Goal: Task Accomplishment & Management: Use online tool/utility

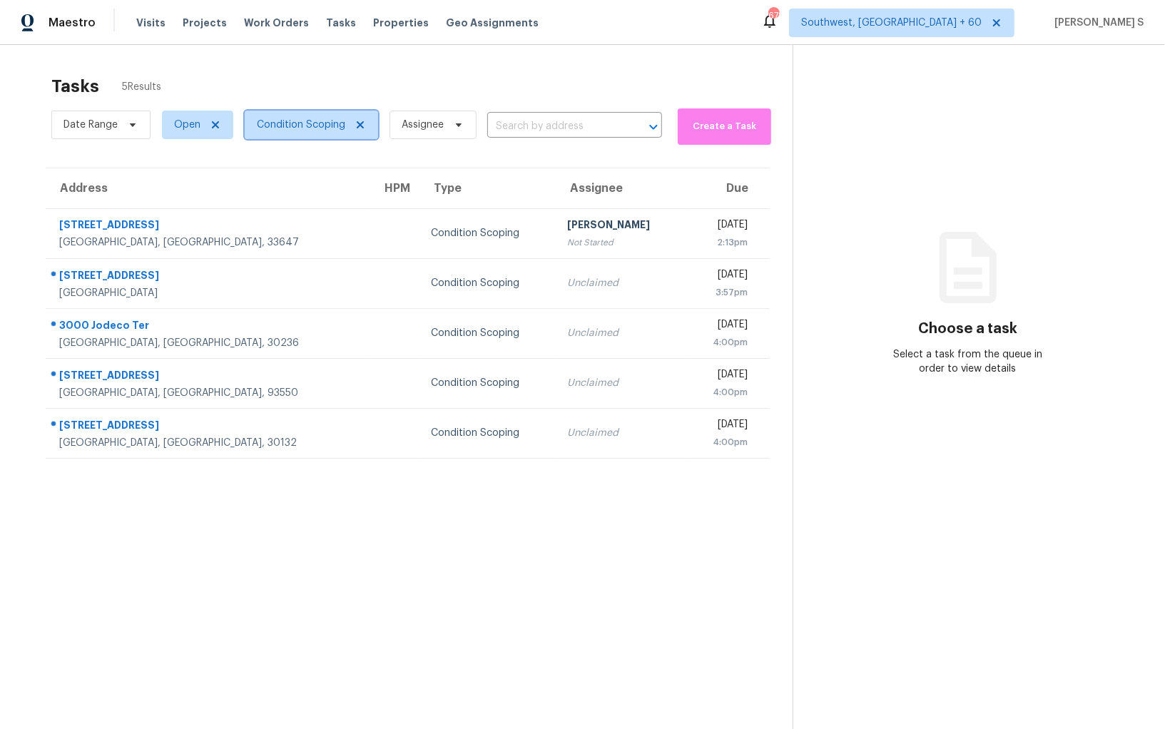
click at [302, 118] on span "Condition Scoping" at bounding box center [301, 125] width 88 height 14
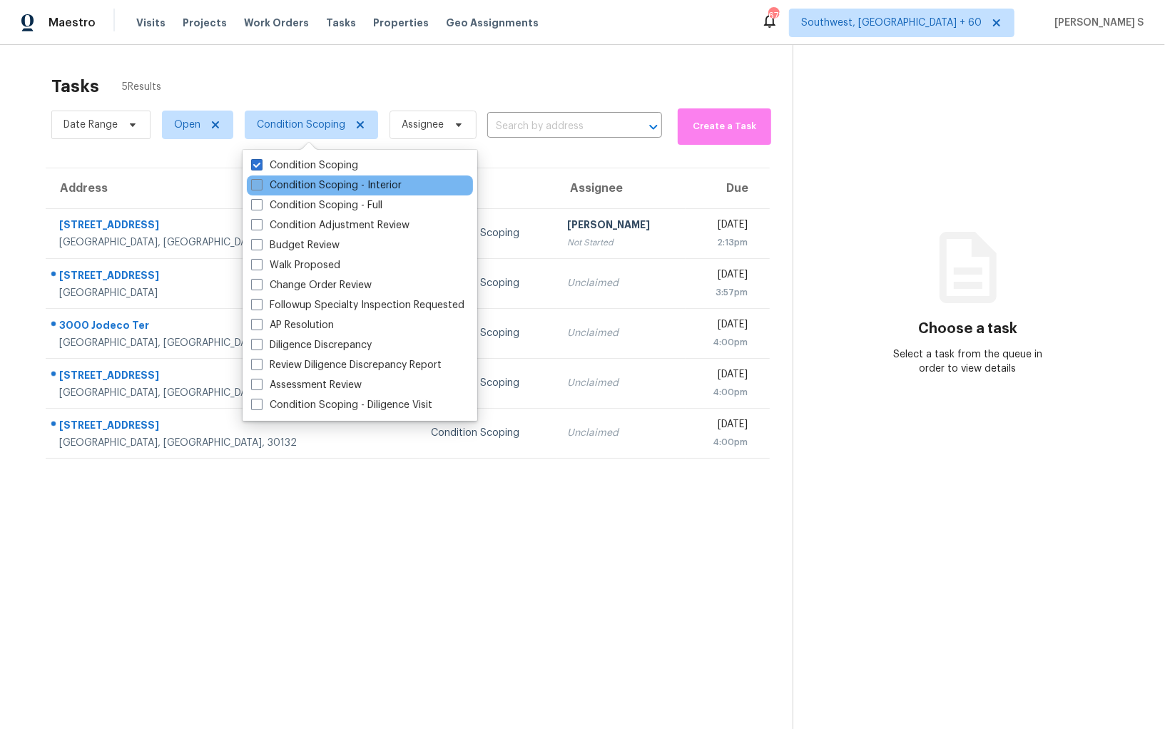
click at [315, 182] on label "Condition Scoping - Interior" at bounding box center [326, 185] width 151 height 14
click at [260, 182] on input "Condition Scoping - Interior" at bounding box center [255, 182] width 9 height 9
checkbox input "true"
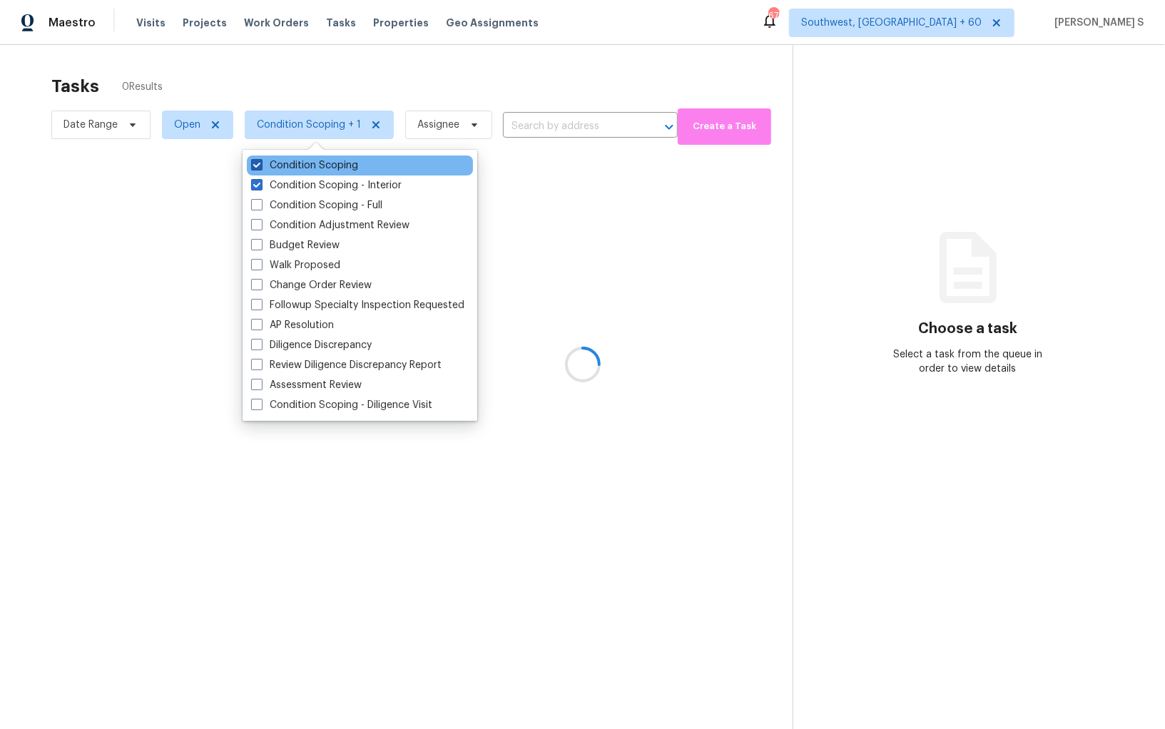
click at [312, 158] on label "Condition Scoping" at bounding box center [304, 165] width 107 height 14
click at [260, 158] on input "Condition Scoping" at bounding box center [255, 162] width 9 height 9
checkbox input "false"
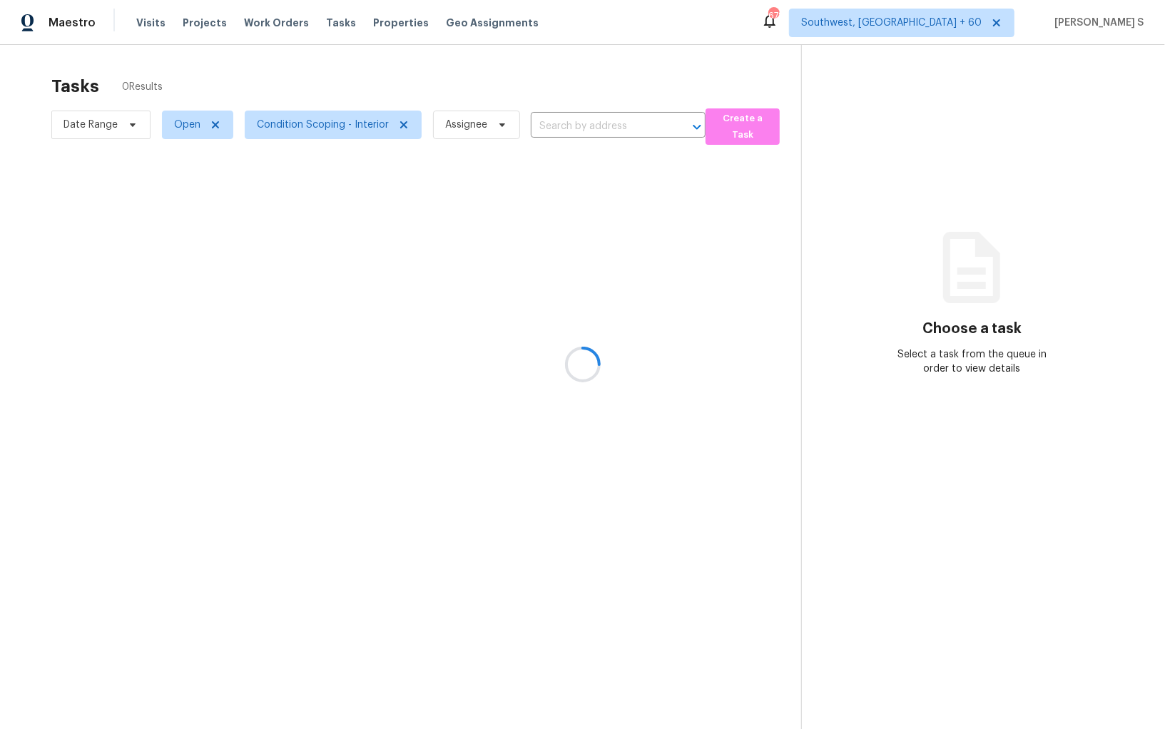
click at [811, 282] on div at bounding box center [582, 364] width 1165 height 729
click at [388, 132] on span "Condition Scoping - Interior" at bounding box center [333, 125] width 177 height 29
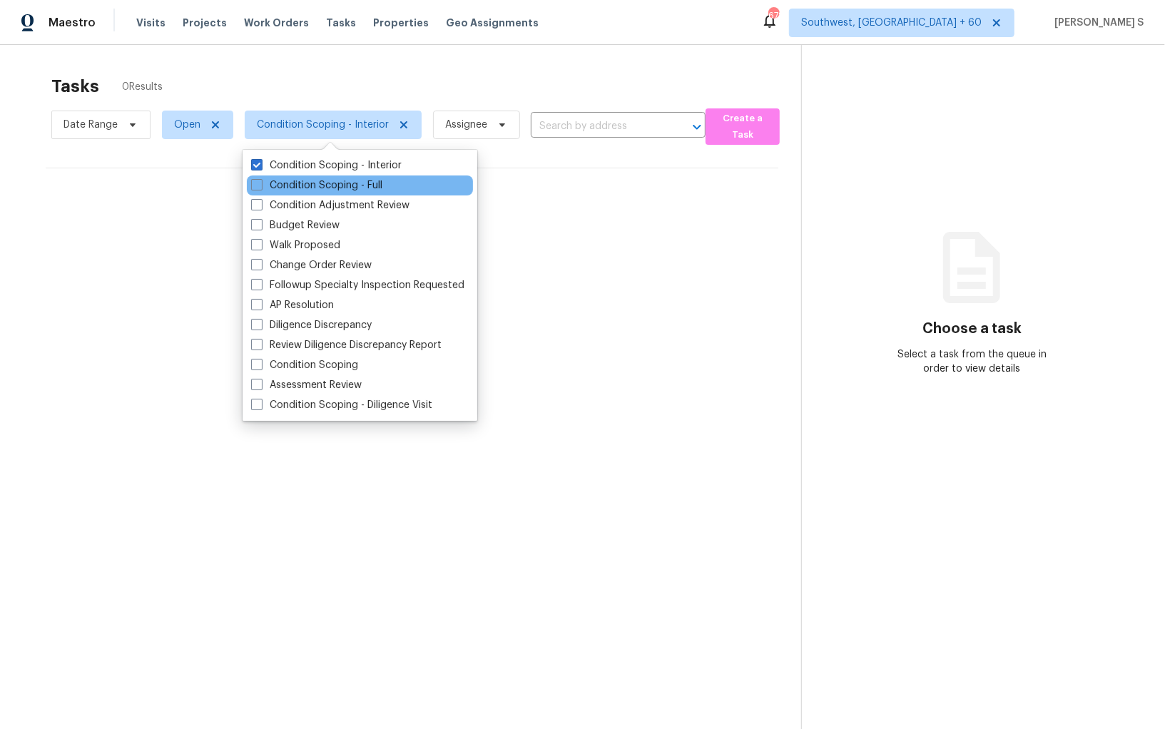
click at [380, 176] on div "Condition Scoping - Full" at bounding box center [360, 186] width 226 height 20
click at [379, 194] on div "Condition Scoping - Full" at bounding box center [360, 186] width 226 height 20
click at [374, 181] on label "Condition Scoping - Full" at bounding box center [316, 185] width 131 height 14
click at [260, 181] on input "Condition Scoping - Full" at bounding box center [255, 182] width 9 height 9
checkbox input "true"
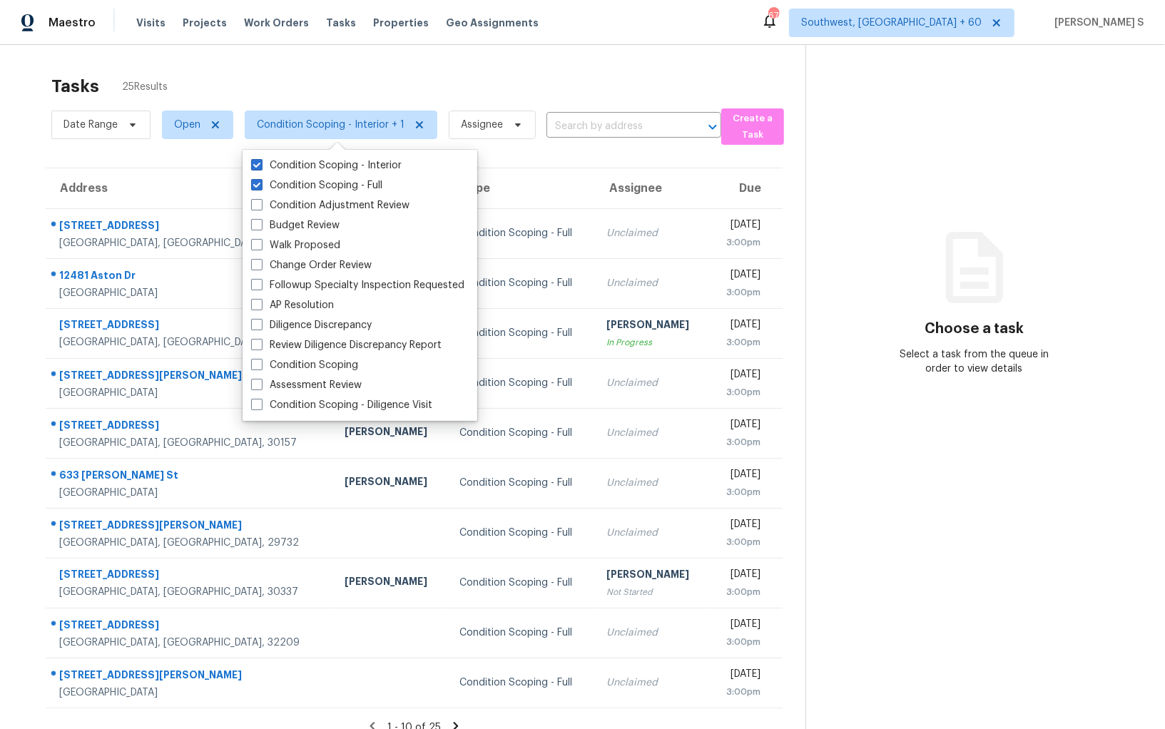
click at [851, 217] on section "Choose a task Select a task from the queue in order to view details" at bounding box center [974, 409] width 337 height 729
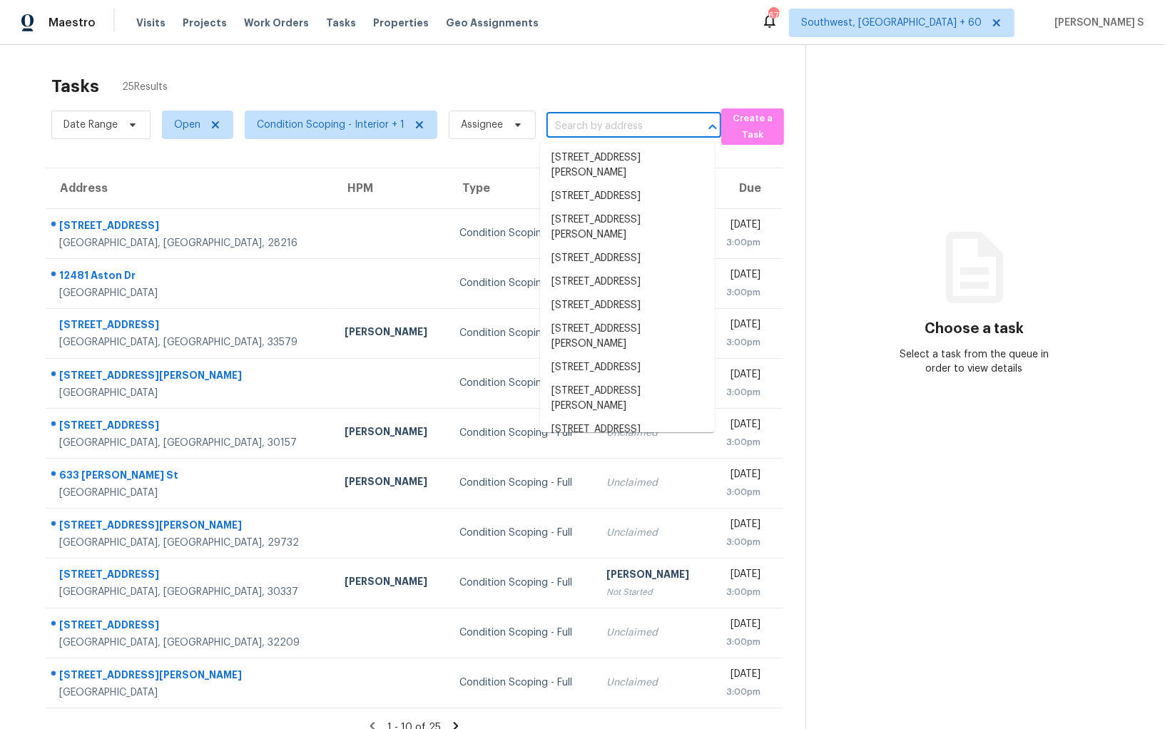
click at [609, 133] on input "text" at bounding box center [614, 127] width 135 height 22
paste input "[STREET_ADDRESS]"
type input "[STREET_ADDRESS]"
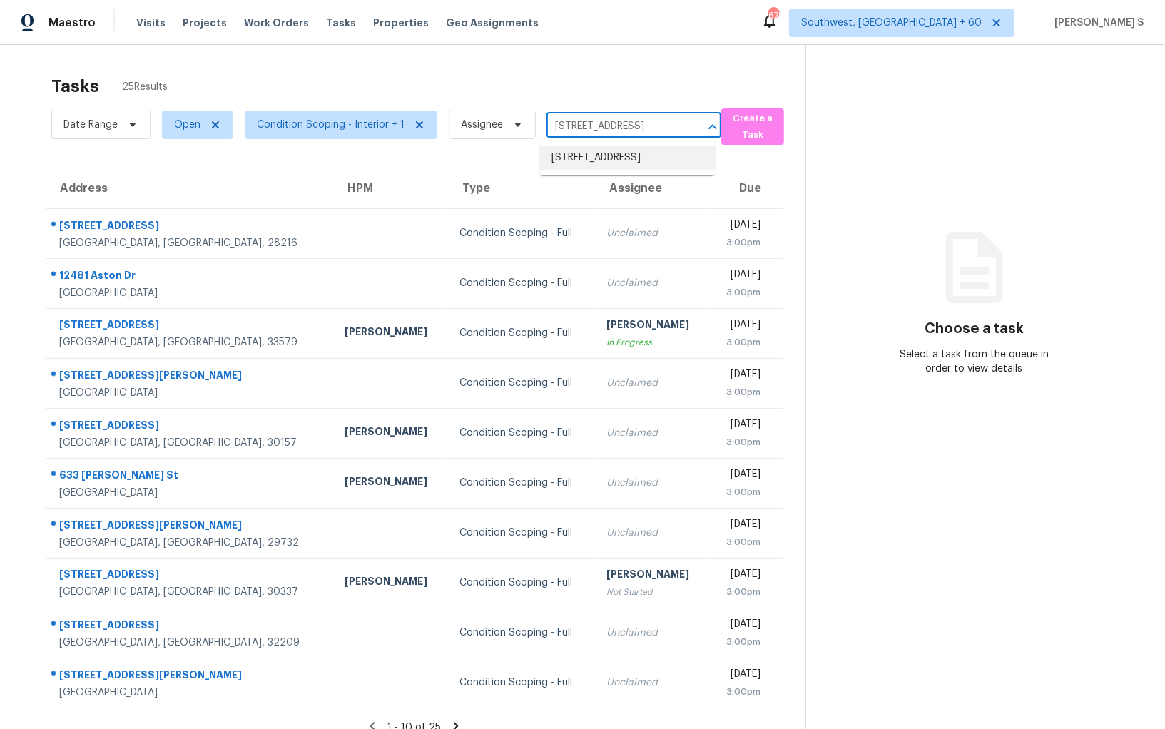
click at [602, 158] on li "[STREET_ADDRESS]" at bounding box center [627, 158] width 175 height 24
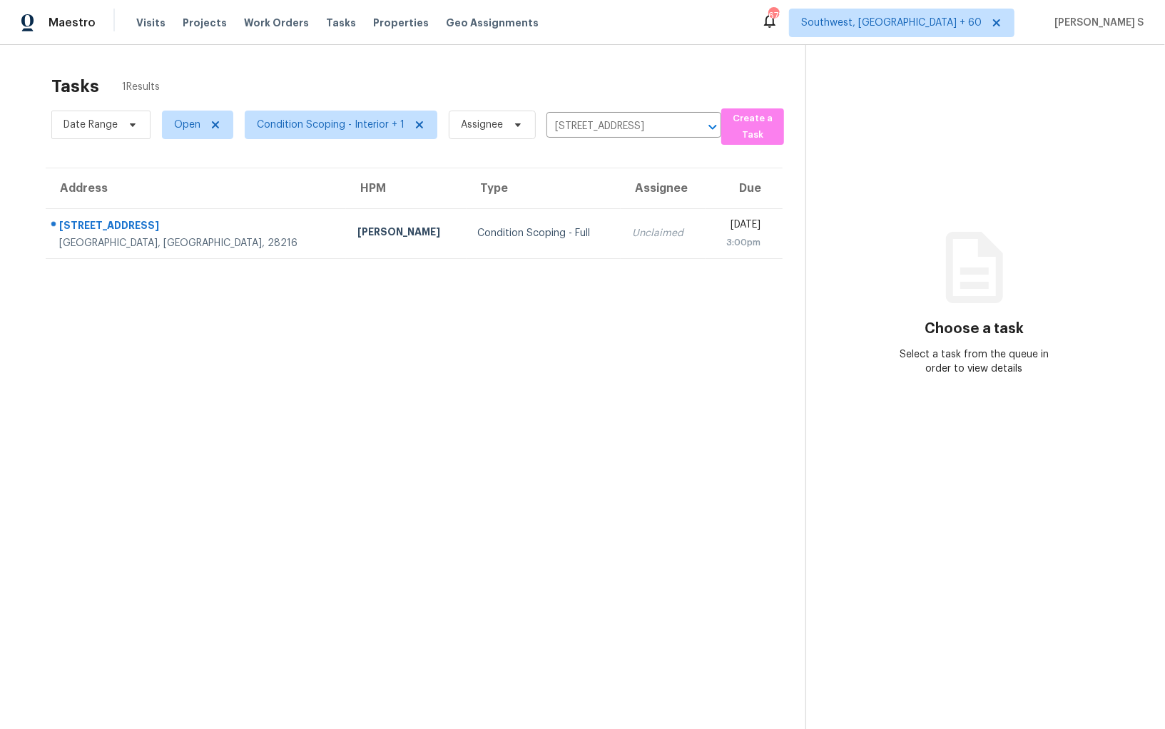
click at [621, 222] on td "Unclaimed" at bounding box center [663, 233] width 85 height 50
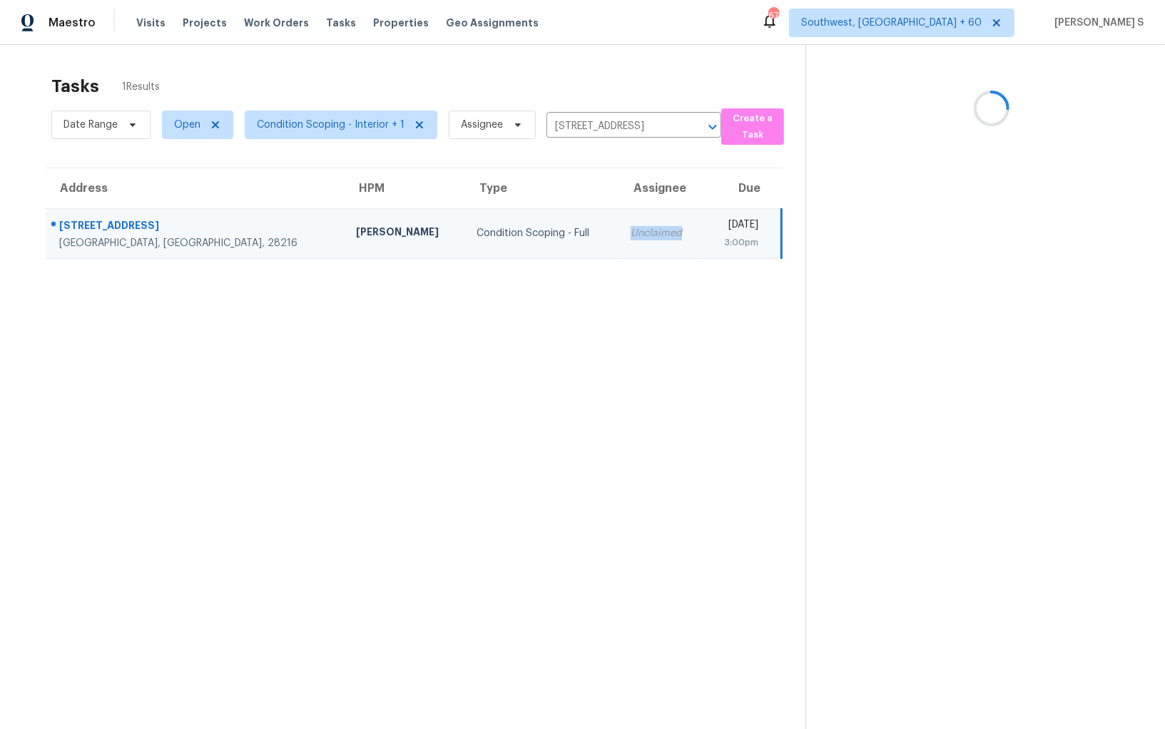
click at [619, 222] on td "Unclaimed" at bounding box center [661, 233] width 84 height 50
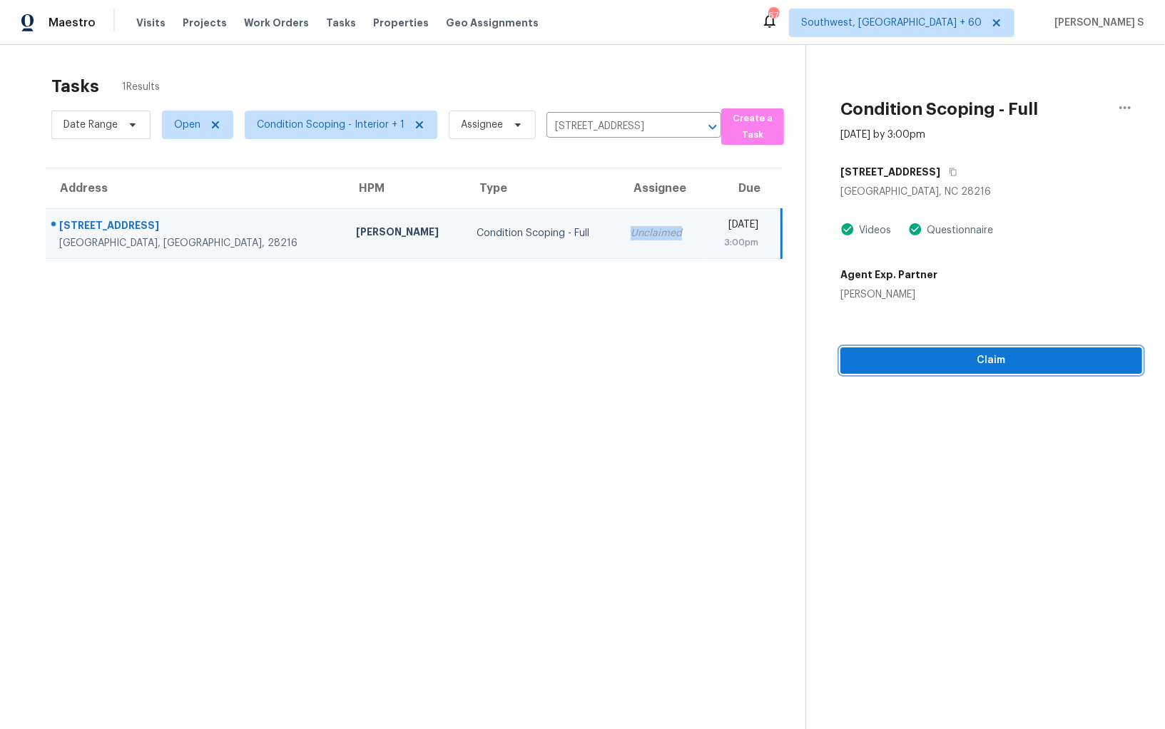
click at [938, 365] on span "Claim" at bounding box center [991, 361] width 279 height 18
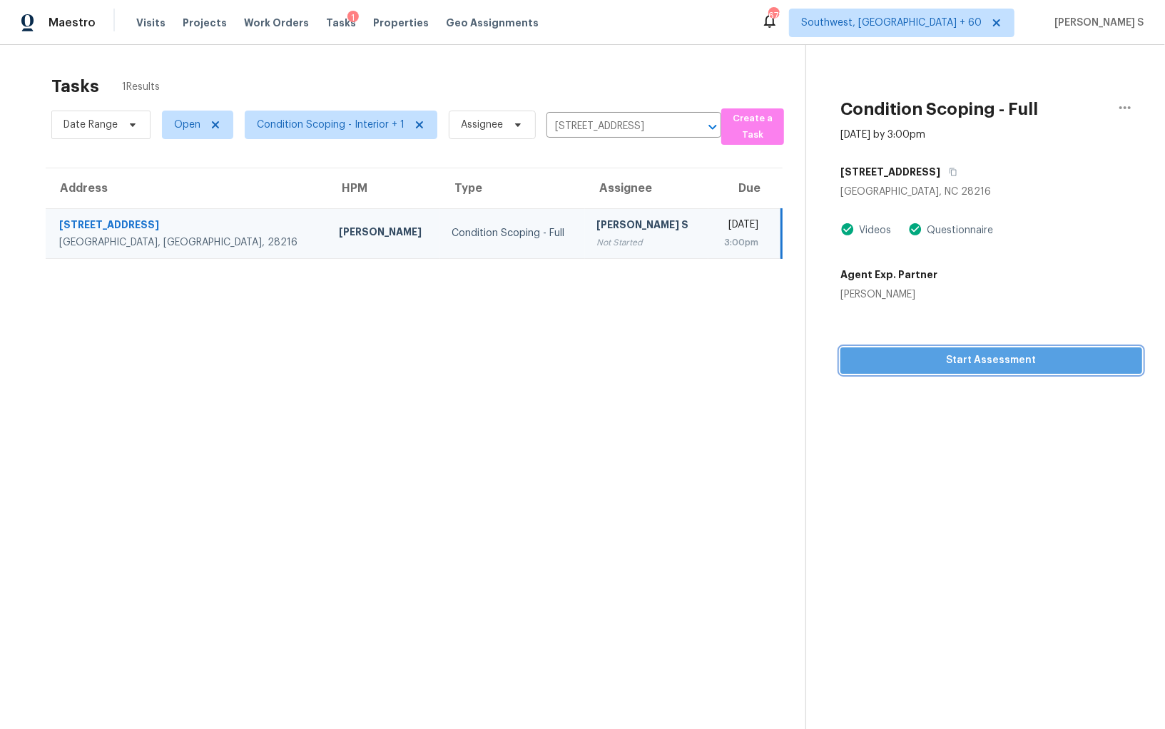
click at [964, 353] on span "Start Assessment" at bounding box center [991, 361] width 279 height 18
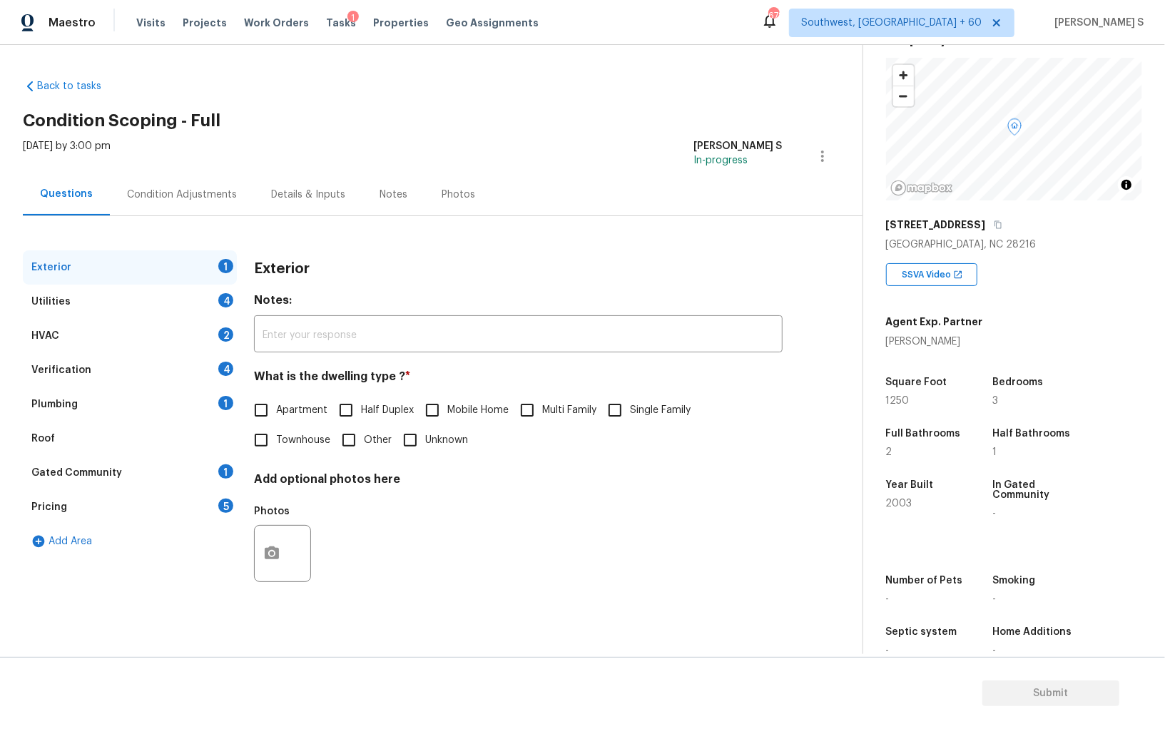
scroll to position [99, 0]
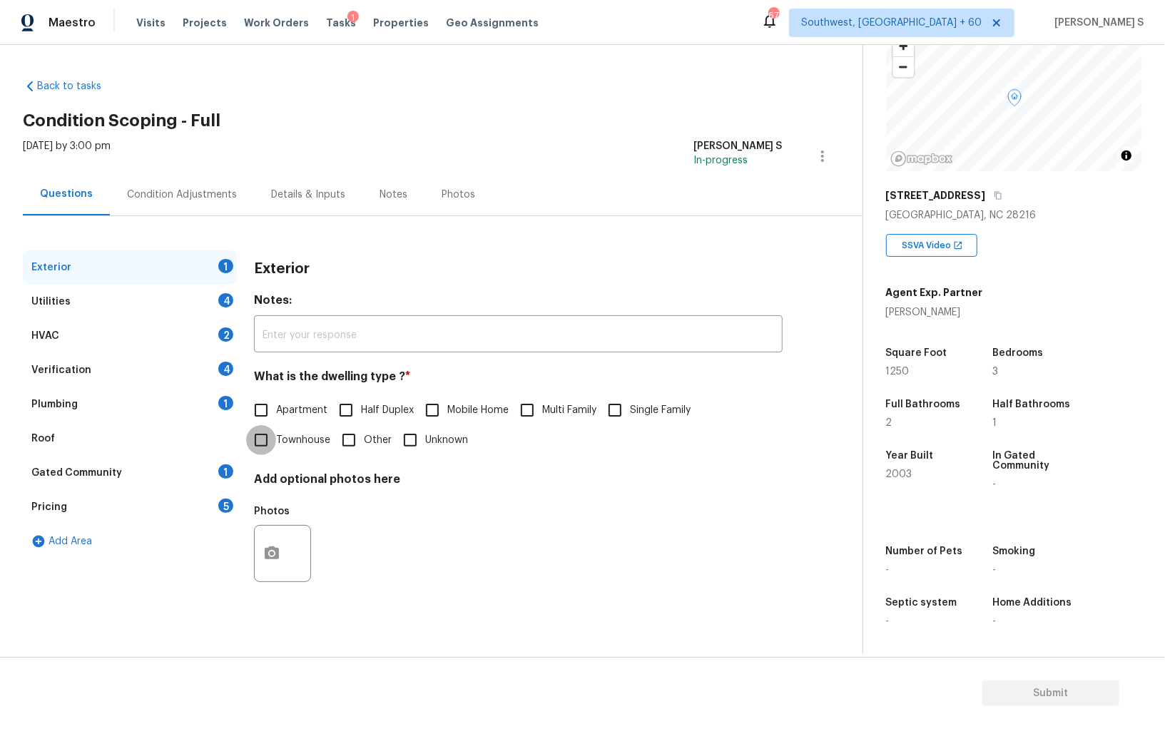
click at [272, 430] on input "Townhouse" at bounding box center [261, 440] width 30 height 30
checkbox input "true"
click at [230, 297] on div "4" at bounding box center [225, 300] width 15 height 14
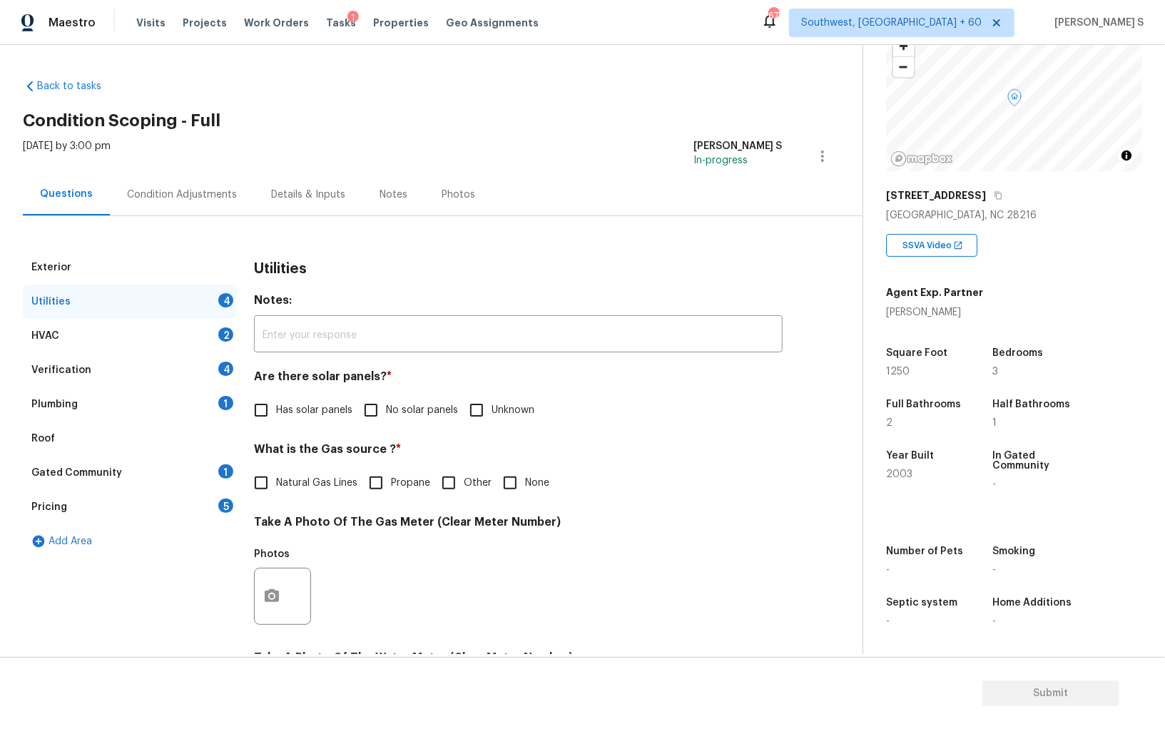
click at [390, 431] on div "Utilities Notes: ​ Are there solar panels? * Has solar panels No solar panels U…" at bounding box center [518, 622] width 529 height 744
click at [375, 415] on input "No solar panels" at bounding box center [371, 410] width 30 height 30
checkbox input "true"
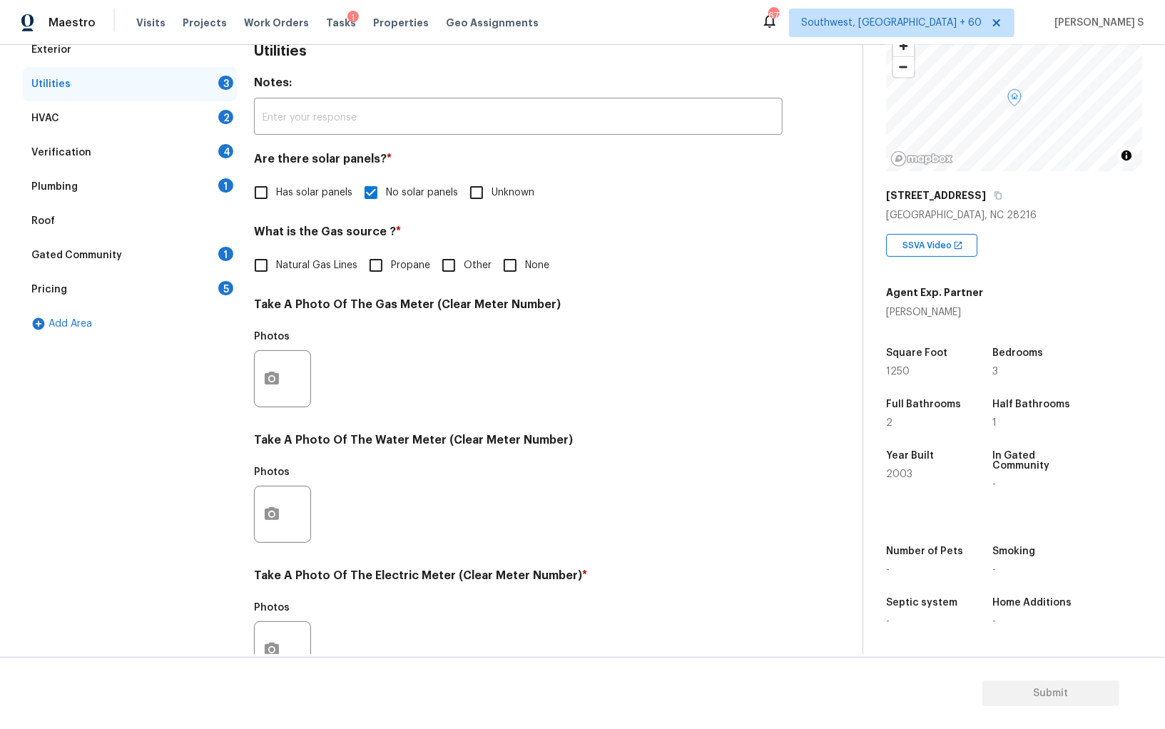
scroll to position [345, 0]
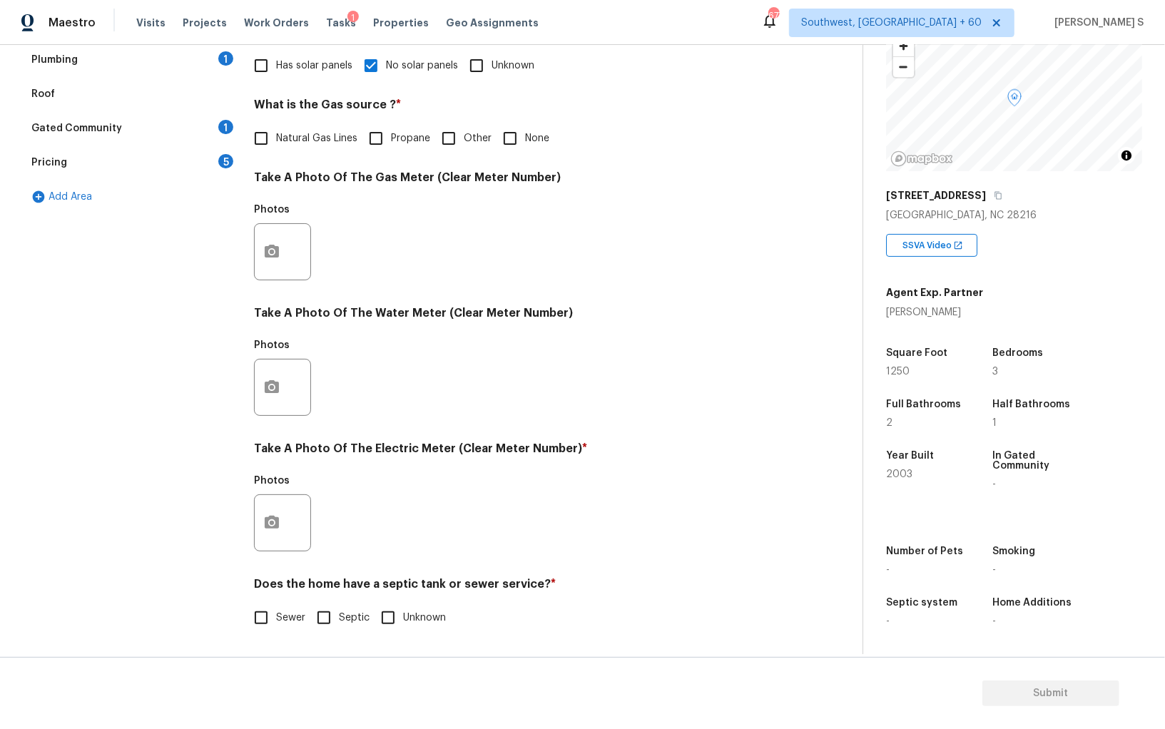
click at [263, 619] on input "Sewer" at bounding box center [261, 618] width 30 height 30
checkbox input "true"
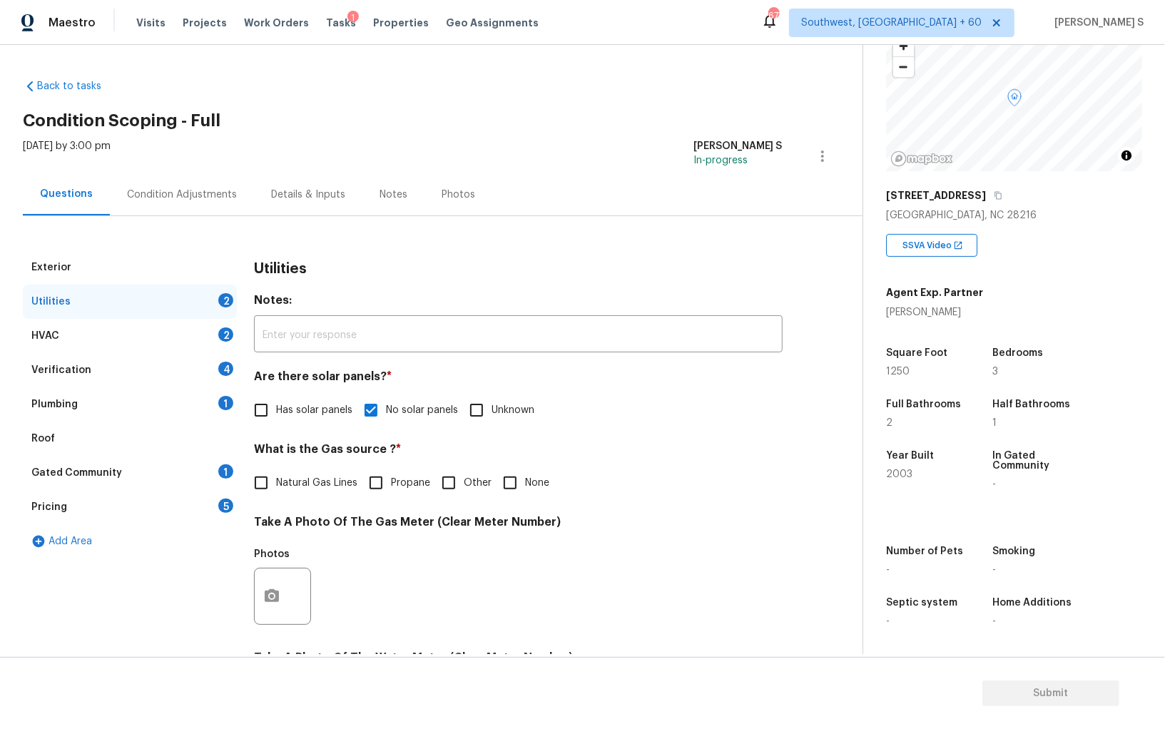
click at [213, 391] on div "Plumbing 1" at bounding box center [130, 405] width 214 height 34
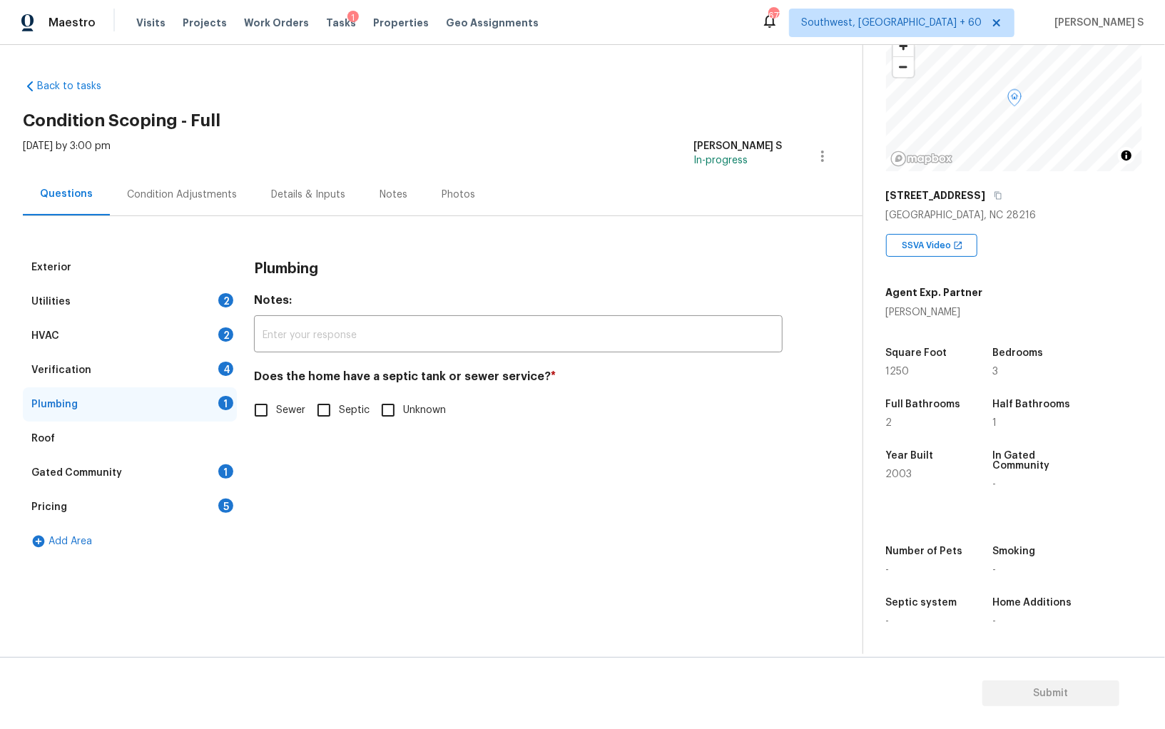
click at [258, 410] on input "Sewer" at bounding box center [261, 410] width 30 height 30
checkbox input "true"
click at [228, 469] on div "1" at bounding box center [225, 472] width 15 height 14
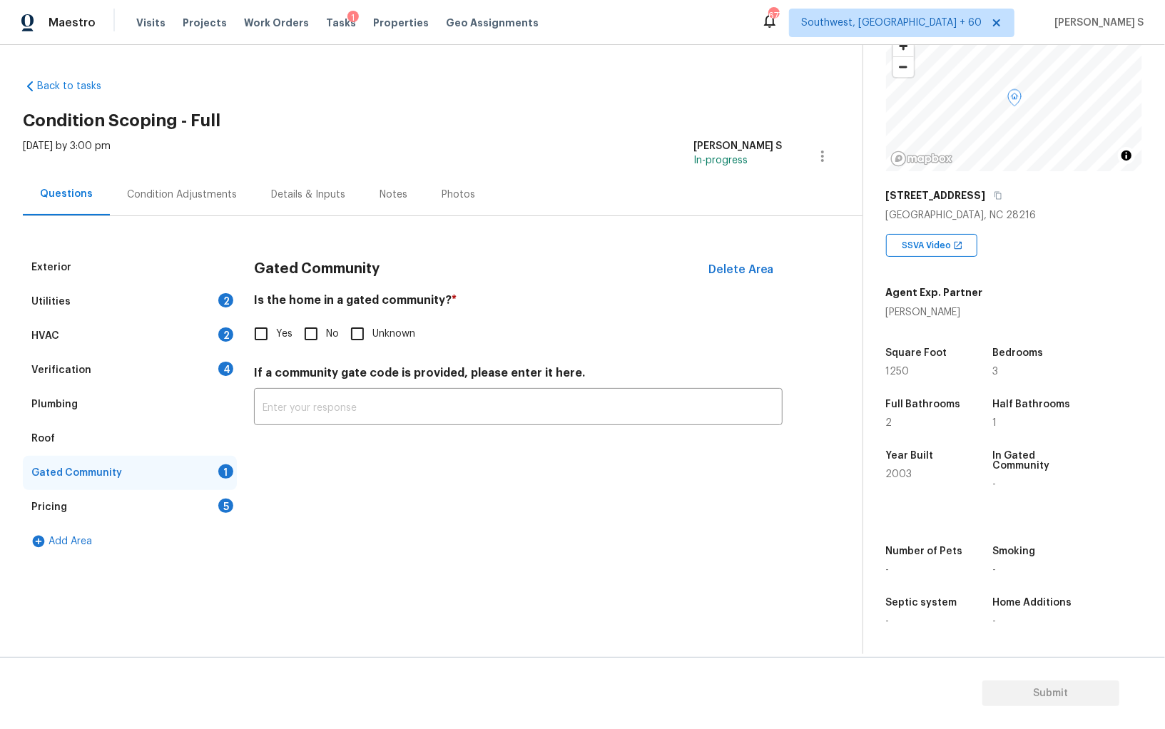
click at [312, 336] on input "No" at bounding box center [311, 334] width 30 height 30
checkbox input "true"
click at [223, 373] on div "4" at bounding box center [225, 369] width 15 height 14
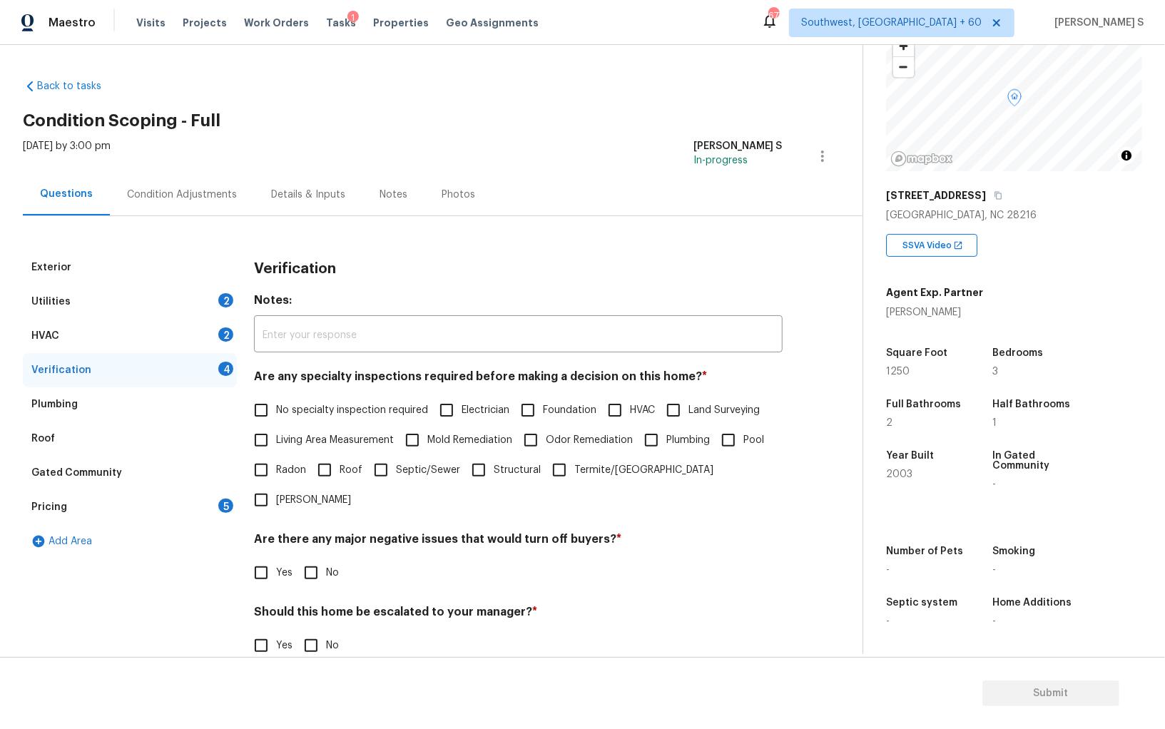
click at [268, 412] on input "No specialty inspection required" at bounding box center [261, 410] width 30 height 30
checkbox input "true"
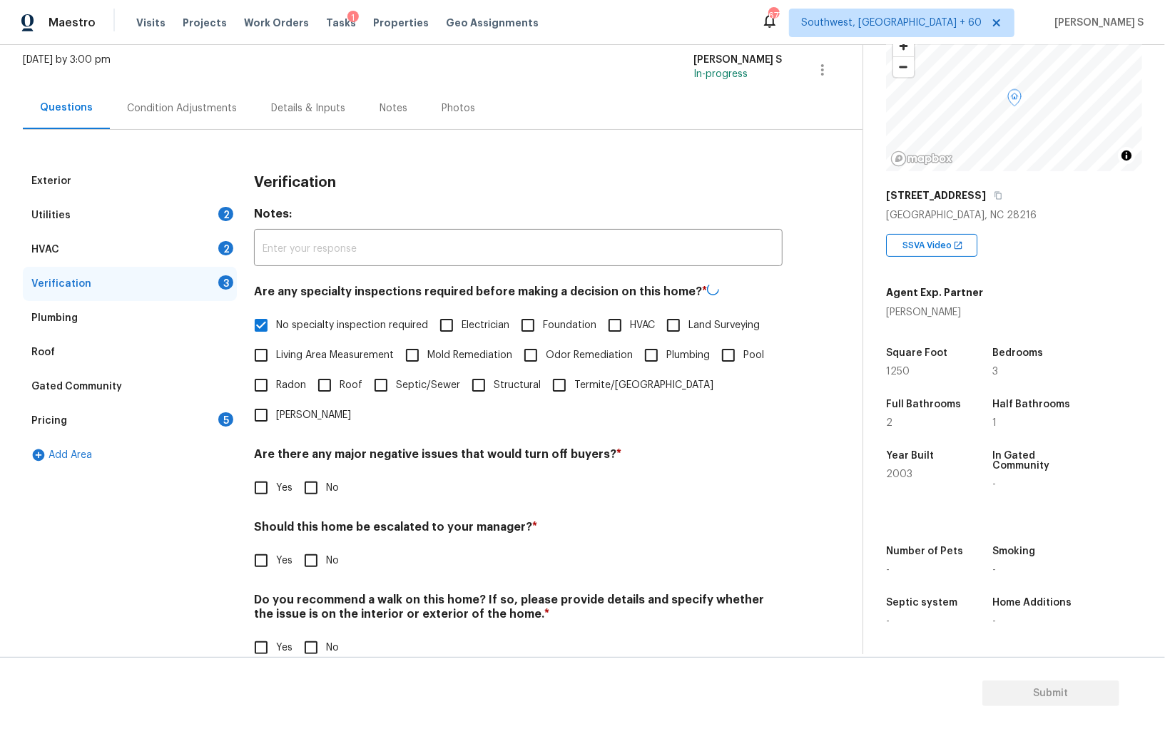
scroll to position [85, 0]
click at [306, 473] on input "No" at bounding box center [311, 488] width 30 height 30
checkbox input "true"
click at [310, 633] on input "No" at bounding box center [311, 648] width 30 height 30
checkbox input "true"
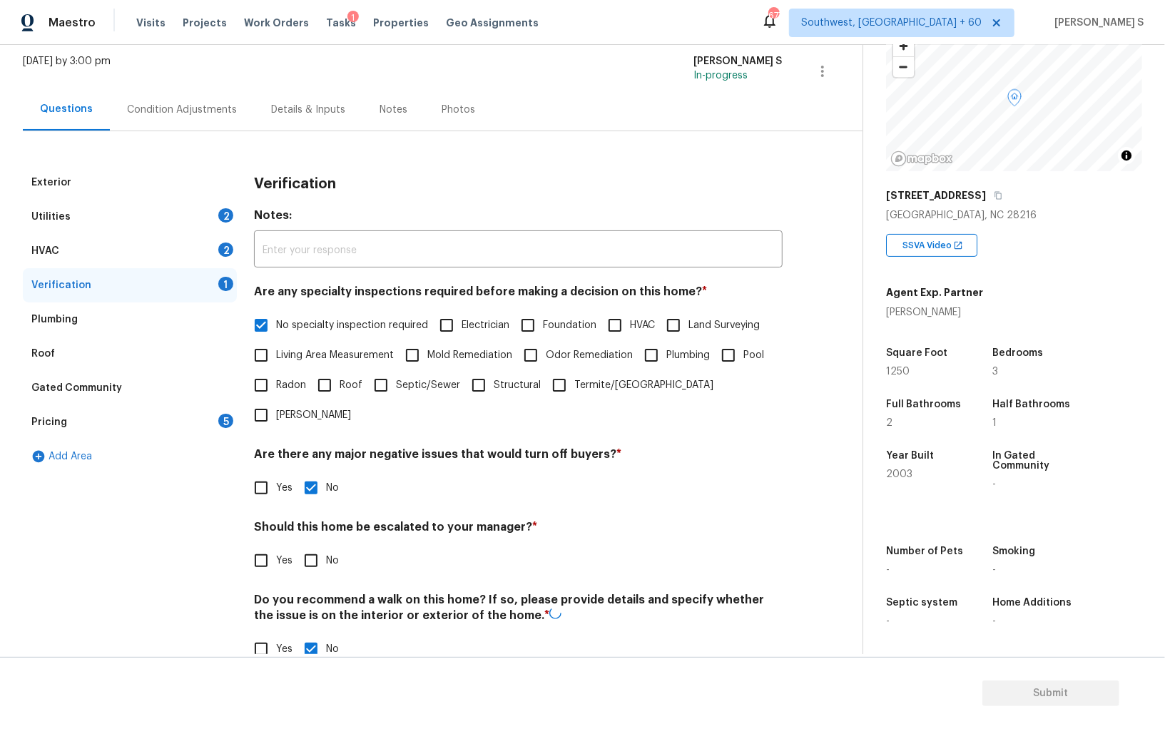
scroll to position [0, 0]
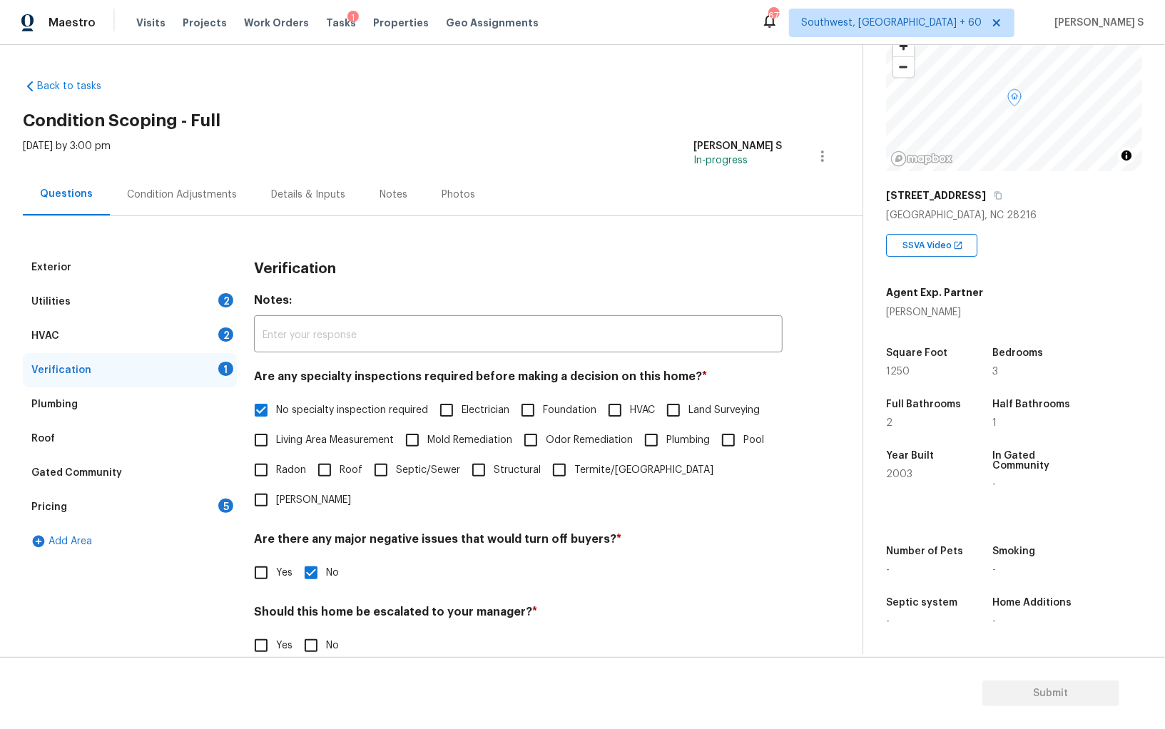
click at [218, 333] on div "2" at bounding box center [225, 335] width 15 height 14
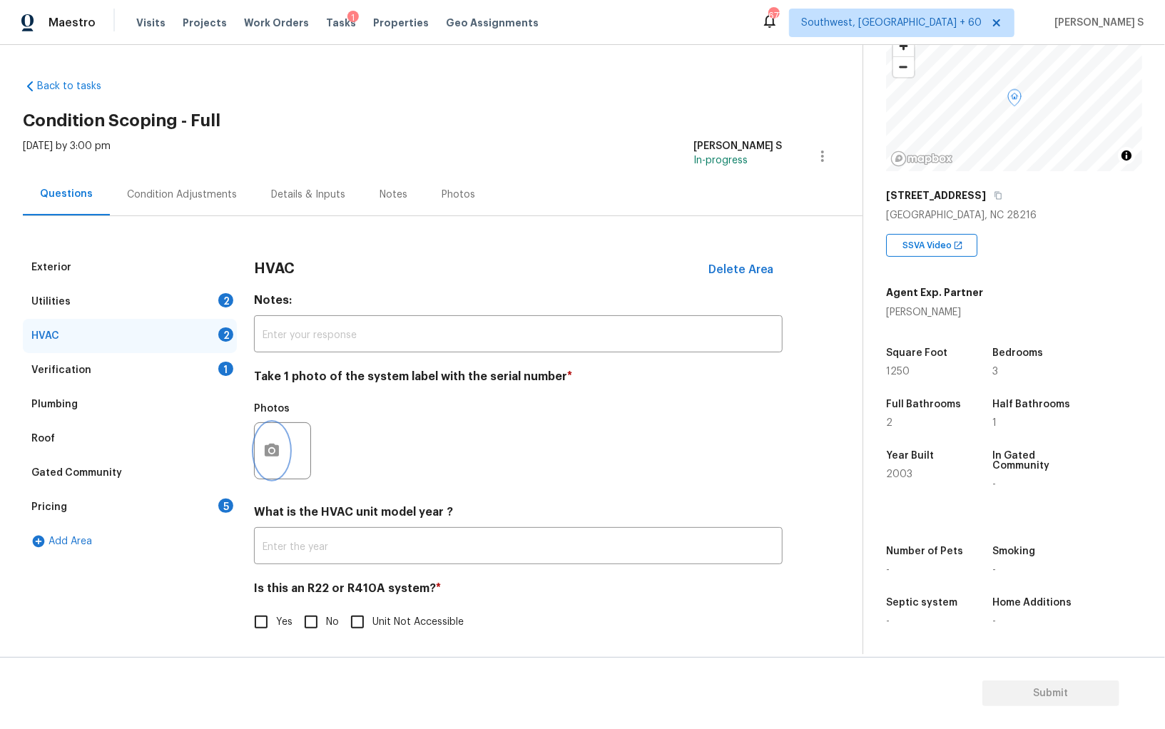
click at [270, 435] on button "button" at bounding box center [272, 451] width 34 height 56
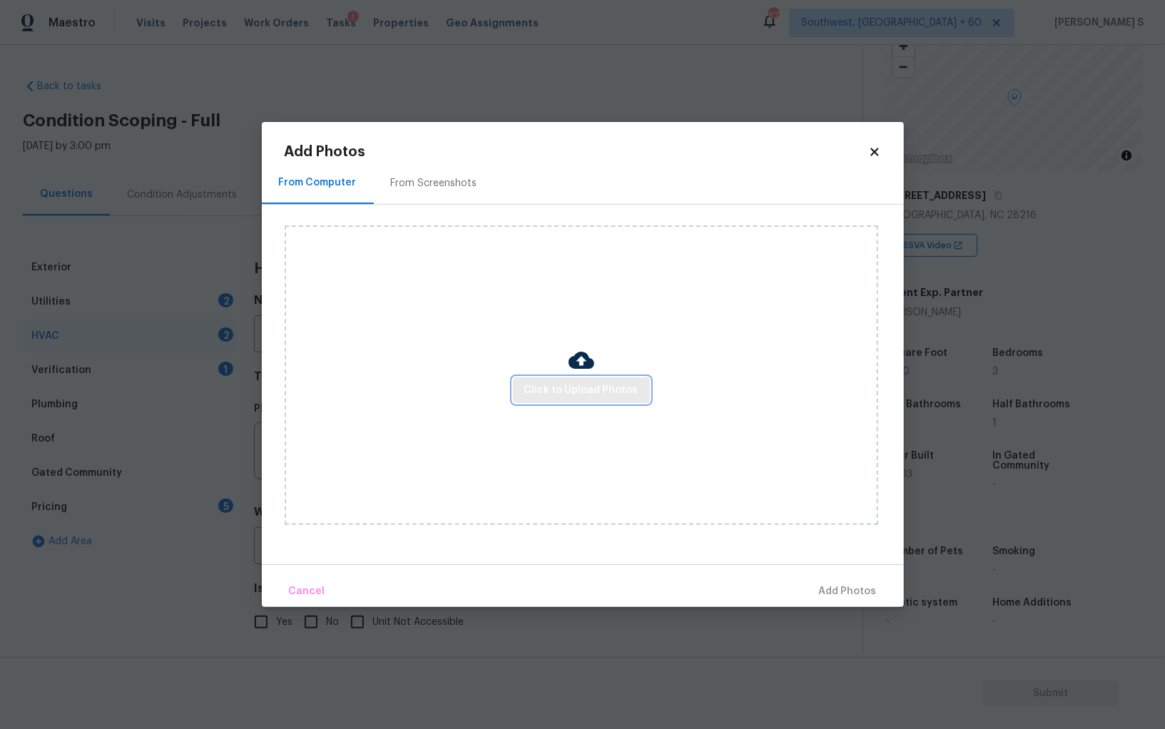
click at [614, 380] on button "Click to Upload Photos" at bounding box center [581, 391] width 137 height 26
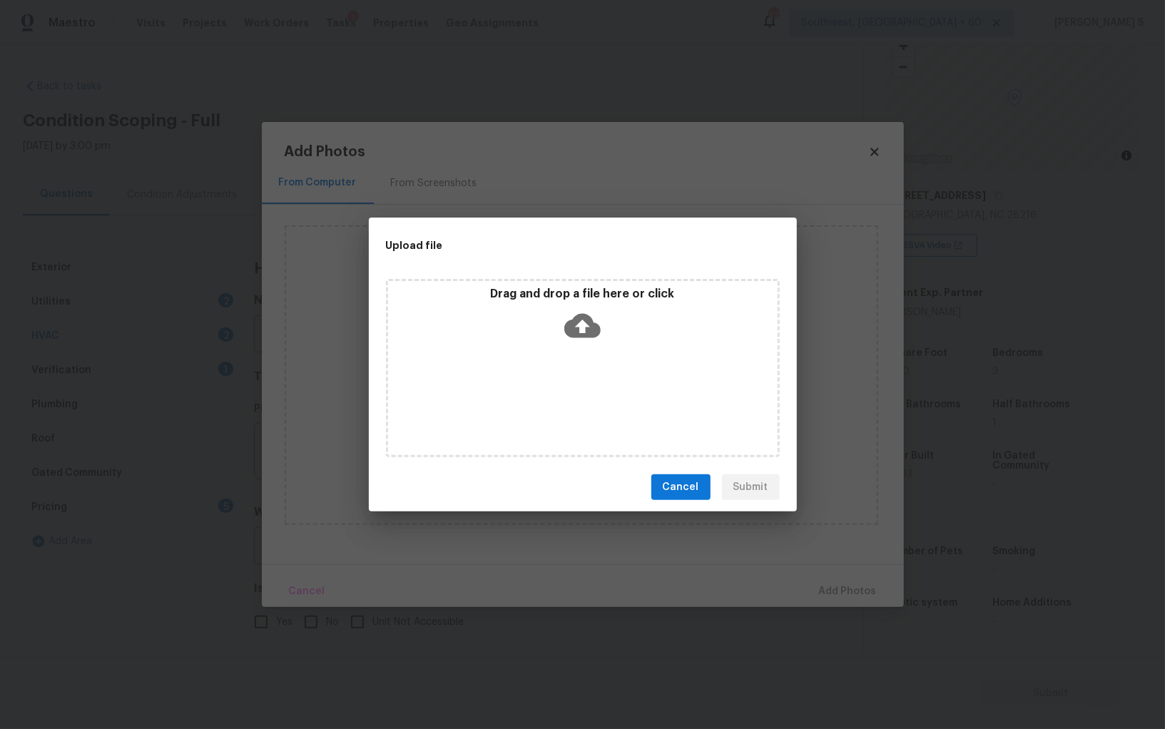
click at [614, 380] on div "Drag and drop a file here or click" at bounding box center [583, 368] width 394 height 178
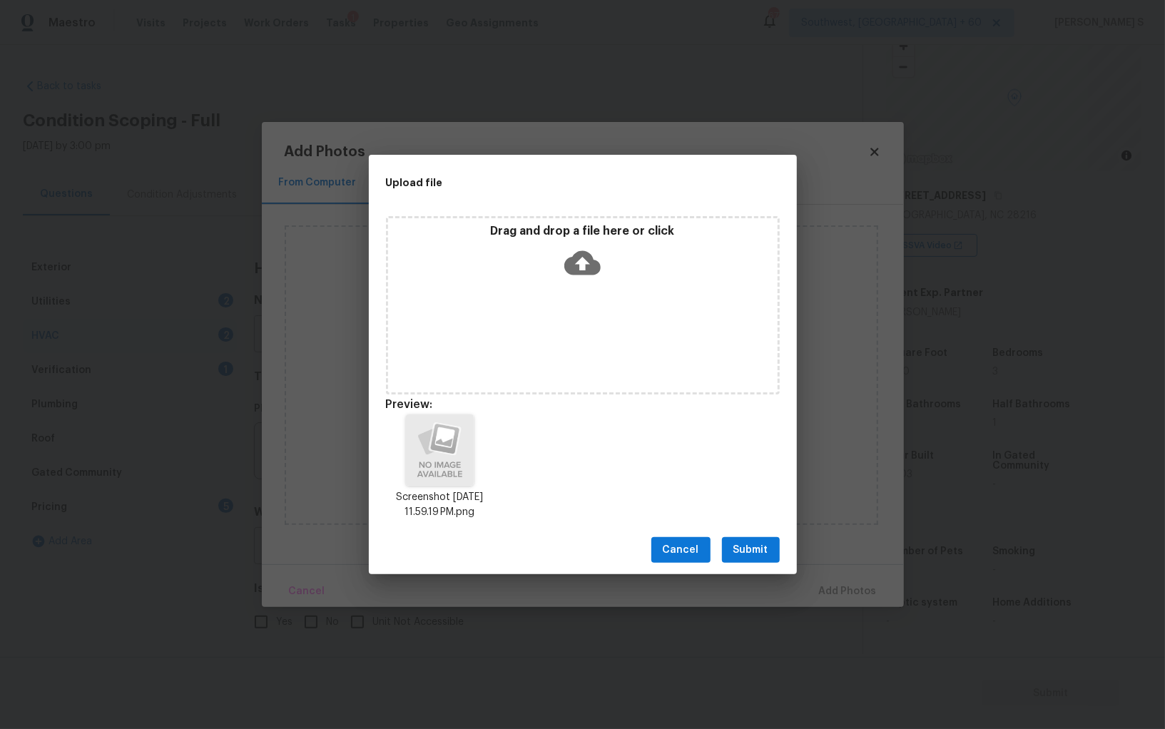
click at [774, 556] on button "Submit" at bounding box center [751, 550] width 58 height 26
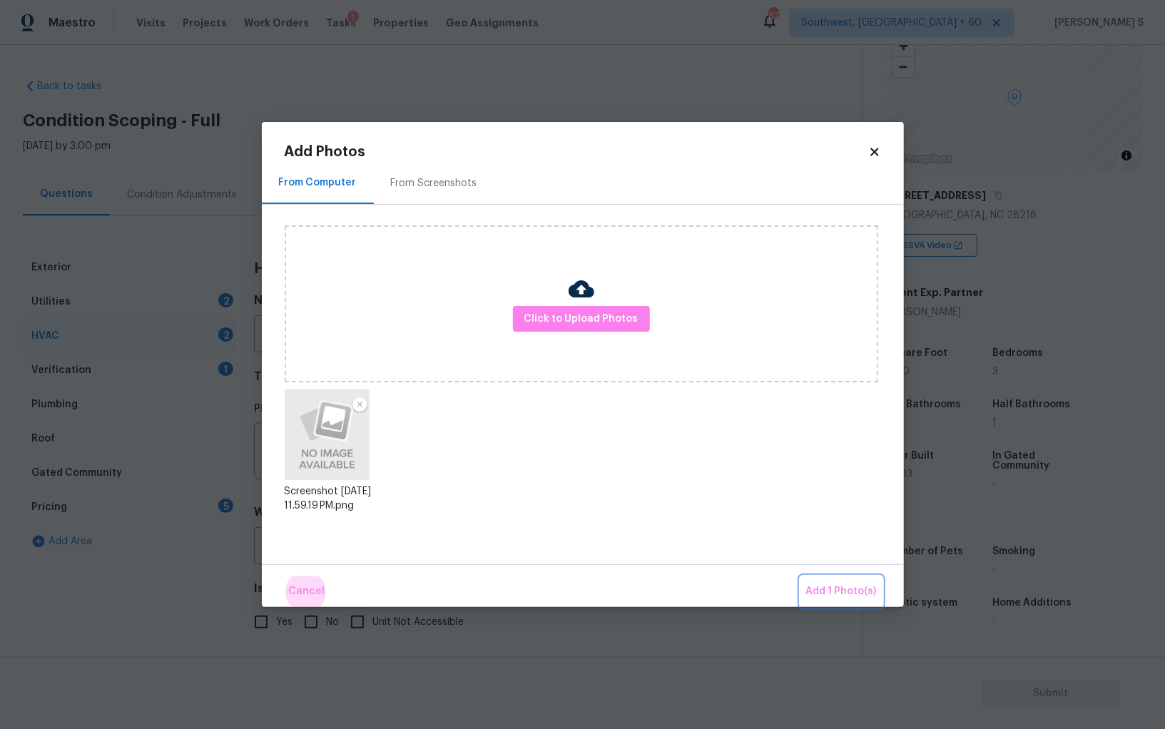
click at [801, 577] on button "Add 1 Photo(s)" at bounding box center [842, 592] width 82 height 31
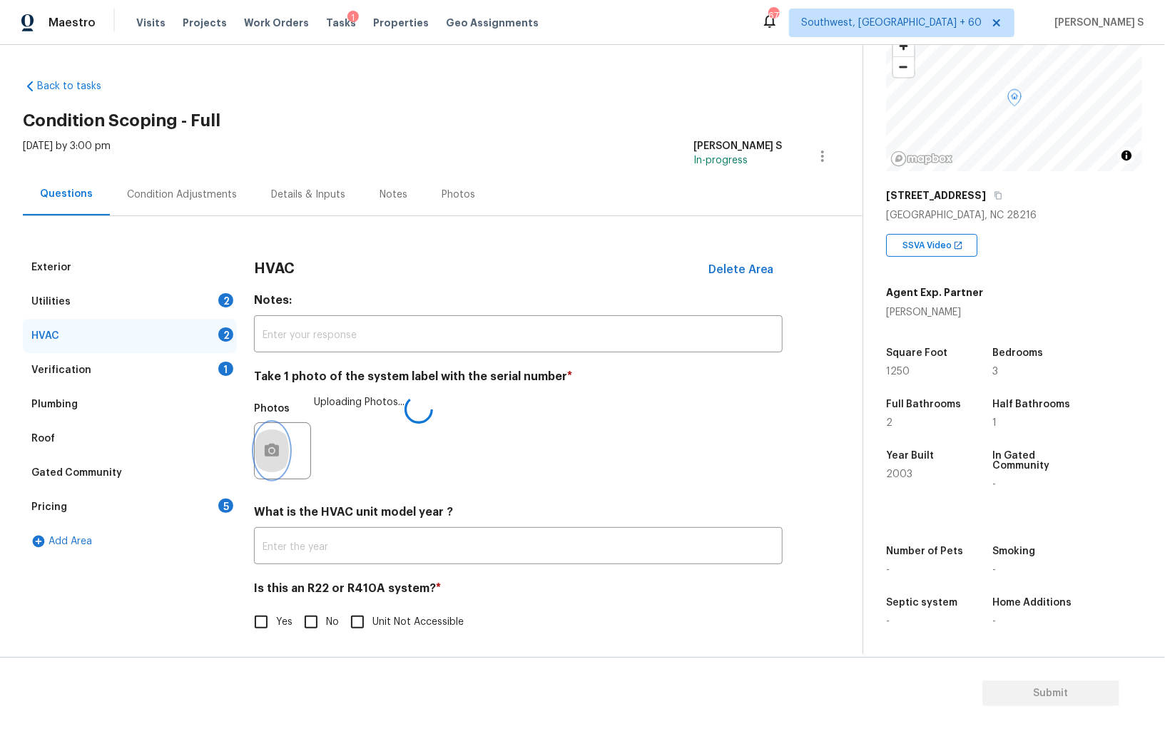
scroll to position [5, 0]
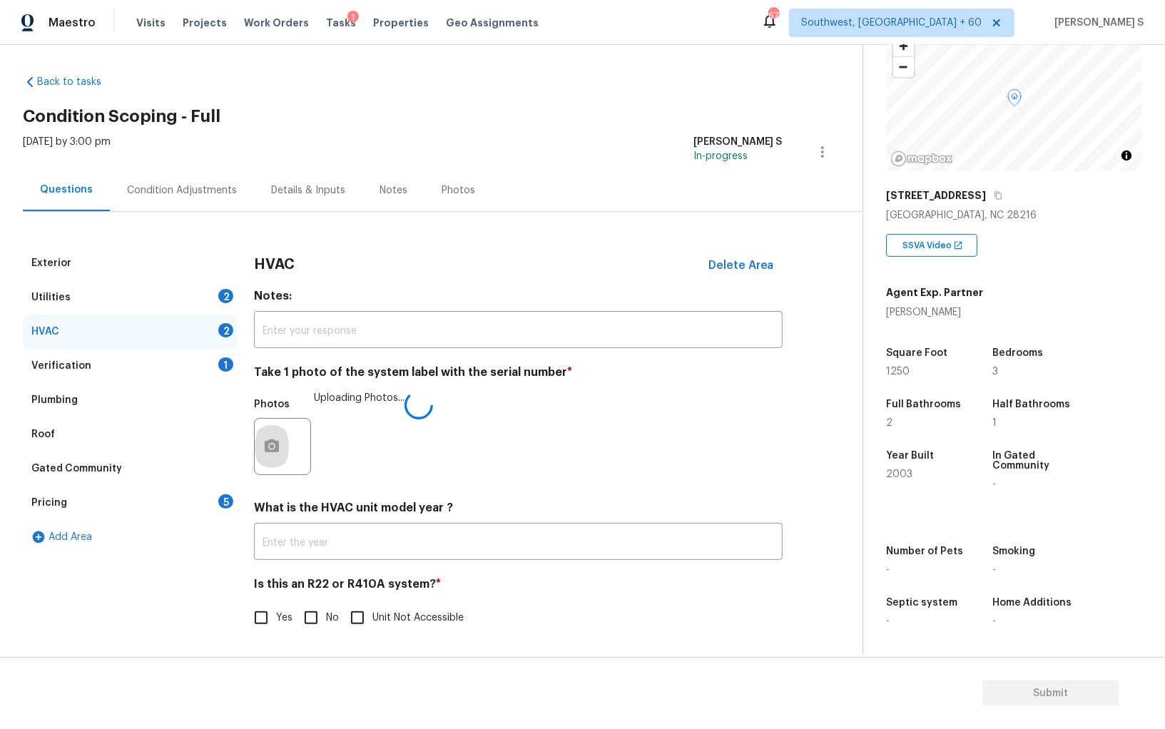
click at [317, 624] on input "No" at bounding box center [311, 618] width 30 height 30
checkbox input "true"
click at [217, 497] on div "Pricing 5" at bounding box center [130, 503] width 214 height 34
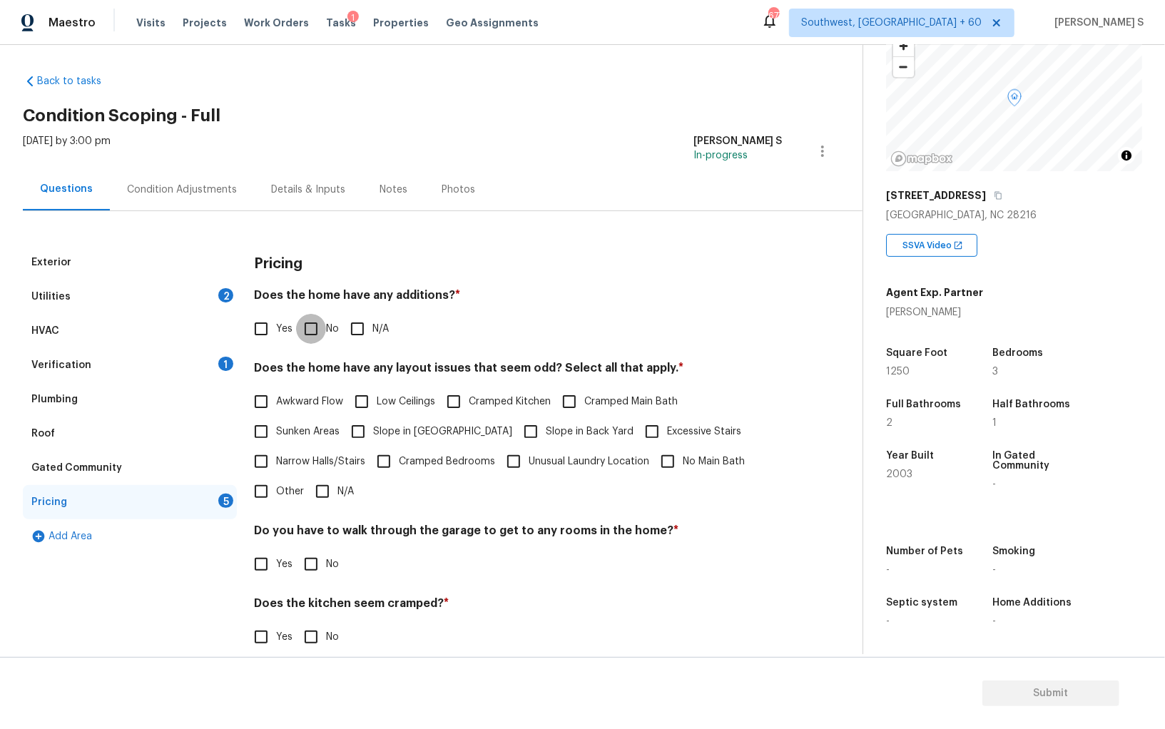
click at [305, 320] on input "No" at bounding box center [311, 329] width 30 height 30
checkbox input "true"
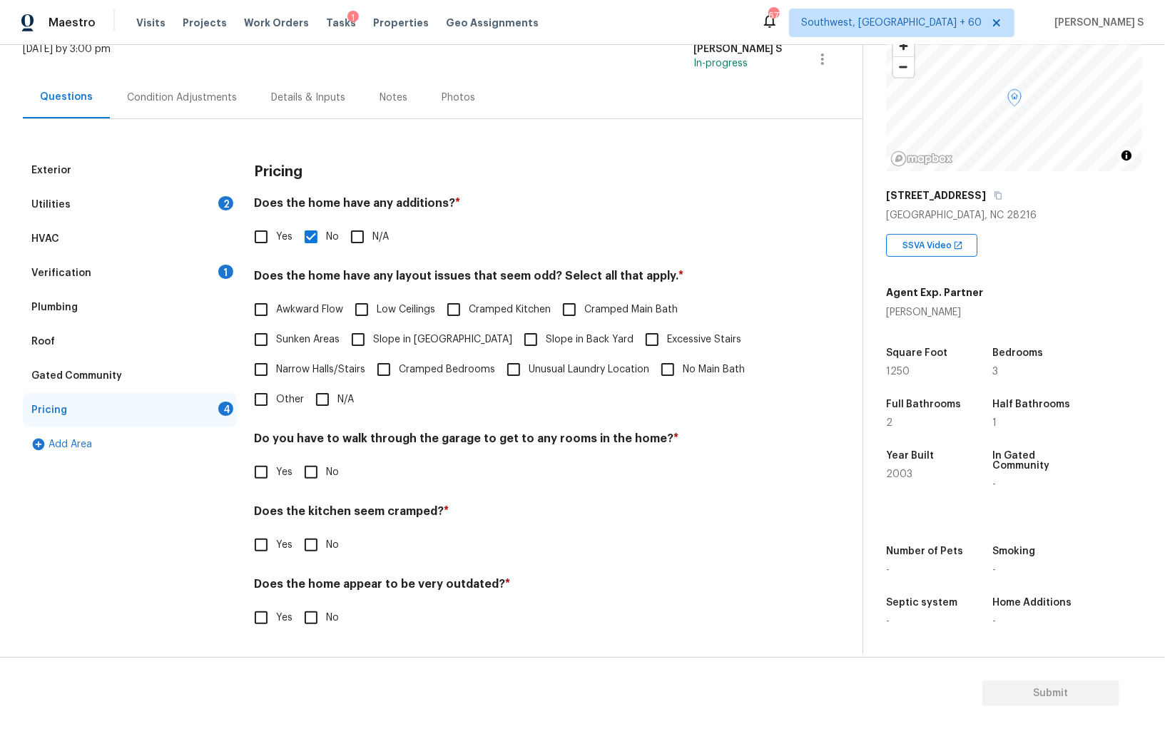
scroll to position [96, 0]
click at [308, 472] on input "No" at bounding box center [311, 473] width 30 height 30
checkbox input "true"
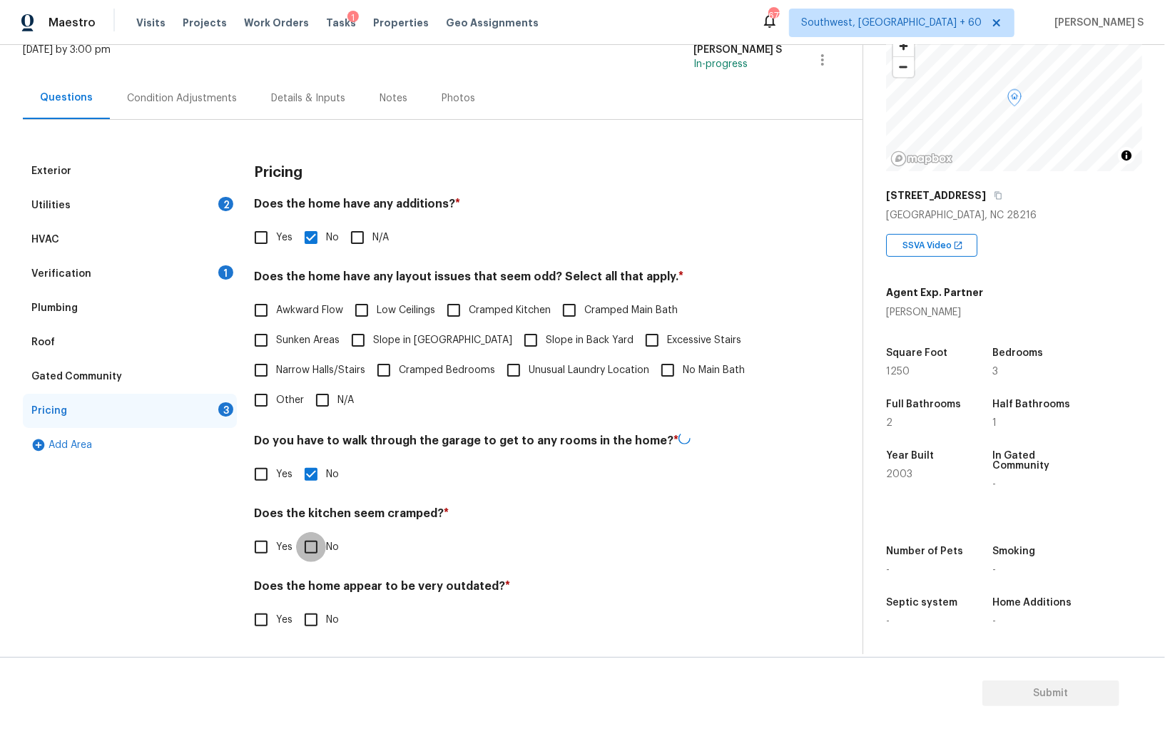
click at [309, 557] on input "No" at bounding box center [311, 547] width 30 height 30
checkbox input "true"
click at [311, 640] on div "Pricing Does the home have any additions? * Yes No N/A Does the home have any l…" at bounding box center [518, 402] width 529 height 497
click at [311, 629] on input "No" at bounding box center [311, 619] width 30 height 30
checkbox input "true"
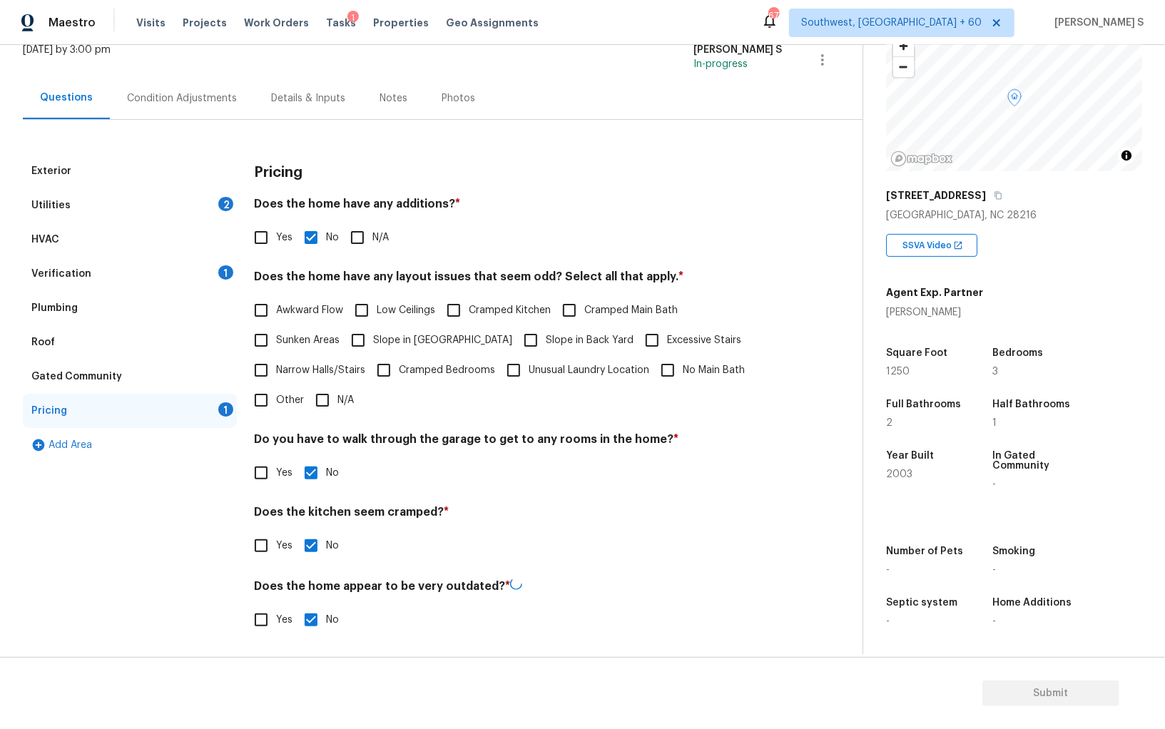
scroll to position [0, 0]
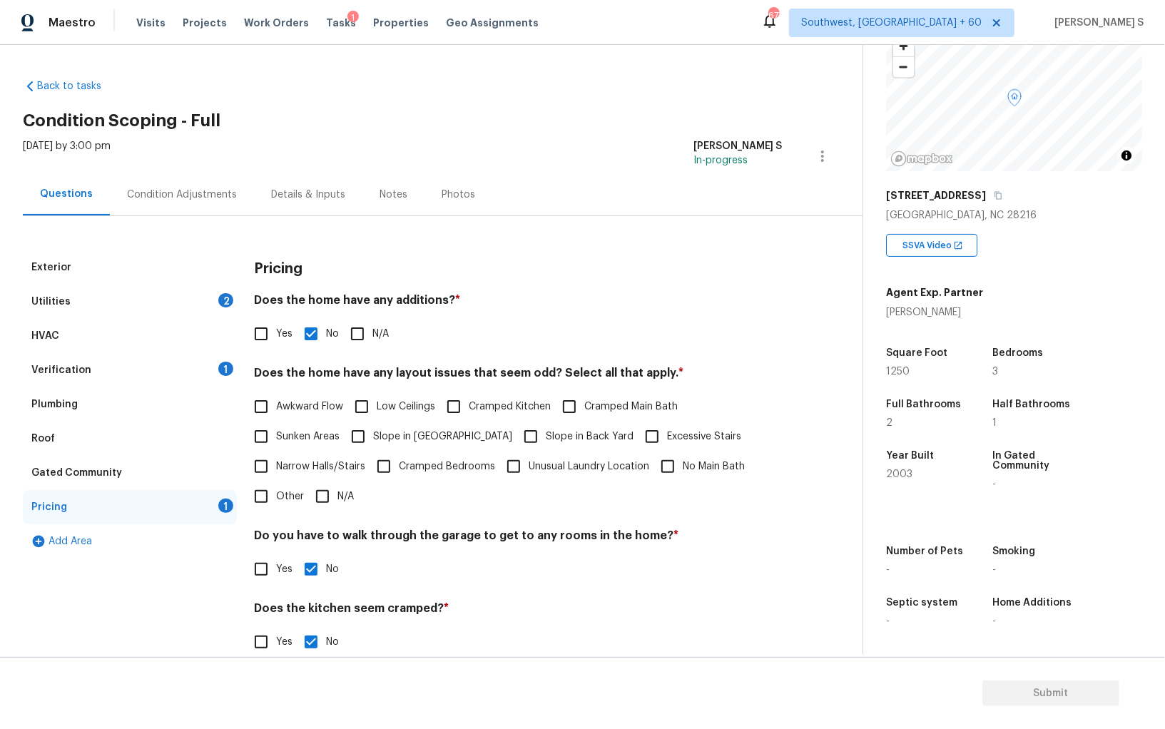
click at [185, 194] on div "Condition Adjustments" at bounding box center [182, 195] width 110 height 14
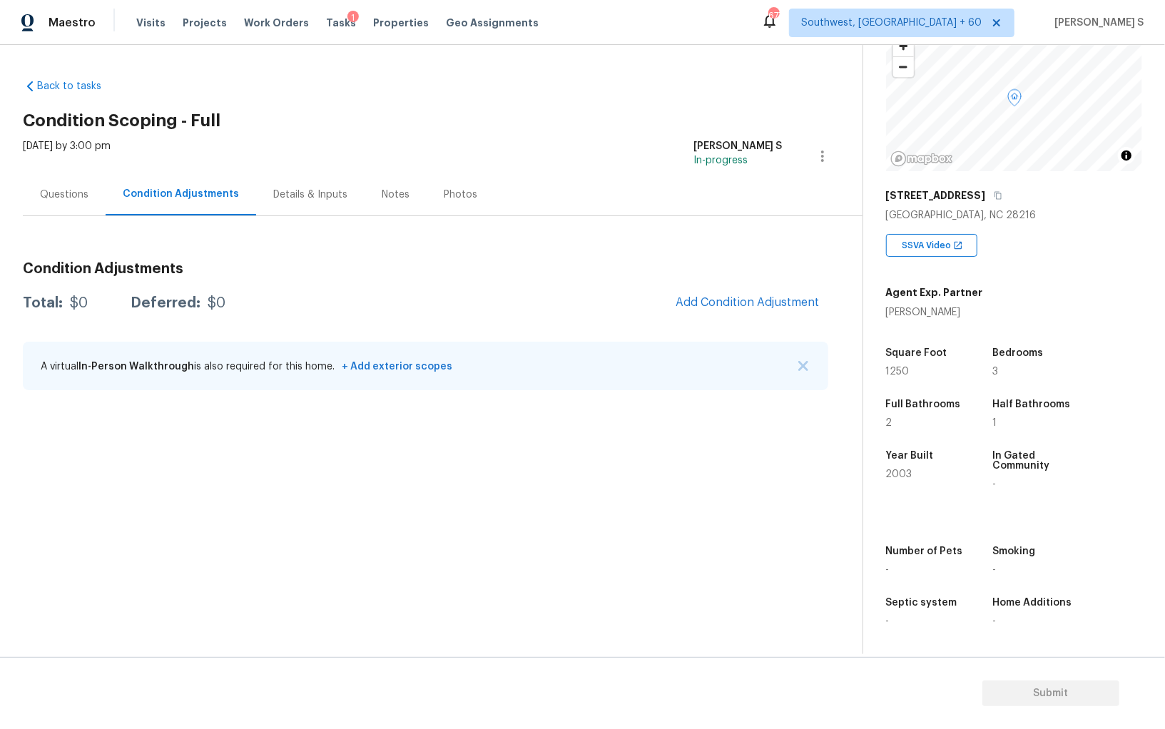
click at [691, 315] on span "Add Condition Adjustment" at bounding box center [747, 303] width 161 height 31
click at [714, 307] on span "Add Condition Adjustment" at bounding box center [748, 302] width 144 height 13
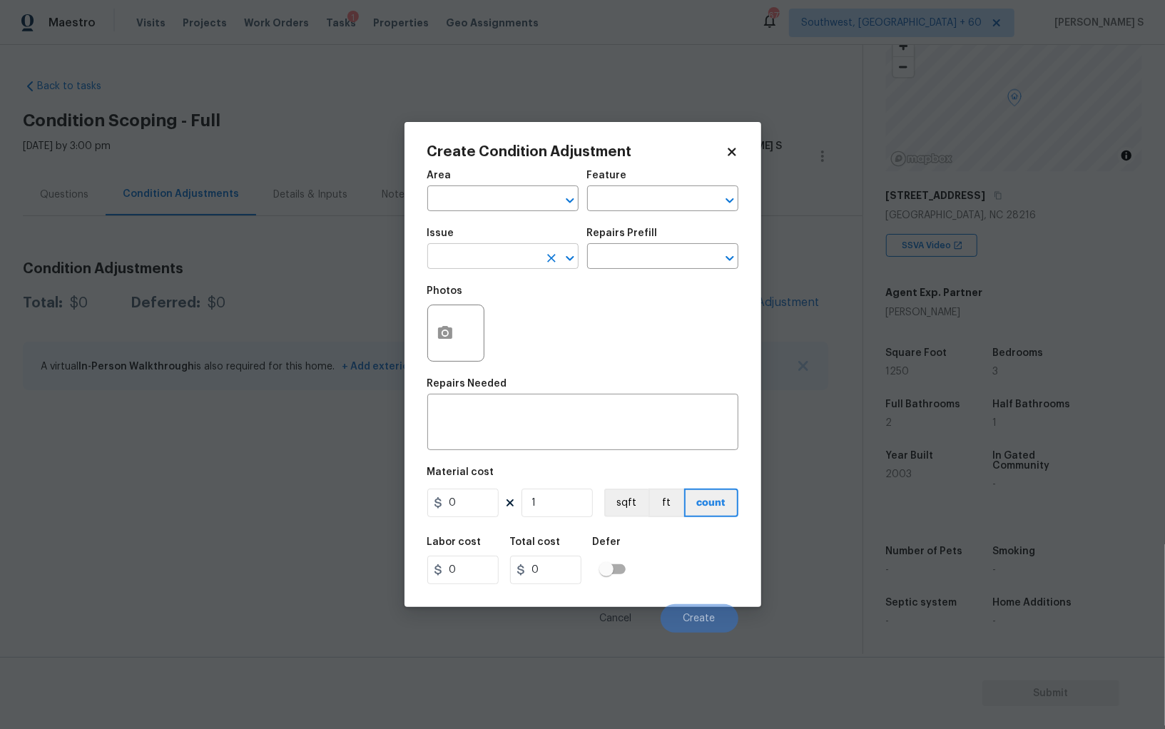
click at [506, 270] on body "Maestro Visits Projects Work Orders Tasks 1 Properties Geo Assignments 677 Sout…" at bounding box center [582, 364] width 1165 height 729
type input "Pressure Washing"
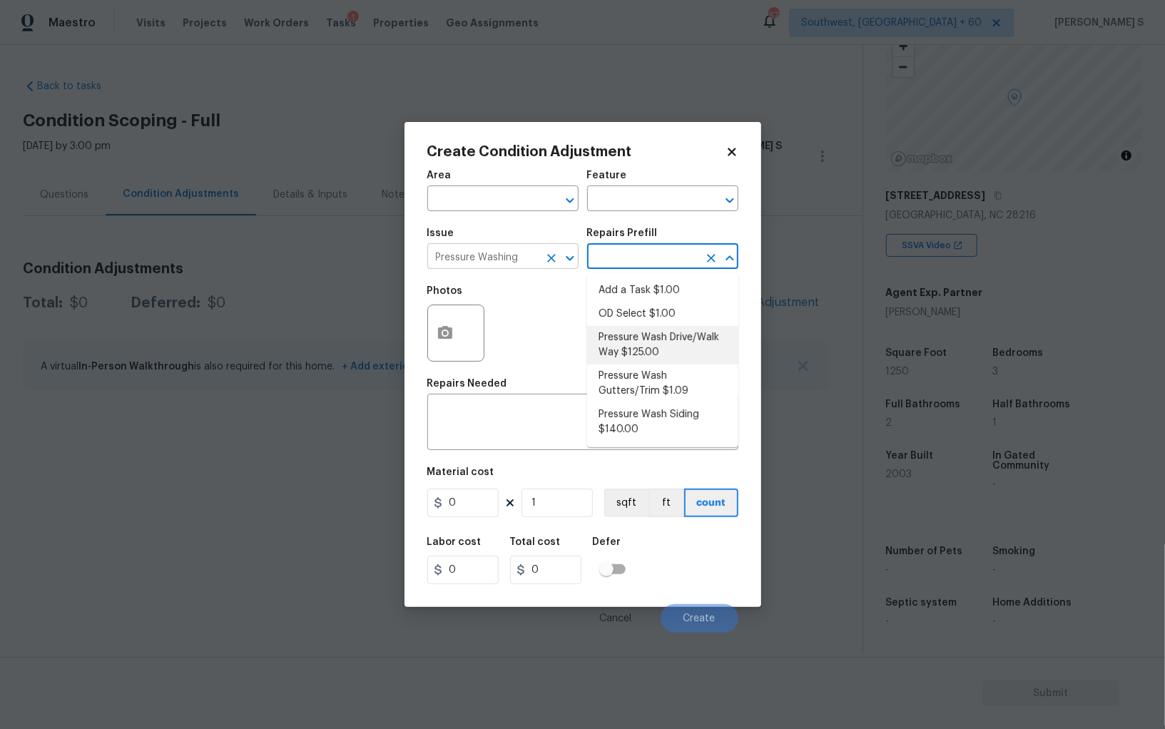
type input "Siding"
type textarea "Pressure wash the driveways/walkways as directed by the PM. Ensure that all deb…"
type input "125"
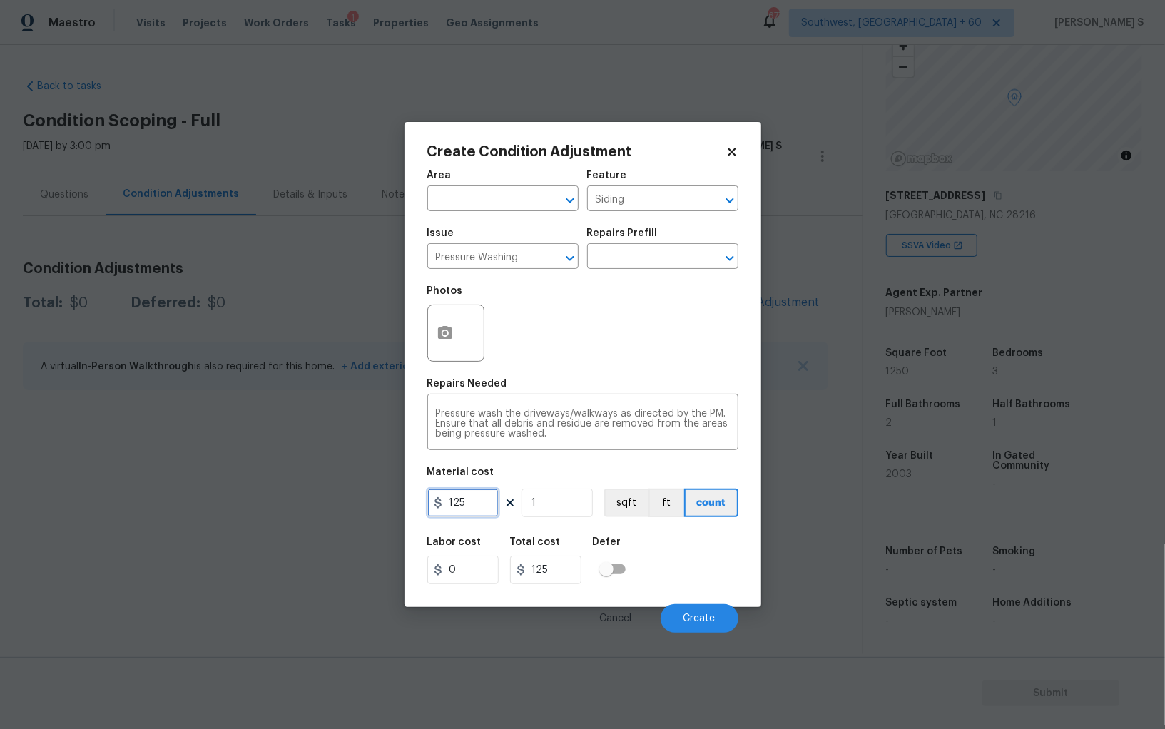
click at [480, 502] on input "125" at bounding box center [462, 503] width 71 height 29
type input "200"
click at [696, 611] on button "Create" at bounding box center [700, 618] width 78 height 29
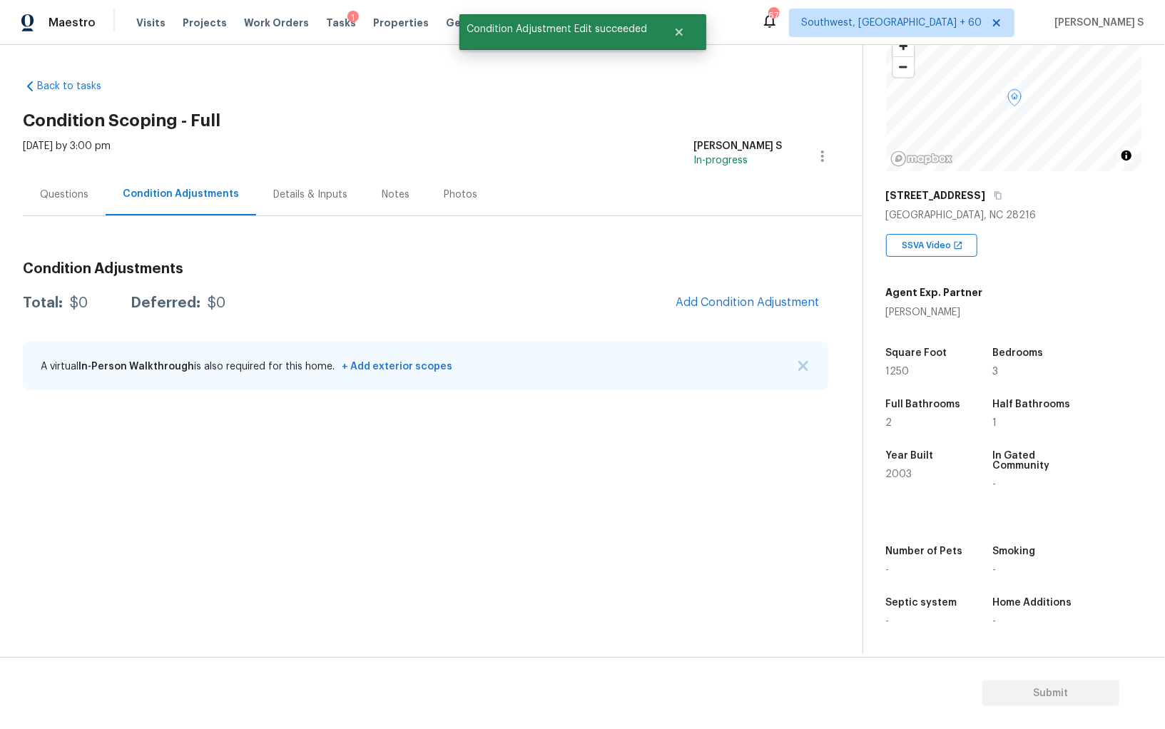
click at [310, 431] on section "Back to tasks Condition Scoping - Full [DATE] by 3:00 pm Anbu Jebakumar S In-pr…" at bounding box center [443, 361] width 840 height 587
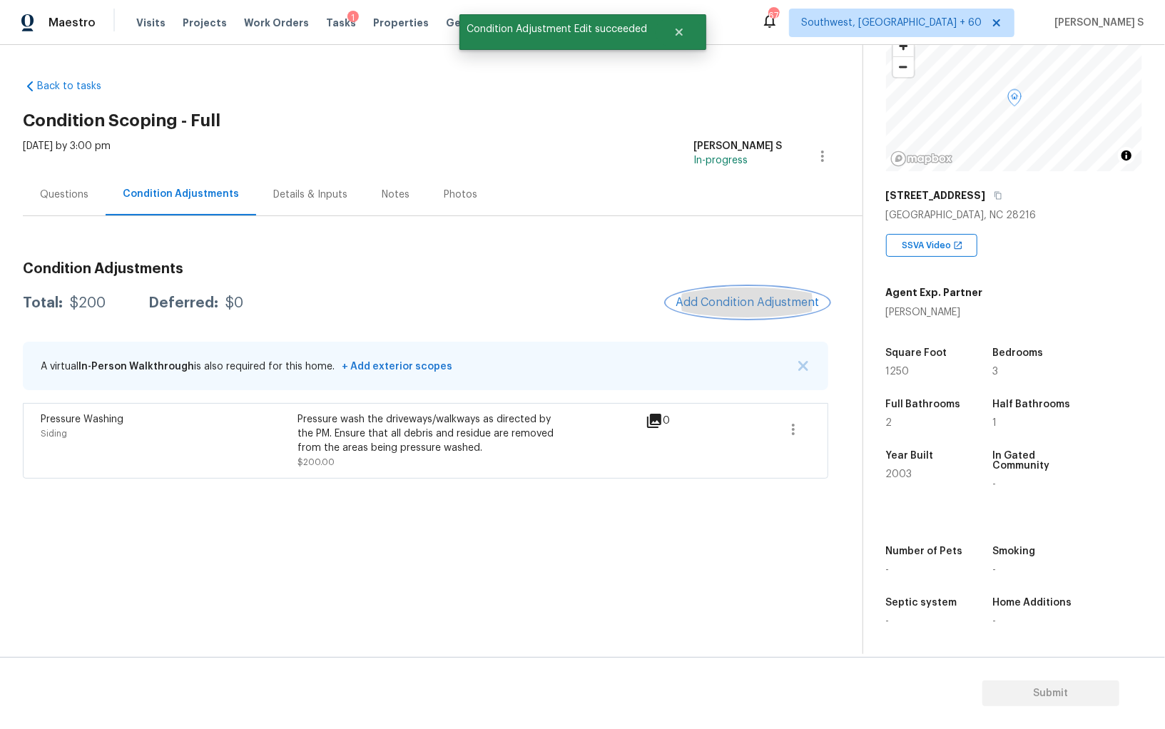
click at [740, 300] on span "Add Condition Adjustment" at bounding box center [748, 302] width 144 height 13
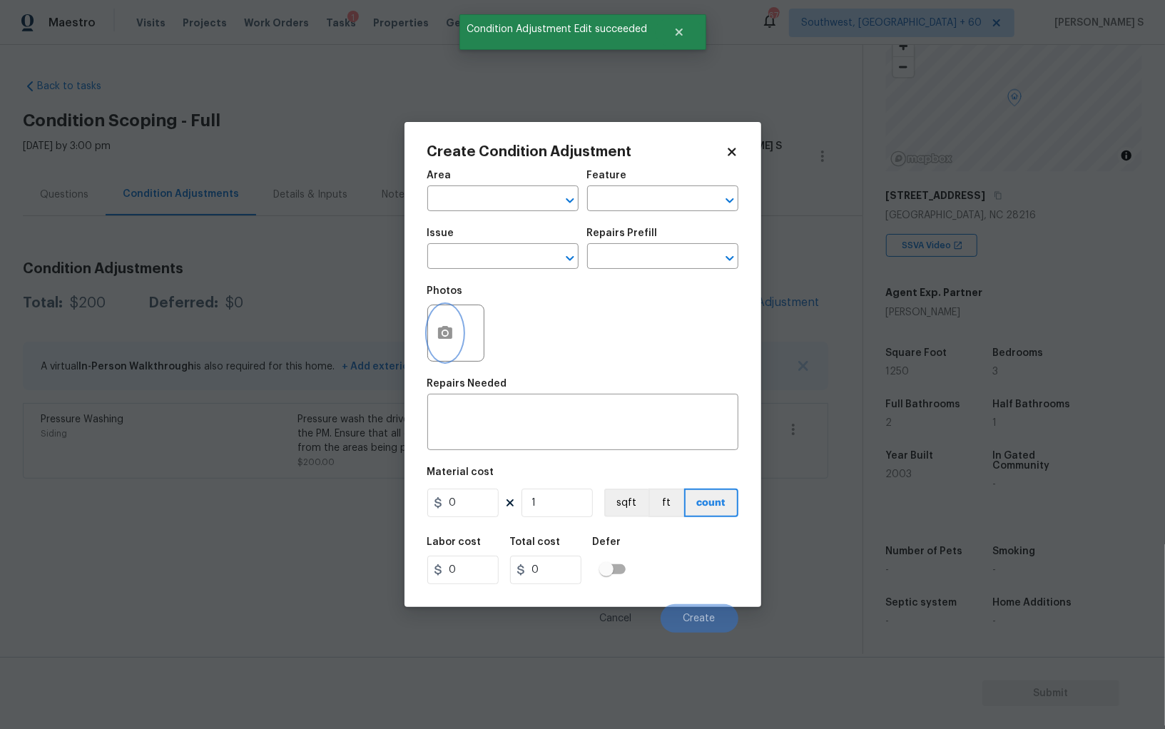
click at [447, 330] on icon "button" at bounding box center [445, 332] width 14 height 13
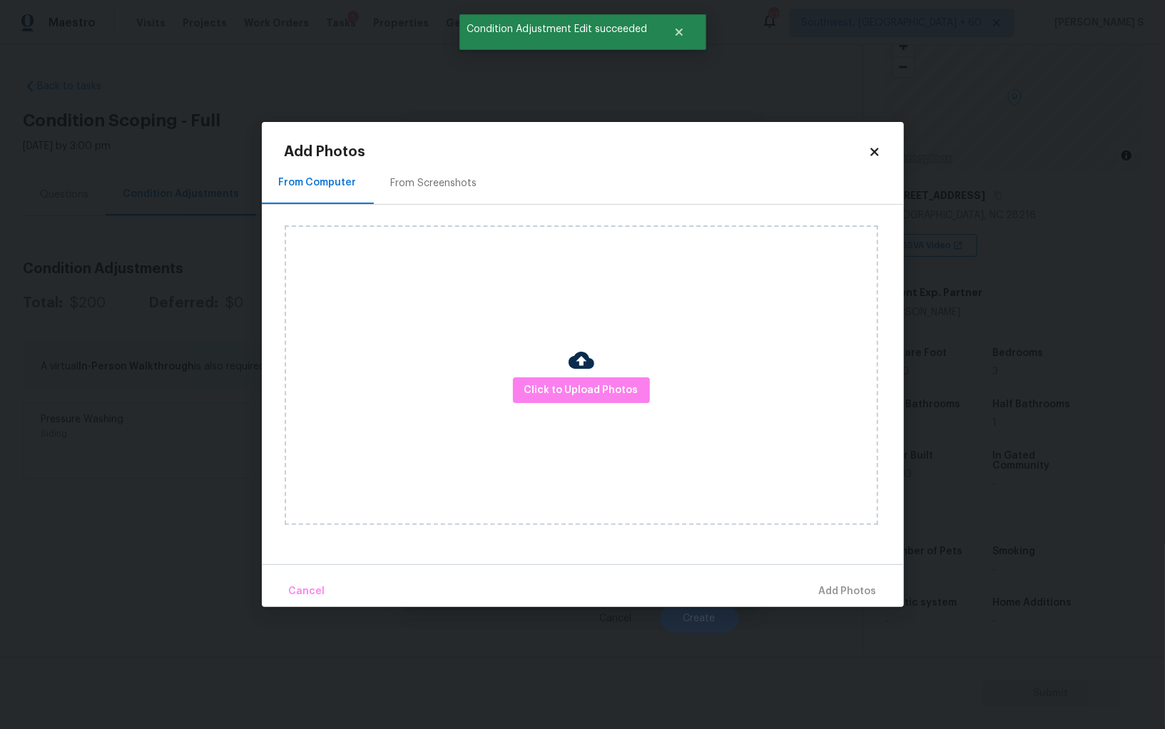
click at [430, 163] on div "From Screenshots" at bounding box center [434, 183] width 121 height 42
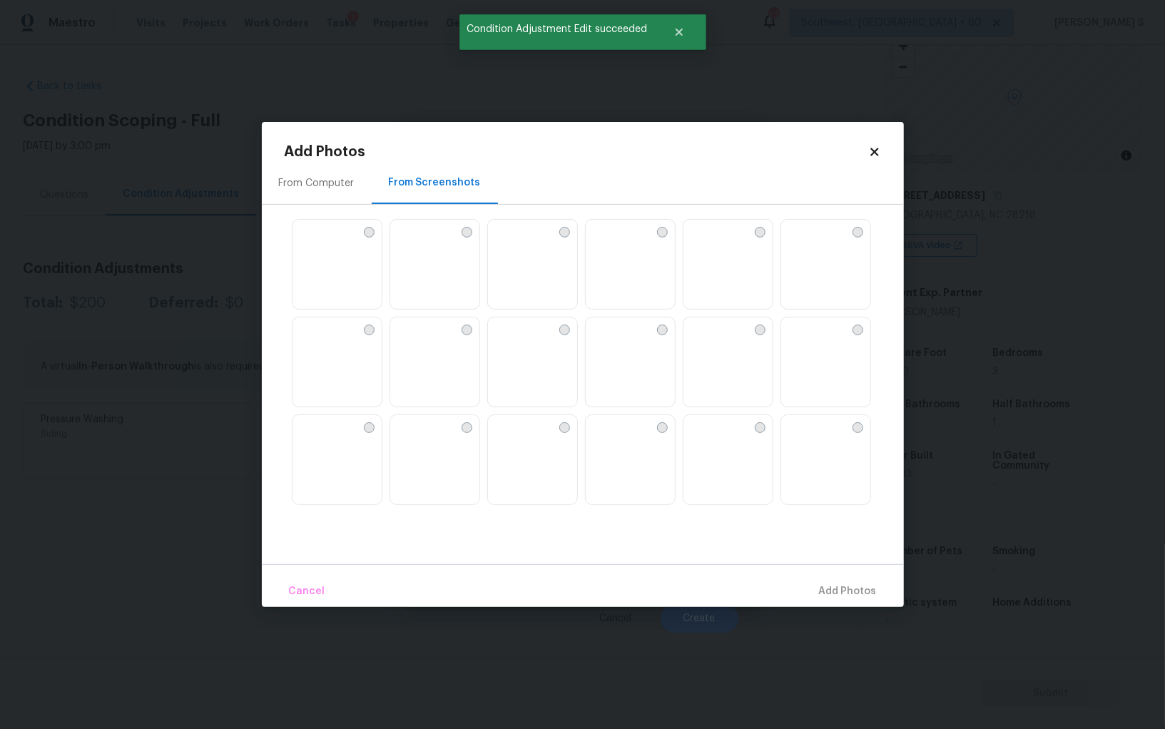
click at [315, 243] on img at bounding box center [304, 231] width 23 height 23
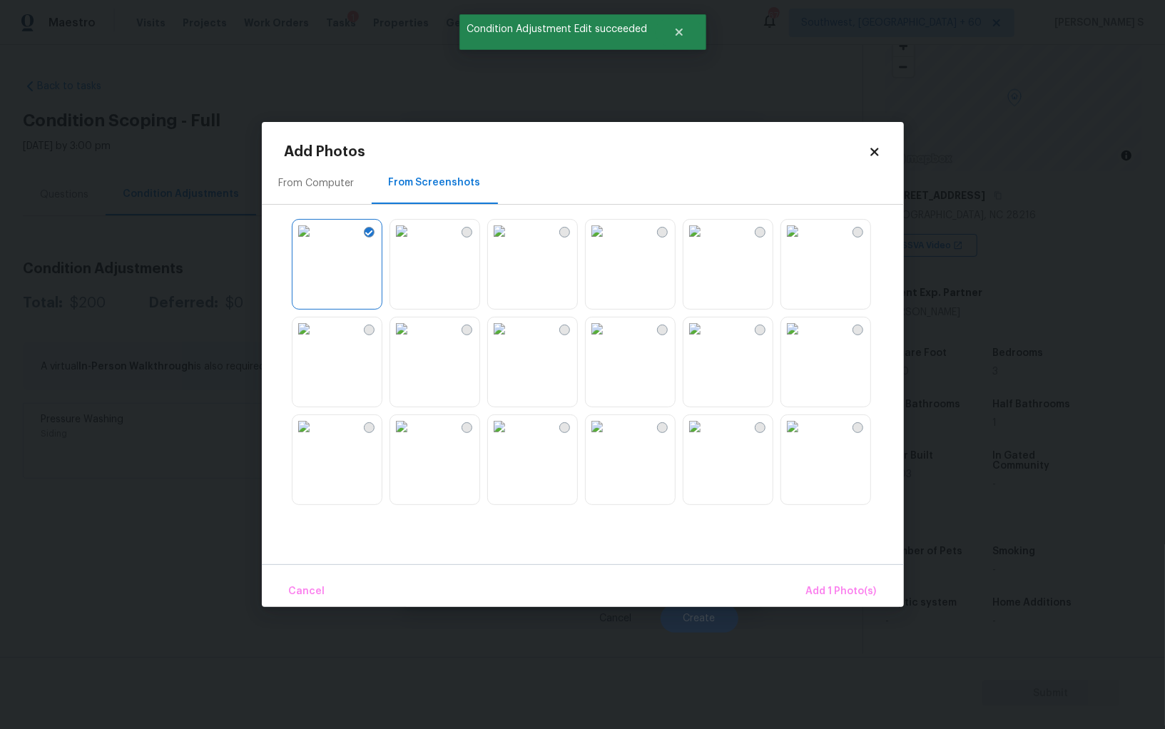
click at [511, 243] on img at bounding box center [499, 231] width 23 height 23
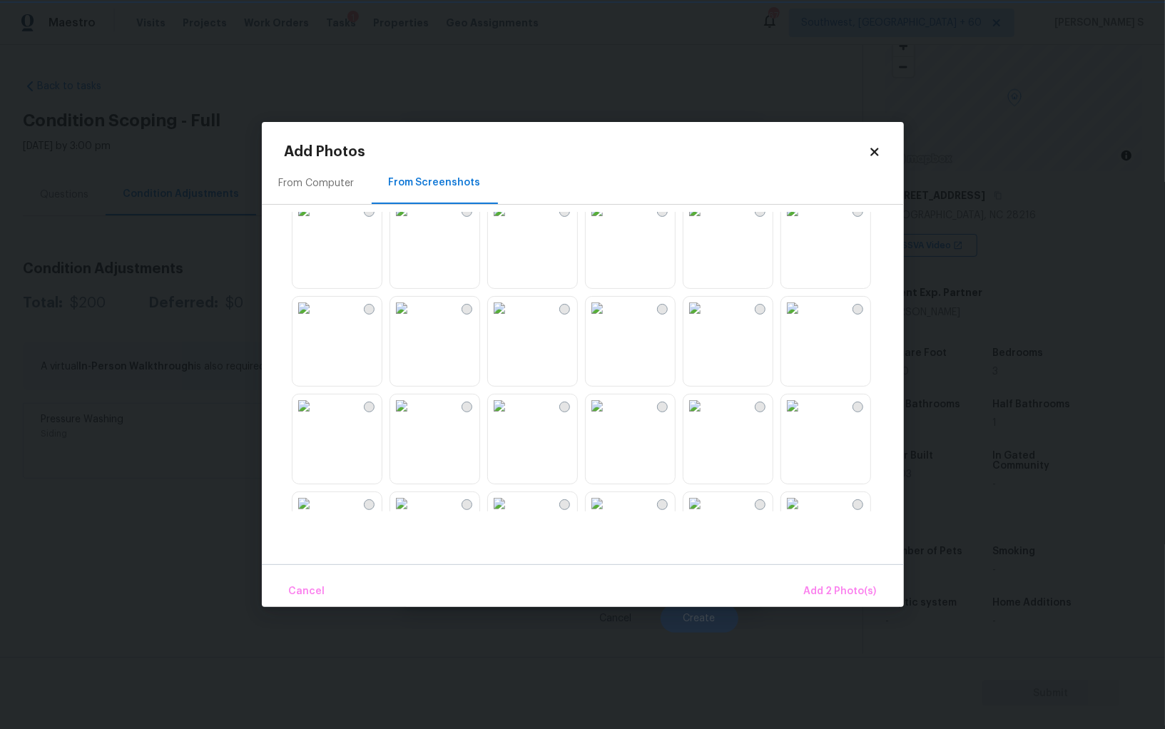
scroll to position [911, 0]
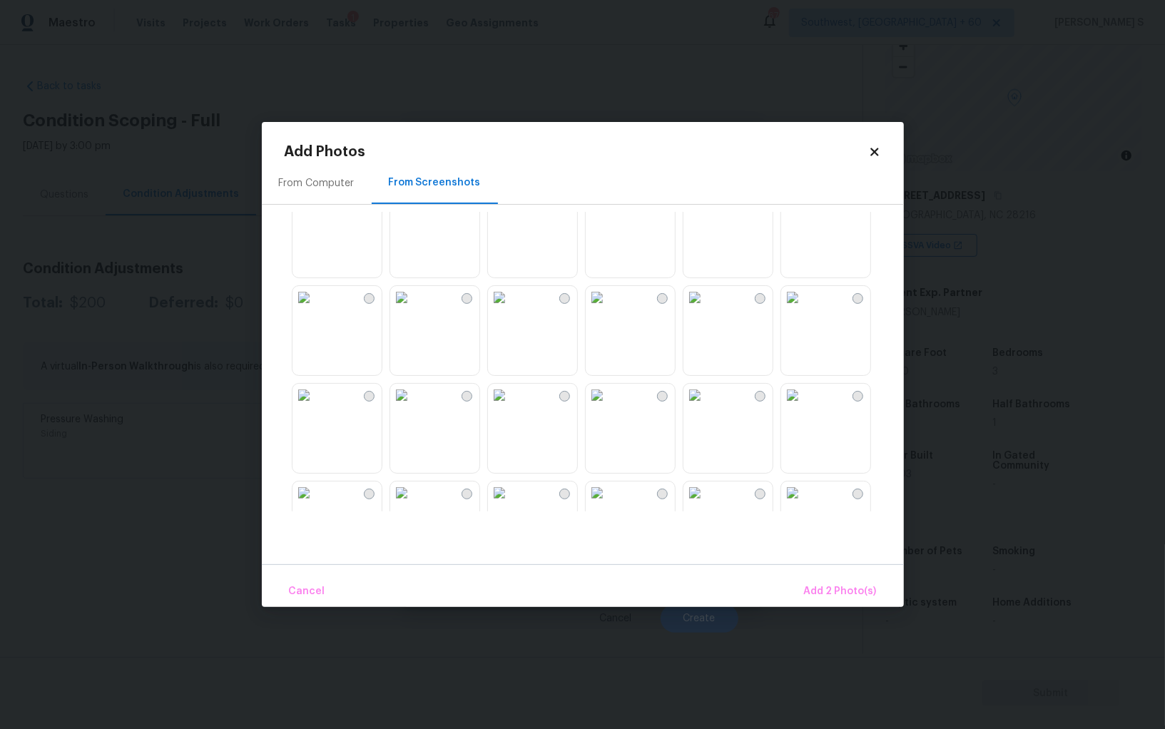
click at [804, 407] on img at bounding box center [792, 395] width 23 height 23
click at [609, 407] on img at bounding box center [597, 395] width 23 height 23
click at [828, 585] on span "Add 4 Photo(s)" at bounding box center [841, 592] width 74 height 18
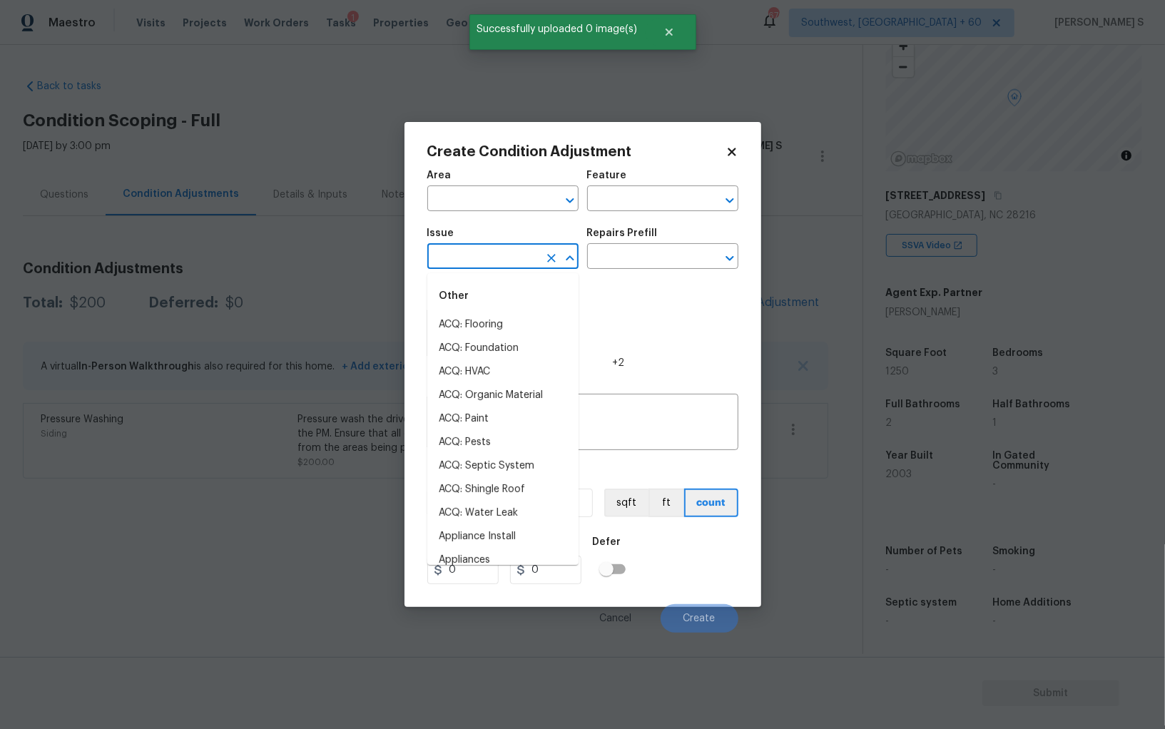
click at [487, 262] on input "text" at bounding box center [482, 258] width 111 height 22
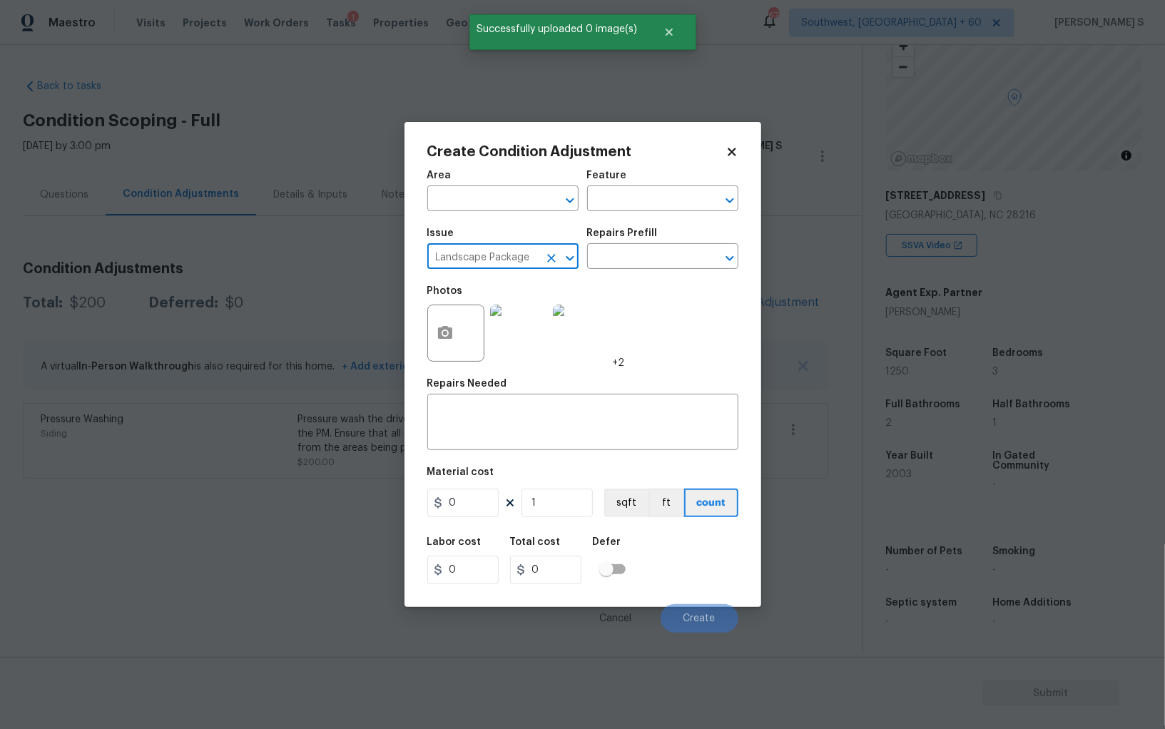
type input "Landscape Package"
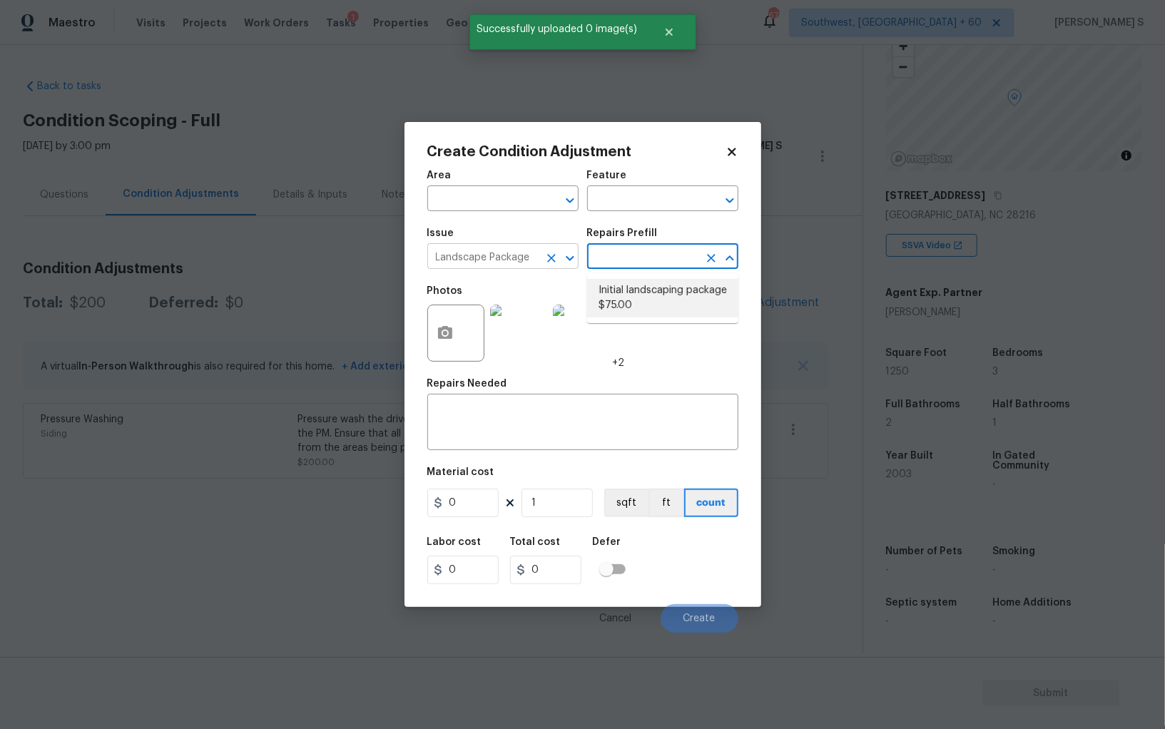
type input "Home Readiness Packages"
type textarea "Mowing of grass up to 6" in height. Mow, edge along driveways & sidewalks, trim…"
type input "75"
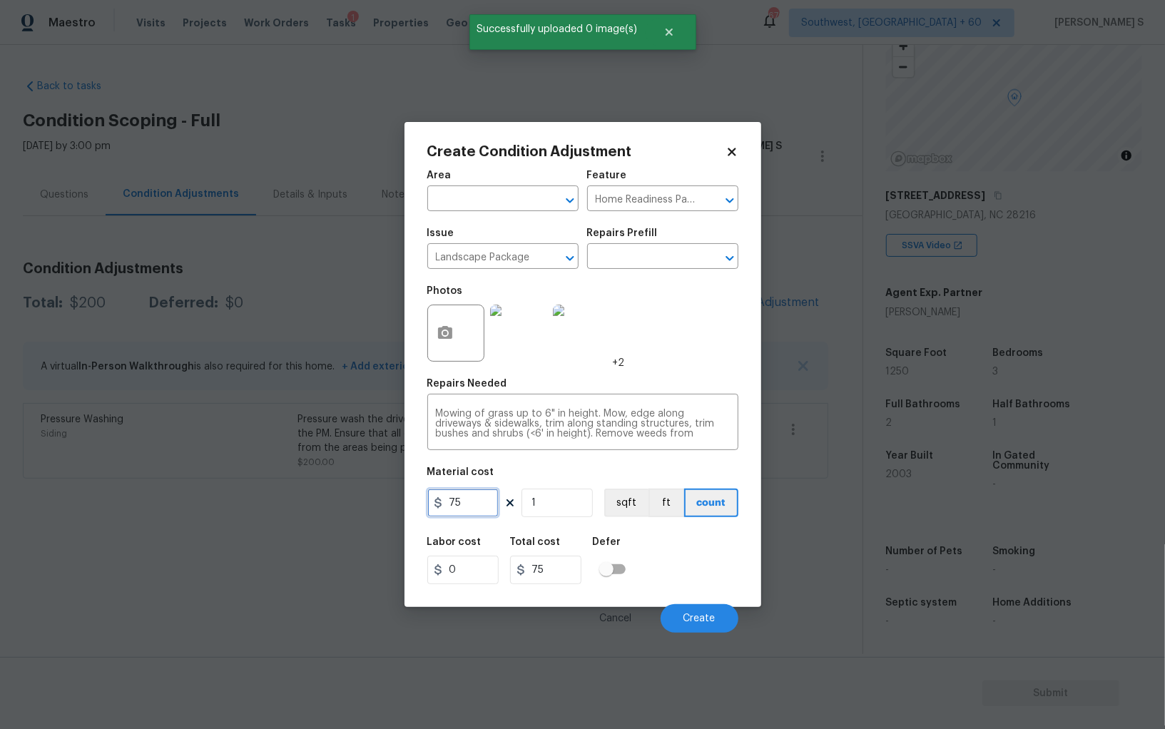
click at [480, 505] on input "75" at bounding box center [462, 503] width 71 height 29
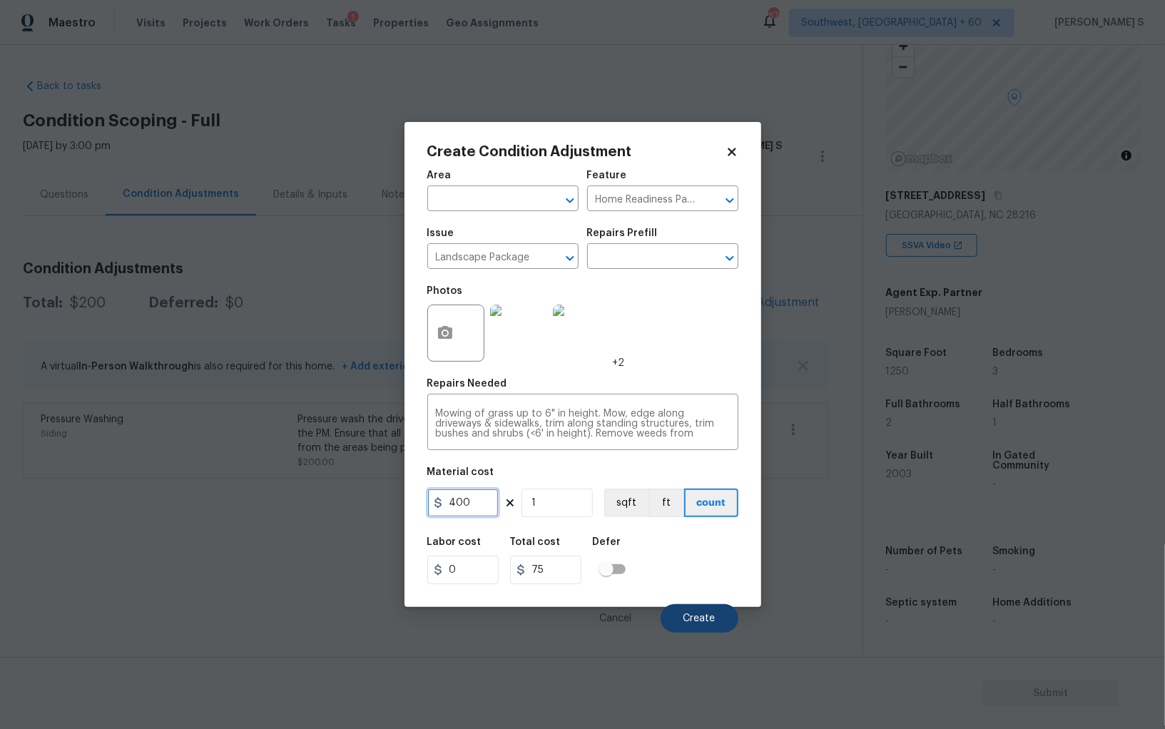
type input "400"
click at [681, 619] on button "Create" at bounding box center [700, 618] width 78 height 29
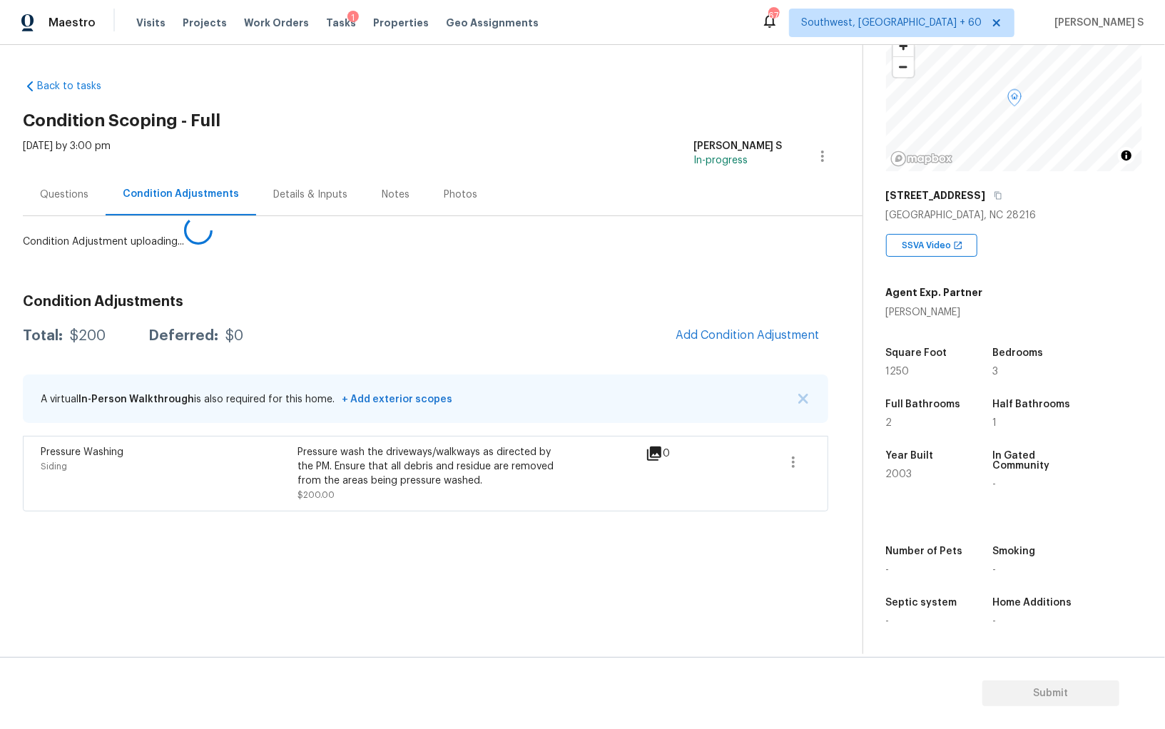
click at [283, 503] on body "Maestro Visits Projects Work Orders Tasks 1 Properties Geo Assignments 676 Sout…" at bounding box center [582, 364] width 1165 height 729
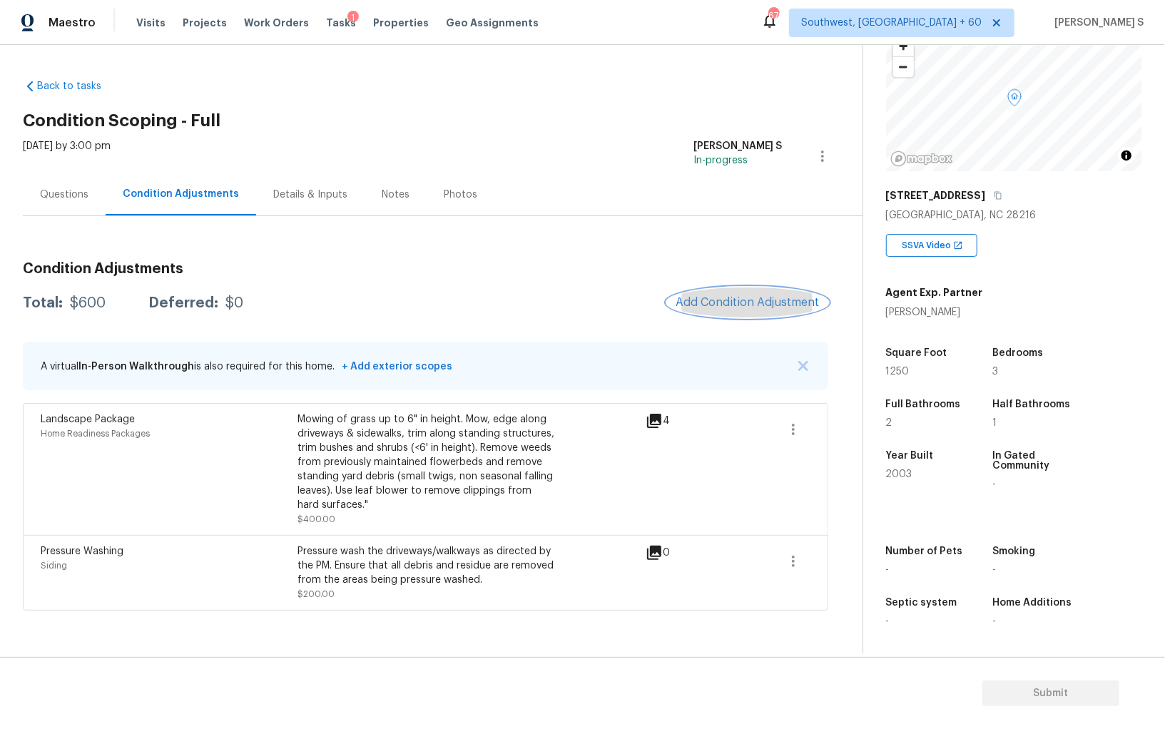
click at [706, 303] on span "Add Condition Adjustment" at bounding box center [748, 302] width 144 height 13
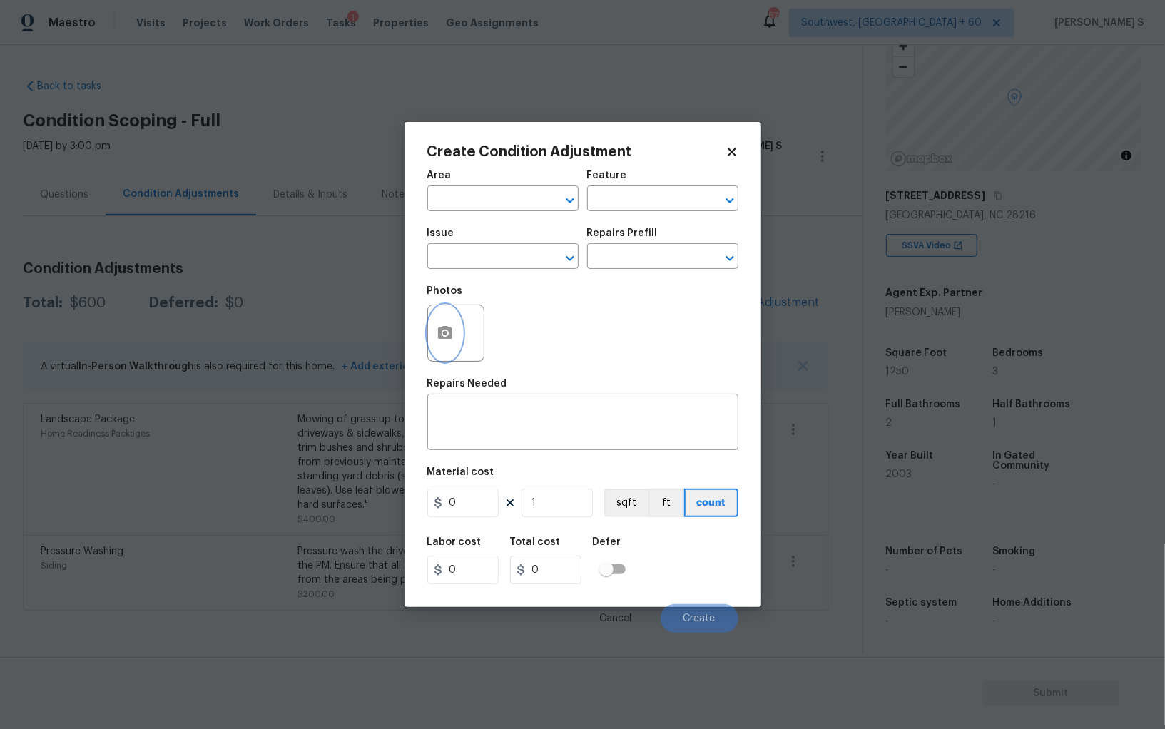
click at [443, 326] on icon "button" at bounding box center [445, 333] width 17 height 17
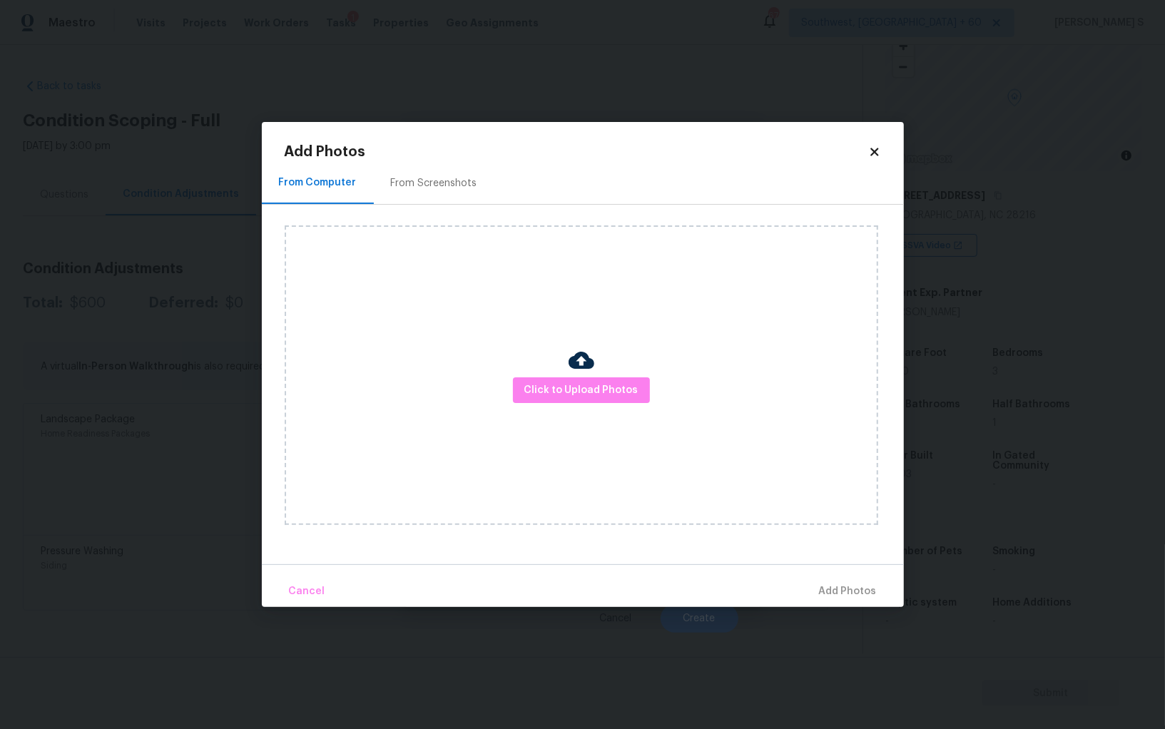
click at [425, 185] on div "From Screenshots" at bounding box center [434, 183] width 86 height 14
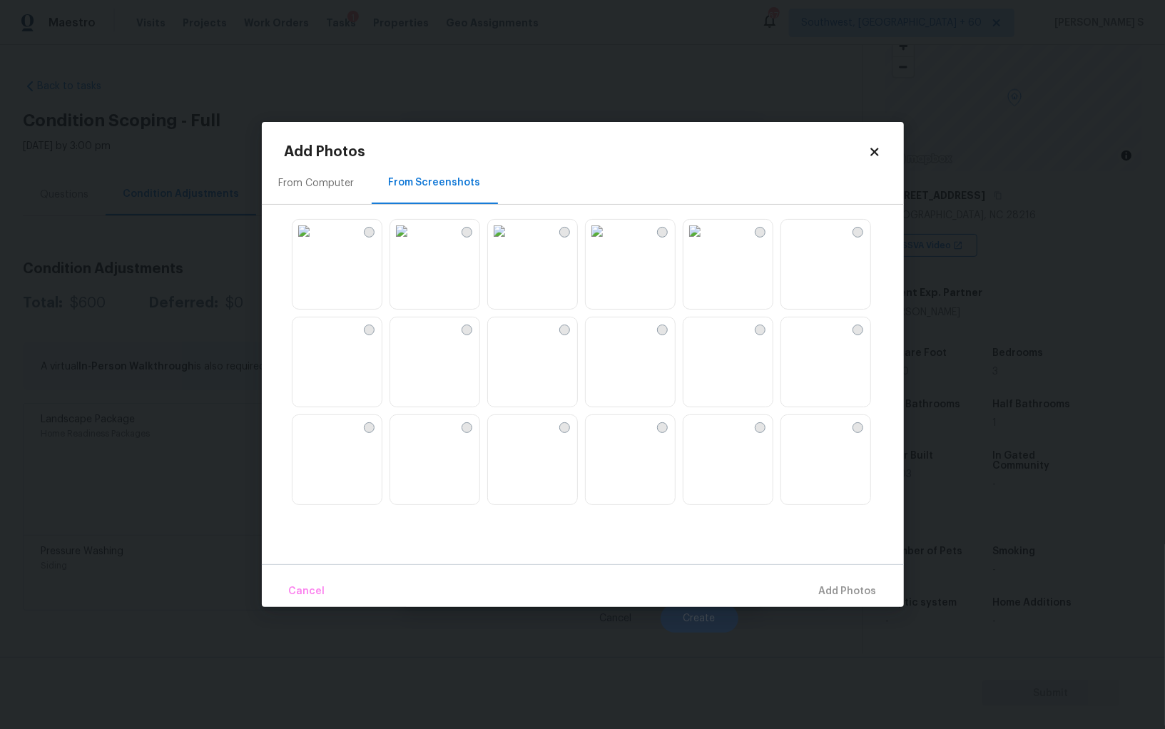
click at [511, 243] on img at bounding box center [499, 231] width 23 height 23
click at [609, 243] on img at bounding box center [597, 231] width 23 height 23
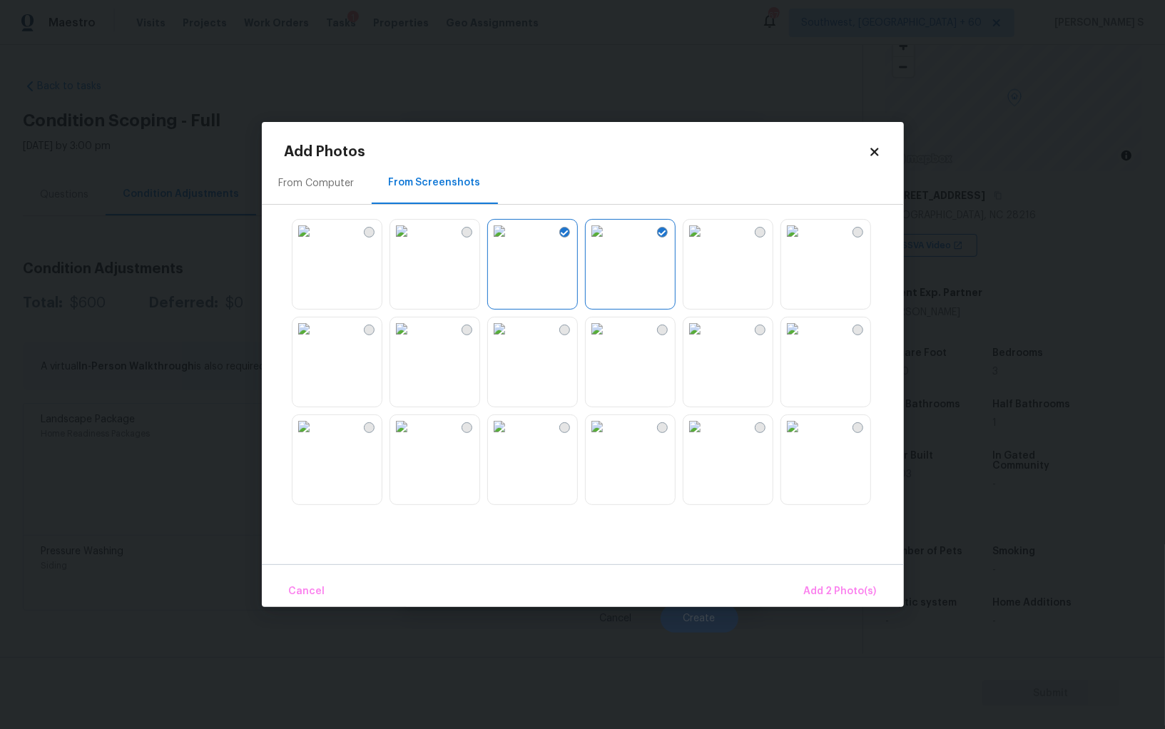
click at [413, 243] on img at bounding box center [401, 231] width 23 height 23
click at [511, 243] on img at bounding box center [499, 231] width 23 height 23
click at [413, 438] on img at bounding box center [401, 426] width 23 height 23
click at [315, 438] on img at bounding box center [304, 426] width 23 height 23
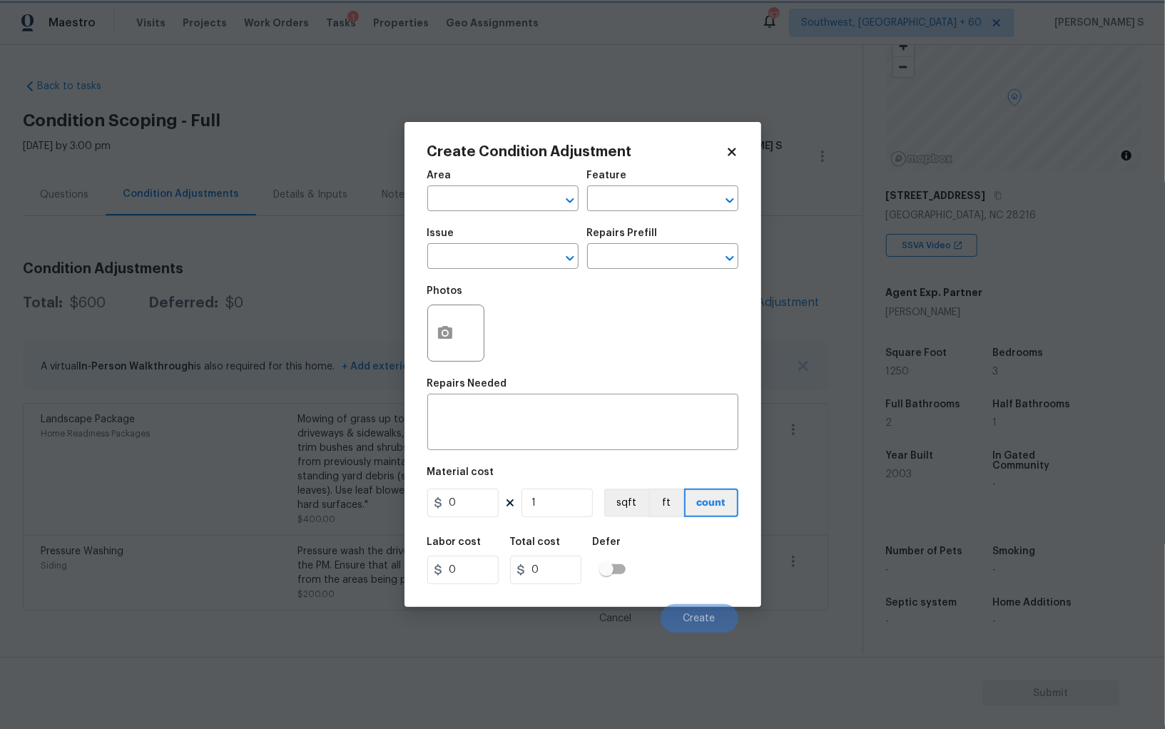
click at [104, 432] on body "Maestro Visits Projects Work Orders Tasks 1 Properties Geo Assignments 676 Sout…" at bounding box center [582, 364] width 1165 height 729
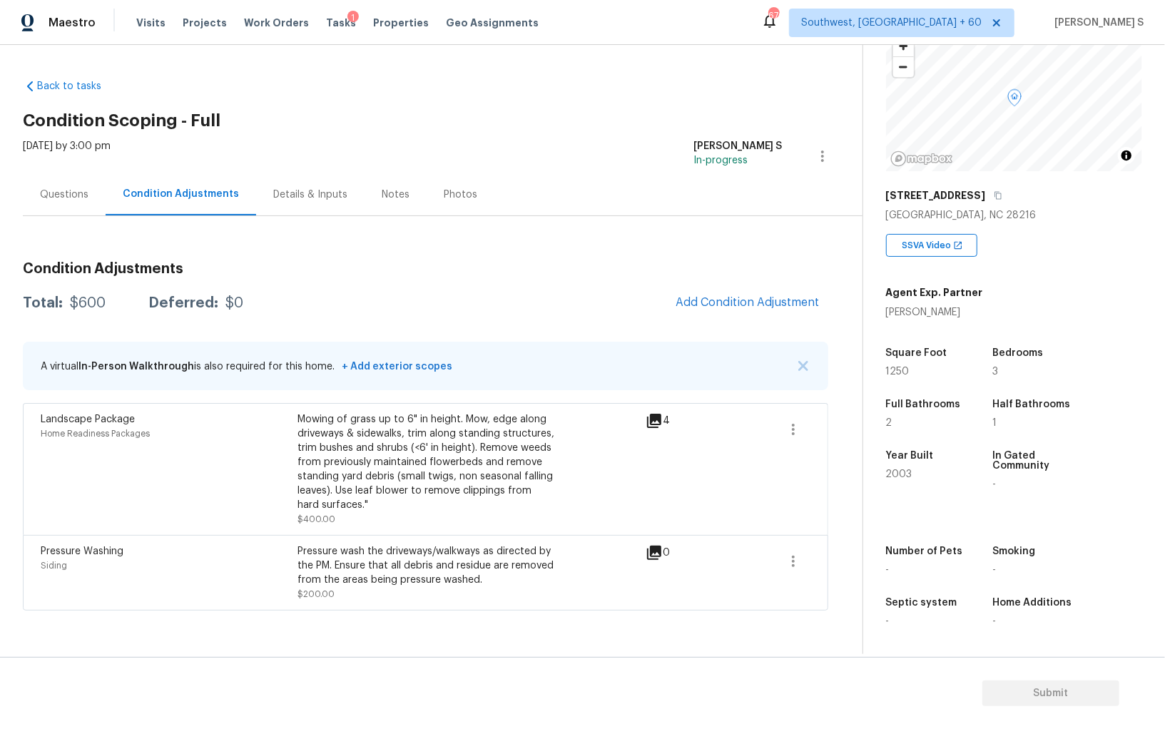
click at [104, 432] on body "Maestro Visits Projects Work Orders Tasks 1 Properties Geo Assignments 676 Sout…" at bounding box center [582, 364] width 1165 height 729
click at [799, 555] on icon "button" at bounding box center [793, 561] width 17 height 17
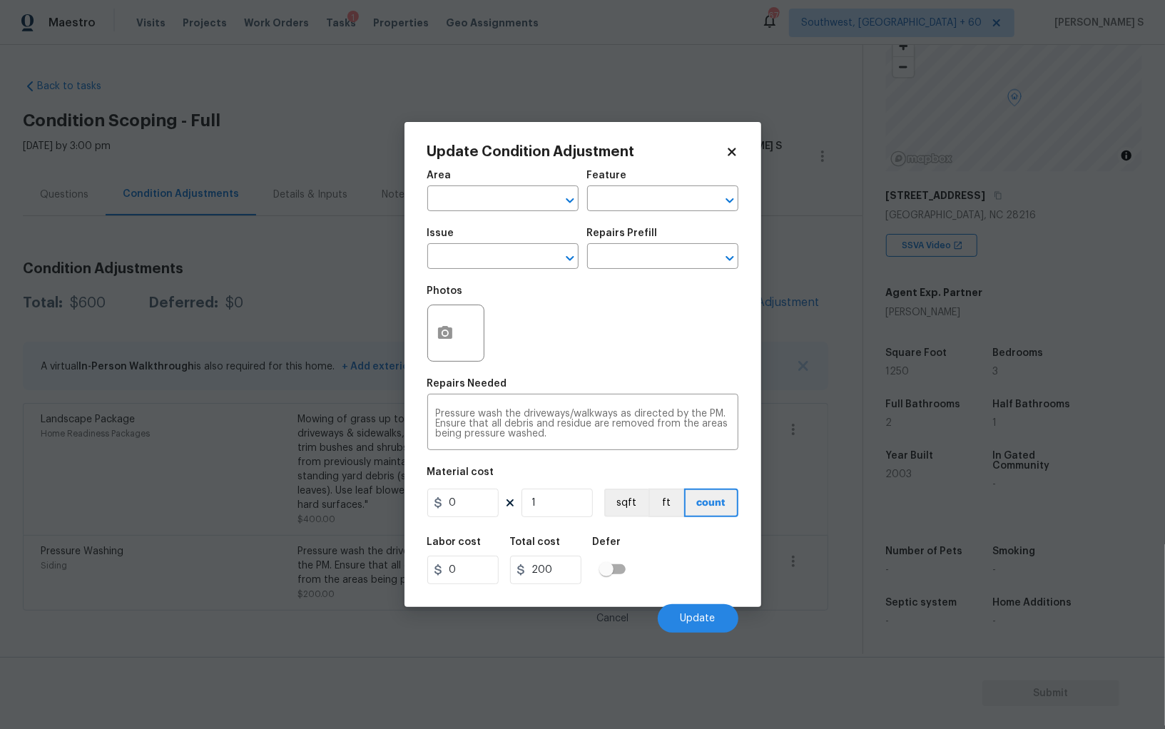
type input "Siding"
type input "Pressure Washing"
type input "200"
click at [443, 317] on button "button" at bounding box center [445, 333] width 34 height 56
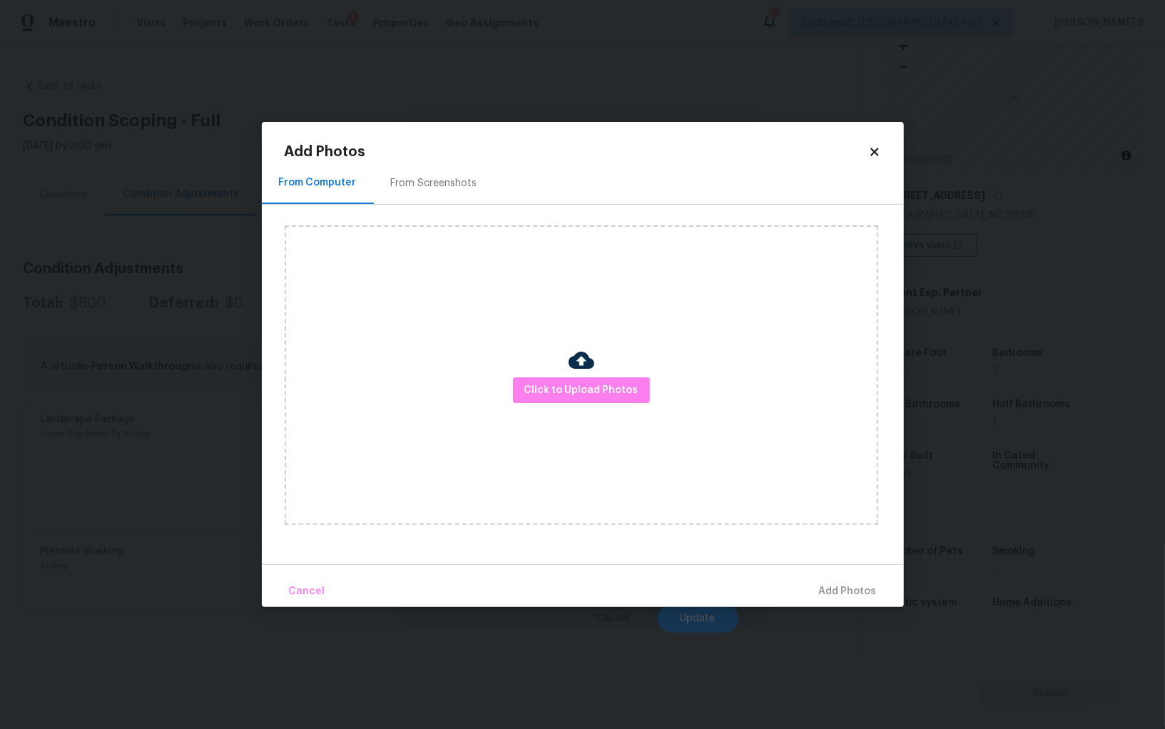
click at [411, 192] on div "From Screenshots" at bounding box center [434, 183] width 121 height 42
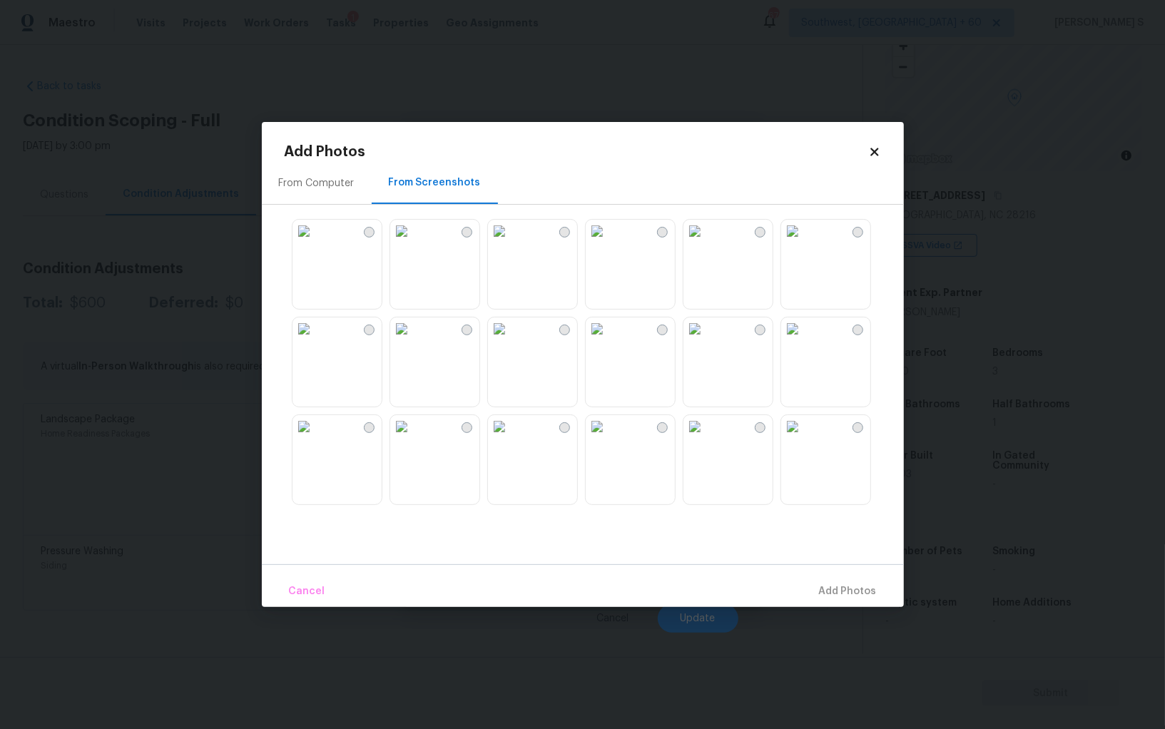
click at [511, 243] on img at bounding box center [499, 231] width 23 height 23
click at [609, 243] on img at bounding box center [597, 231] width 23 height 23
click at [482, 254] on div at bounding box center [594, 362] width 619 height 300
click at [413, 243] on img at bounding box center [401, 231] width 23 height 23
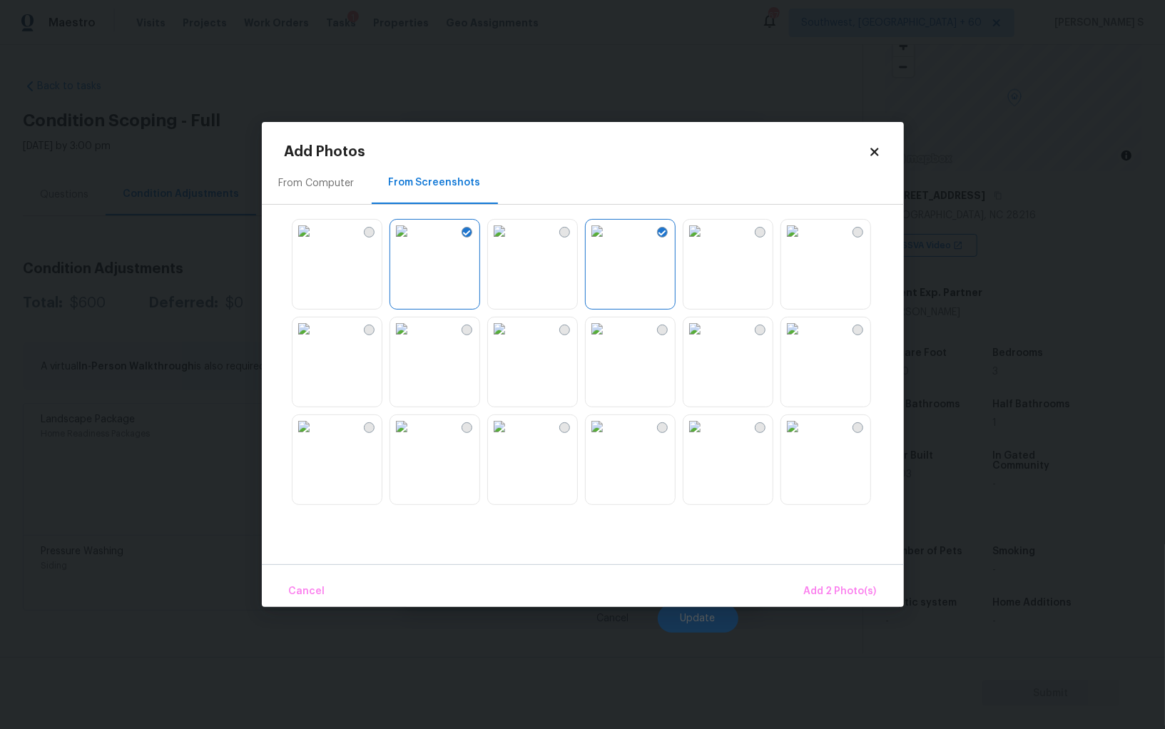
click at [413, 340] on img at bounding box center [401, 329] width 23 height 23
click at [315, 340] on img at bounding box center [304, 329] width 23 height 23
click at [315, 438] on img at bounding box center [304, 426] width 23 height 23
click at [413, 438] on img at bounding box center [401, 426] width 23 height 23
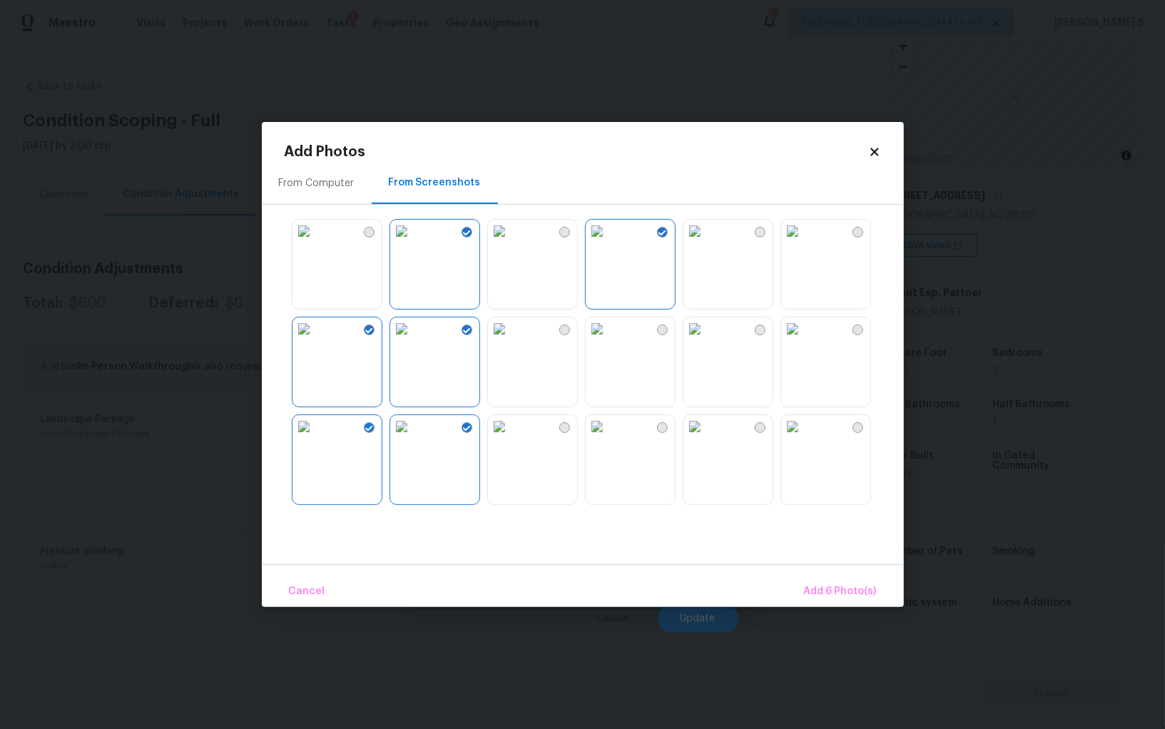
click at [511, 438] on img at bounding box center [499, 426] width 23 height 23
click at [609, 438] on img at bounding box center [597, 426] width 23 height 23
click at [707, 438] on img at bounding box center [695, 426] width 23 height 23
click at [707, 340] on img at bounding box center [695, 329] width 23 height 23
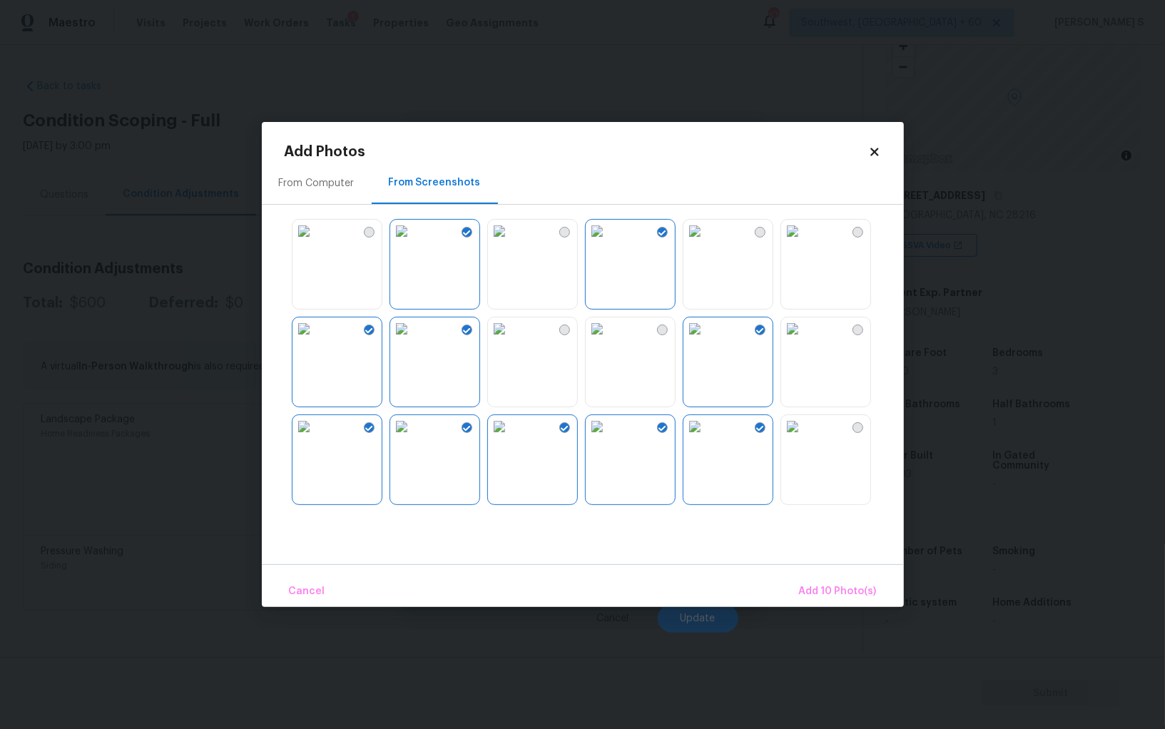
click at [609, 340] on img at bounding box center [597, 329] width 23 height 23
click at [823, 585] on span "Add 11 Photo(s)" at bounding box center [839, 592] width 75 height 18
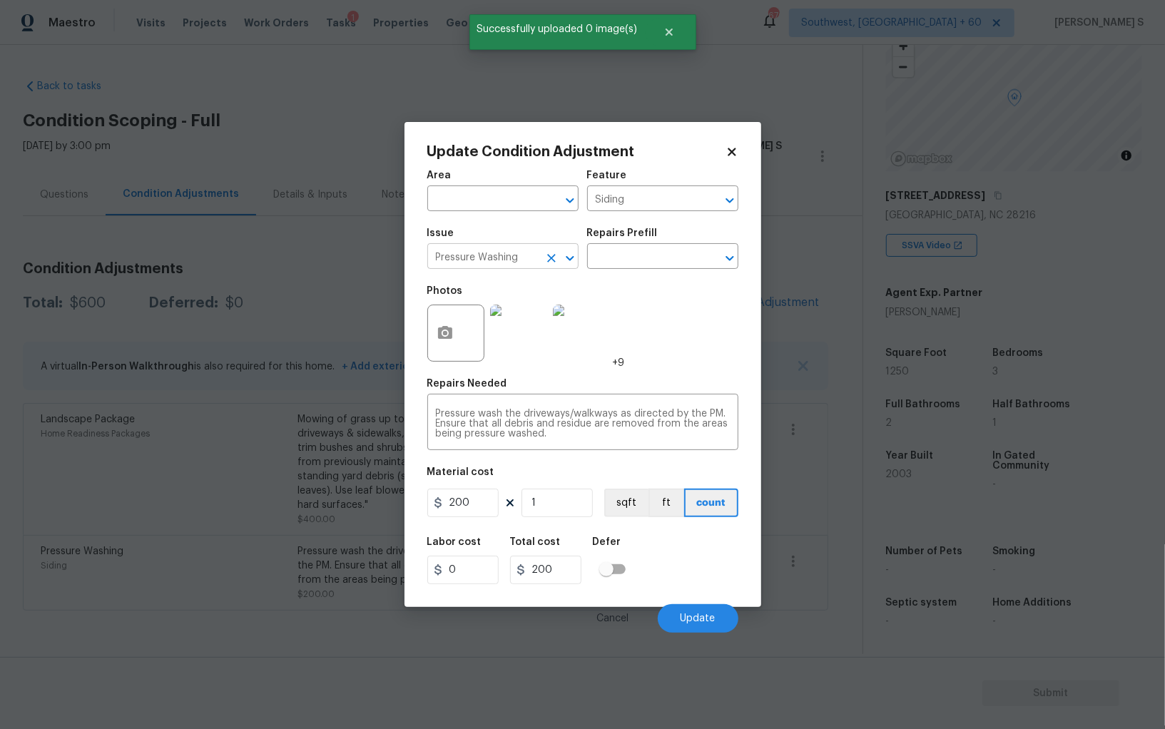
click at [511, 255] on input "Pressure Washing" at bounding box center [482, 258] width 111 height 22
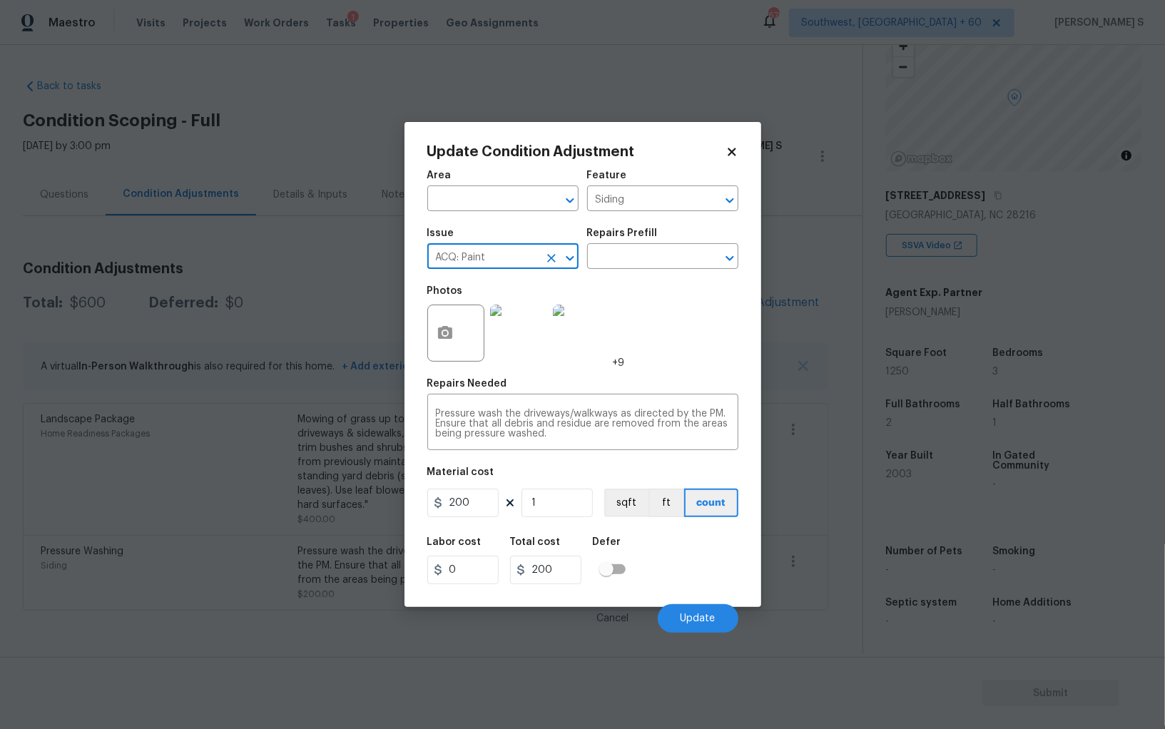
type input "ACQ: Paint"
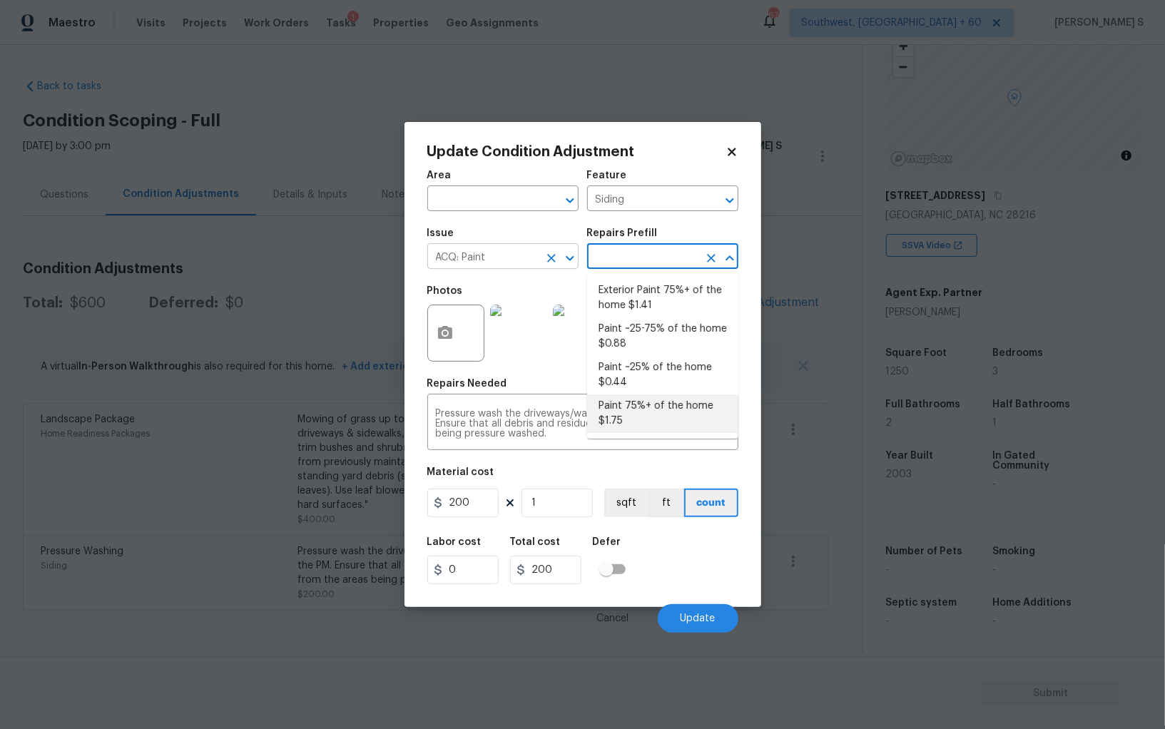
type input "Acquisition"
type textarea "Acquisition Scope: 75%+ of the home will likely require interior paint"
type input "1.75"
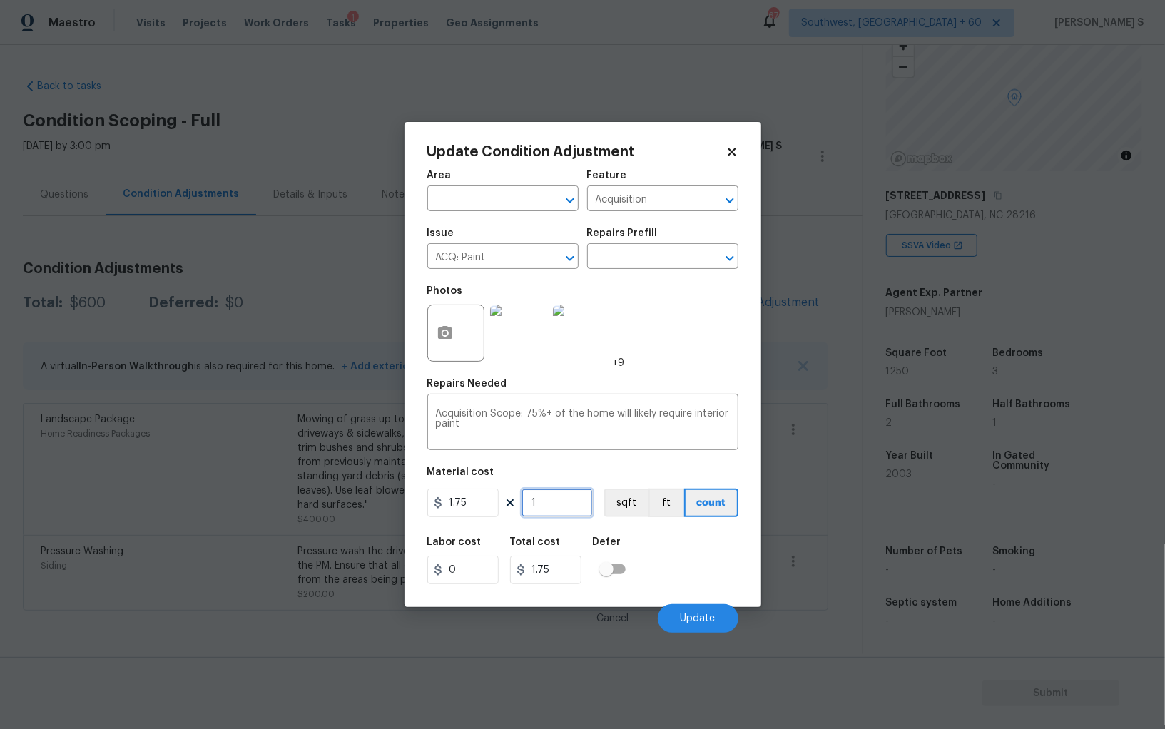
click at [578, 504] on input "1" at bounding box center [557, 503] width 71 height 29
type input "12"
type input "21"
type input "125"
type input "218.75"
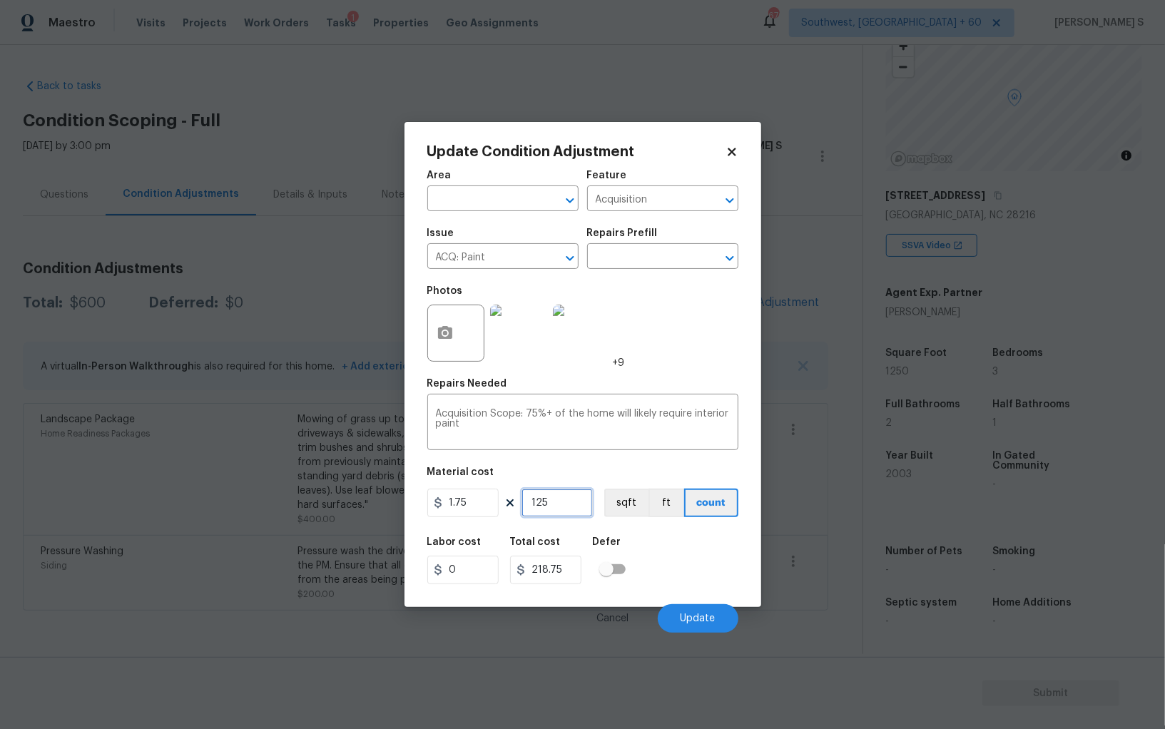
type input "1250"
type input "2187.5"
type input "1250"
click at [632, 499] on button "sqft" at bounding box center [626, 503] width 44 height 29
click at [669, 557] on div "Labor cost 0 Total cost 2187.5 Defer" at bounding box center [582, 561] width 311 height 64
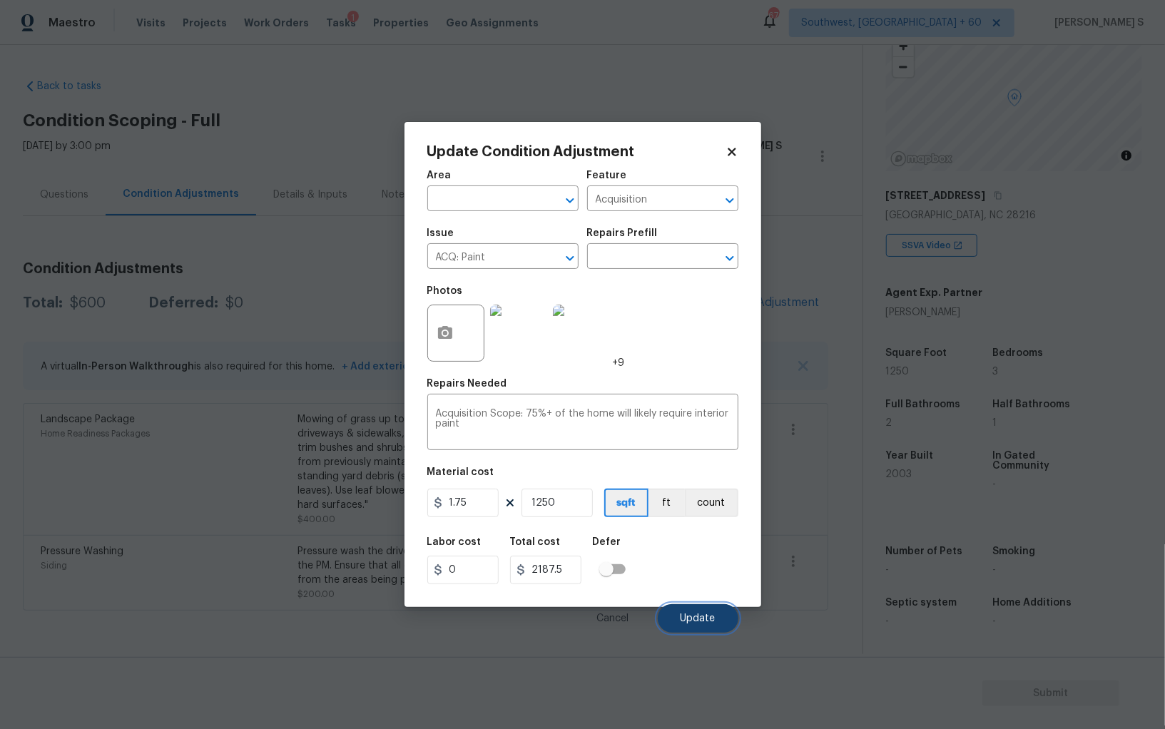
click at [703, 615] on span "Update" at bounding box center [698, 619] width 35 height 11
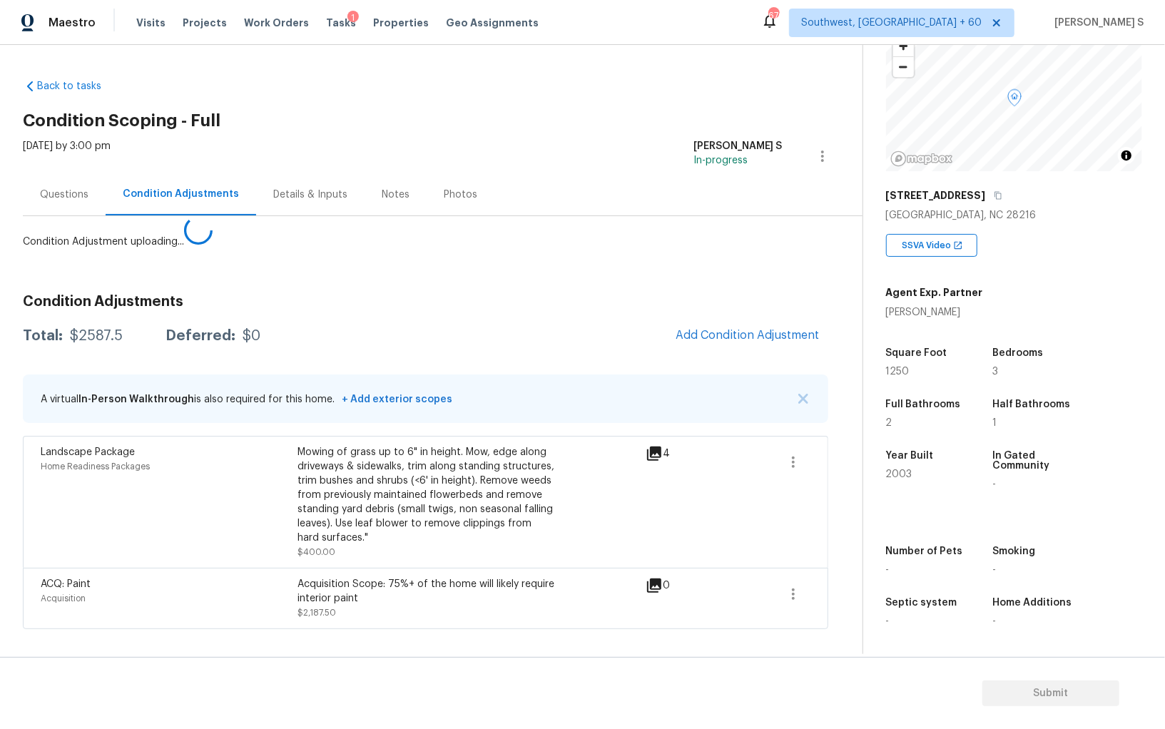
click at [254, 480] on body "Maestro Visits Projects Work Orders Tasks 1 Properties Geo Assignments 676 Sout…" at bounding box center [582, 364] width 1165 height 729
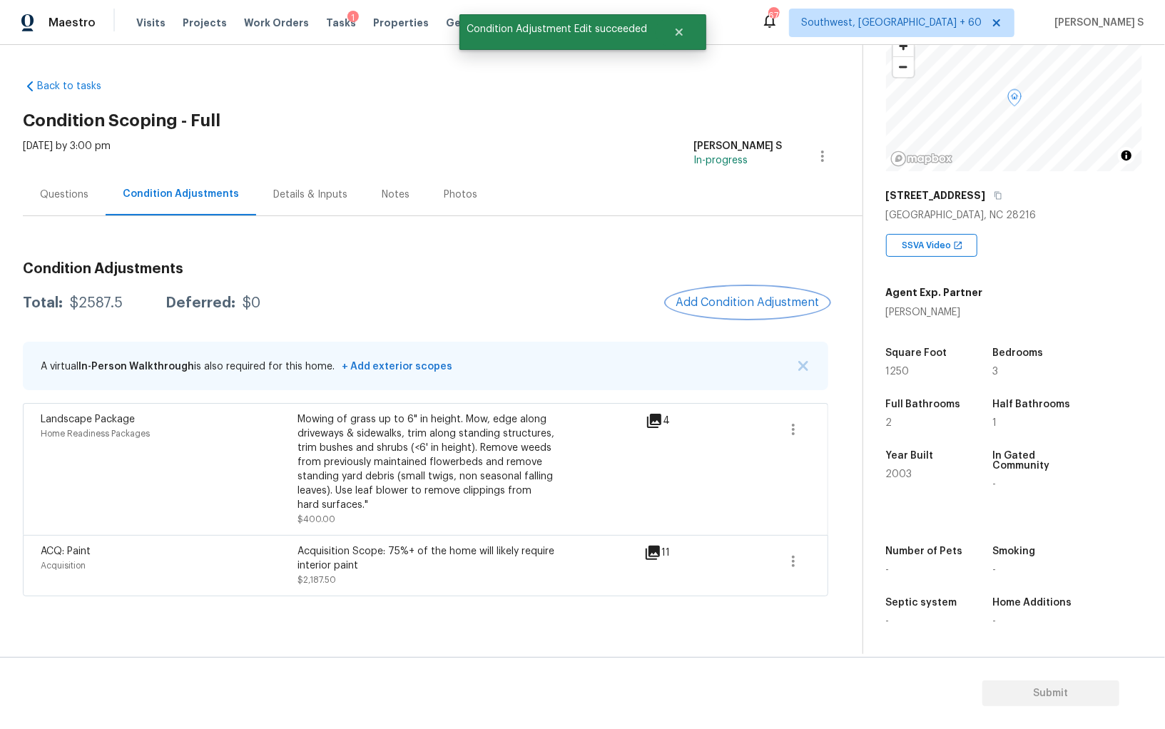
click at [775, 312] on button "Add Condition Adjustment" at bounding box center [747, 303] width 161 height 30
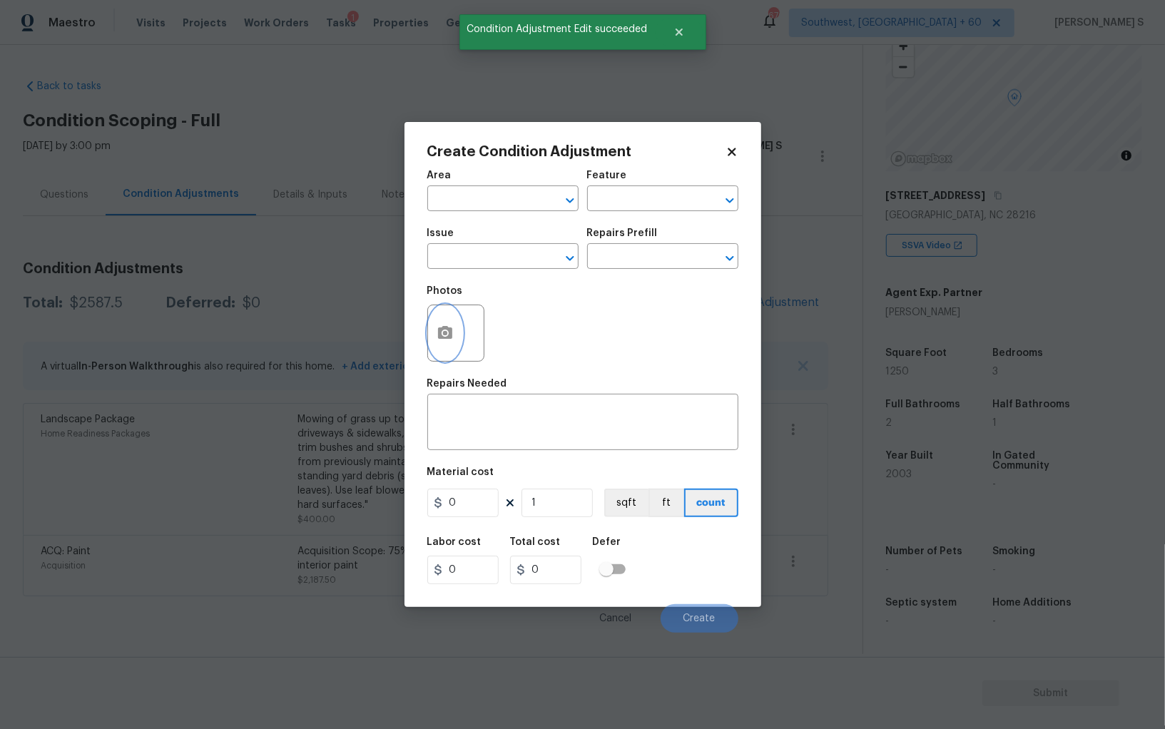
click at [442, 325] on button "button" at bounding box center [445, 333] width 34 height 56
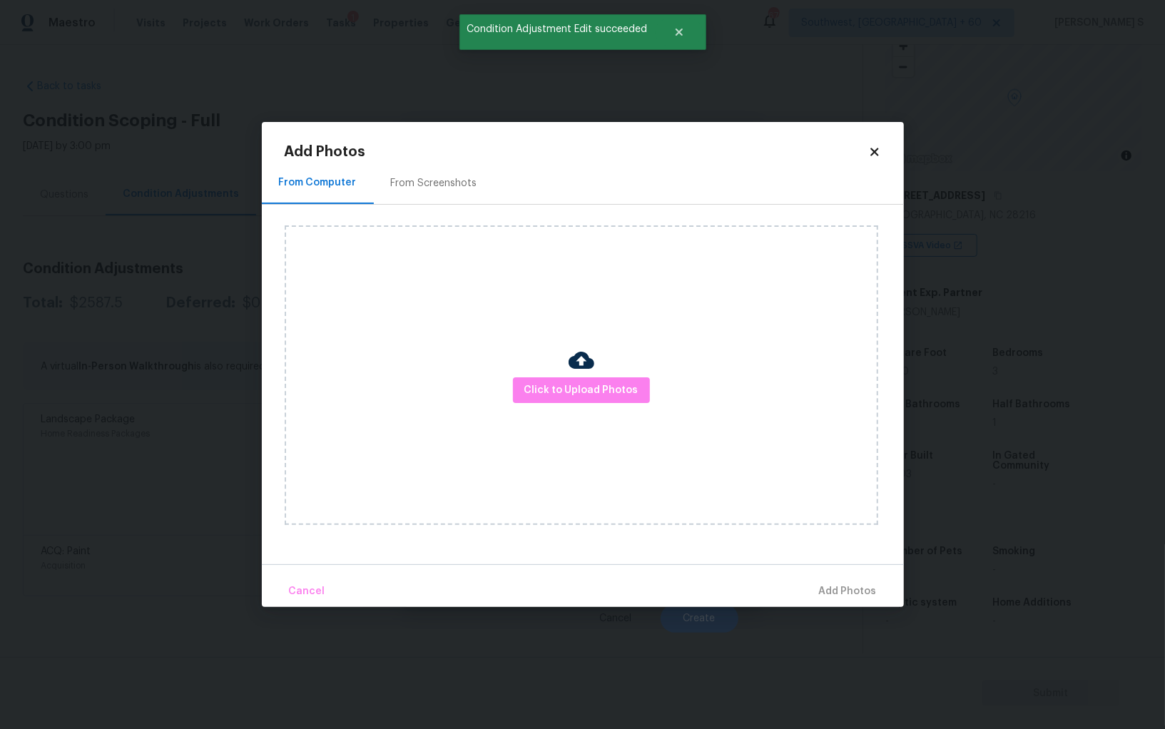
click at [453, 188] on div "From Screenshots" at bounding box center [434, 183] width 86 height 14
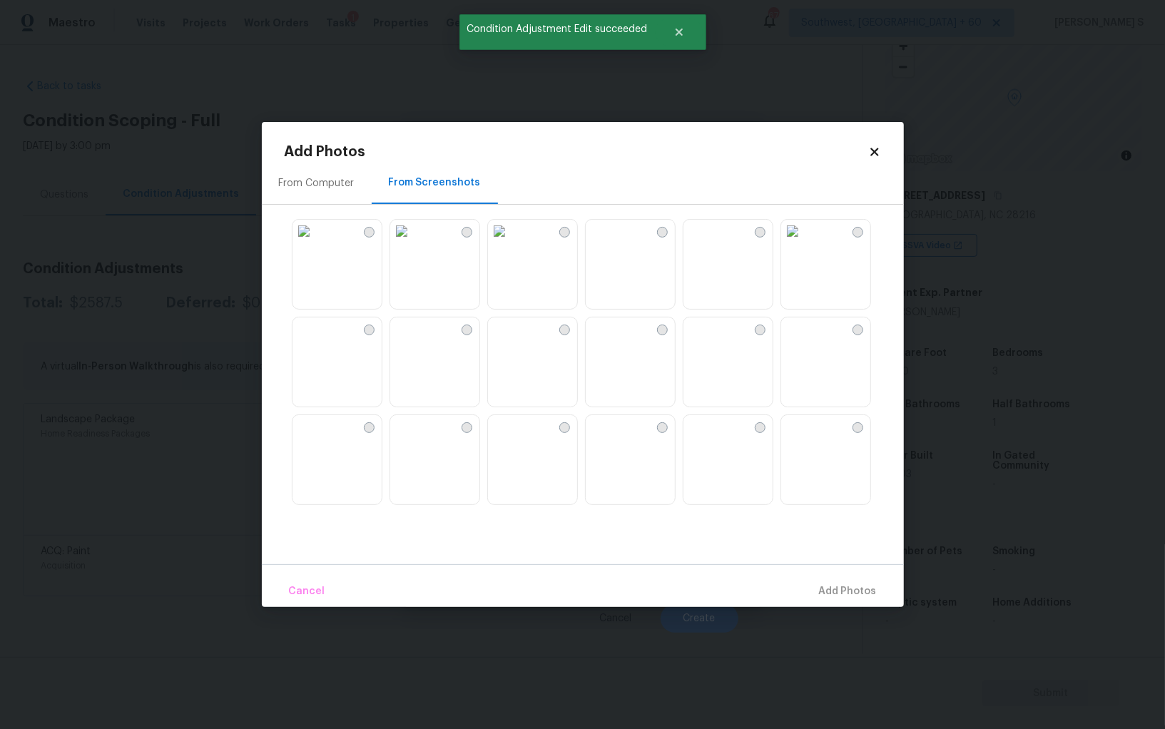
click at [609, 243] on img at bounding box center [597, 231] width 23 height 23
click at [609, 340] on img at bounding box center [597, 329] width 23 height 23
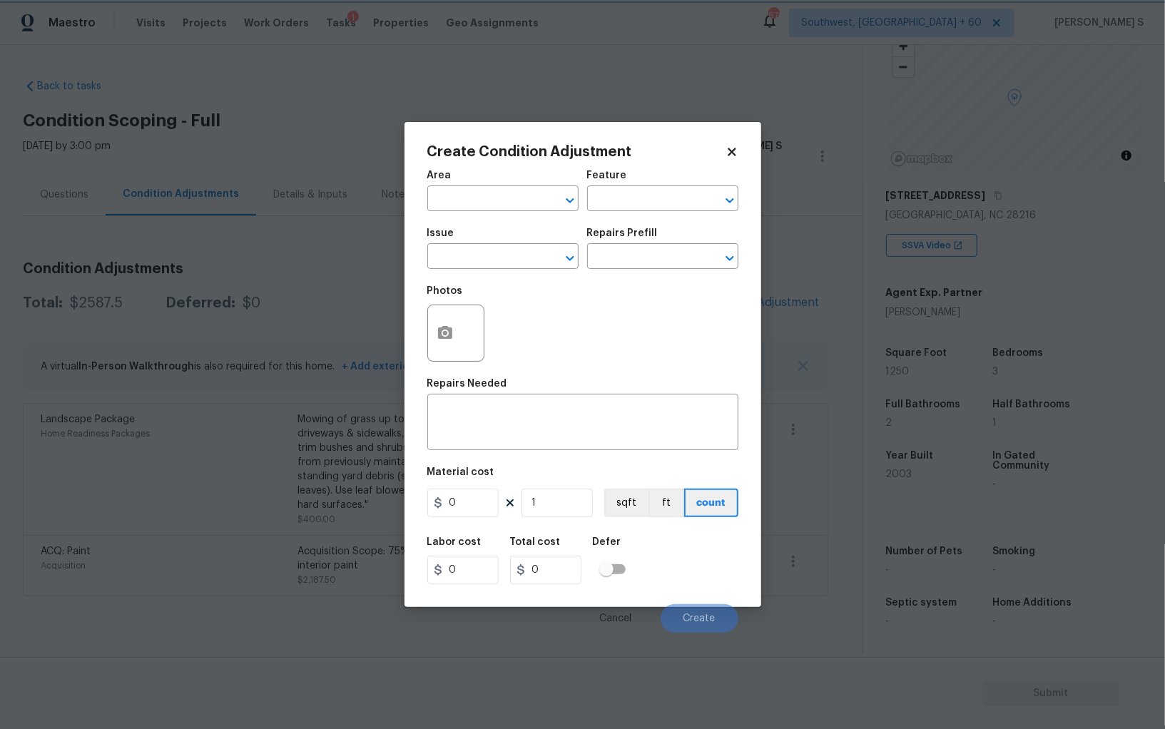
click at [113, 517] on body "Maestro Visits Projects Work Orders Tasks 1 Properties Geo Assignments 676 Sout…" at bounding box center [582, 364] width 1165 height 729
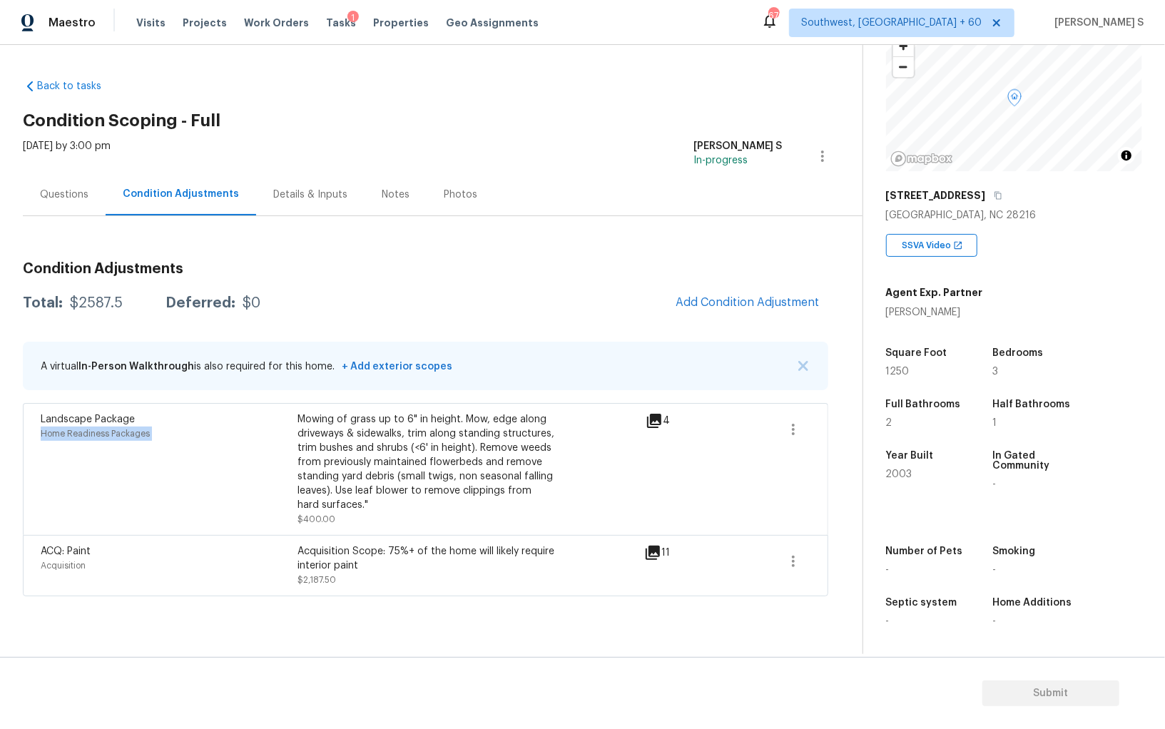
click at [113, 517] on div "Landscape Package Home Readiness Packages" at bounding box center [169, 470] width 257 height 114
click at [798, 435] on icon "button" at bounding box center [793, 429] width 17 height 17
click at [835, 435] on link "Edit" at bounding box center [874, 425] width 121 height 21
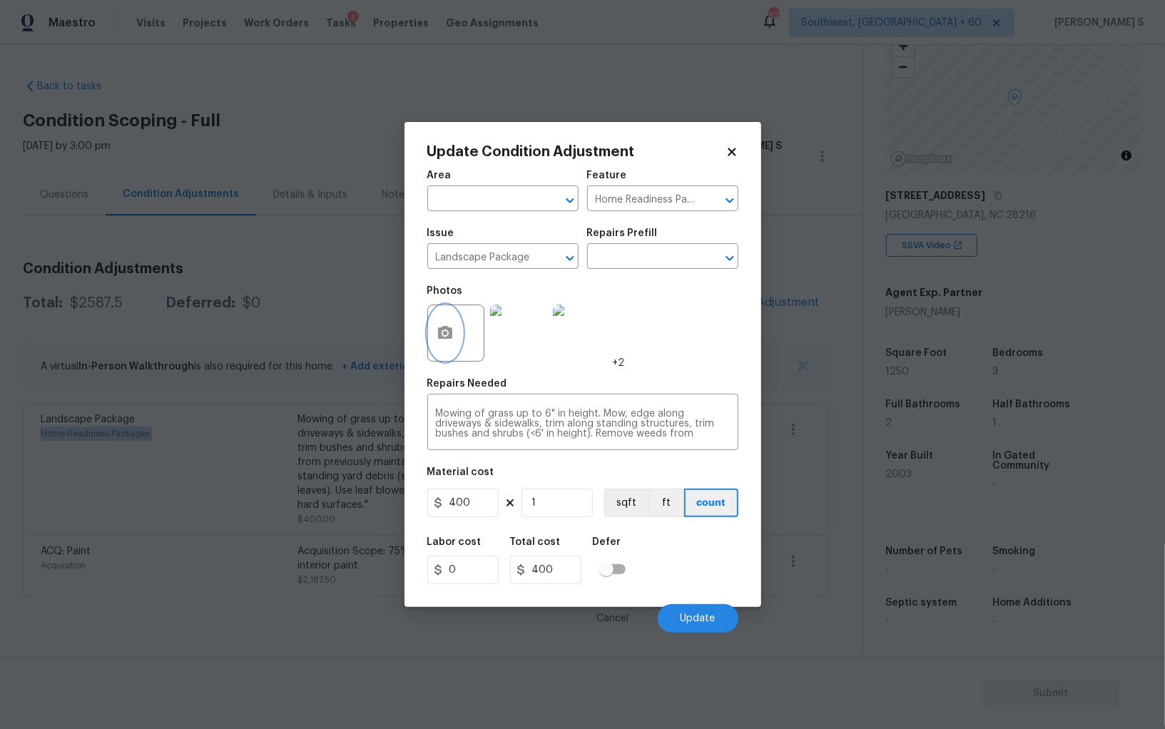
click at [450, 325] on button "button" at bounding box center [445, 333] width 34 height 56
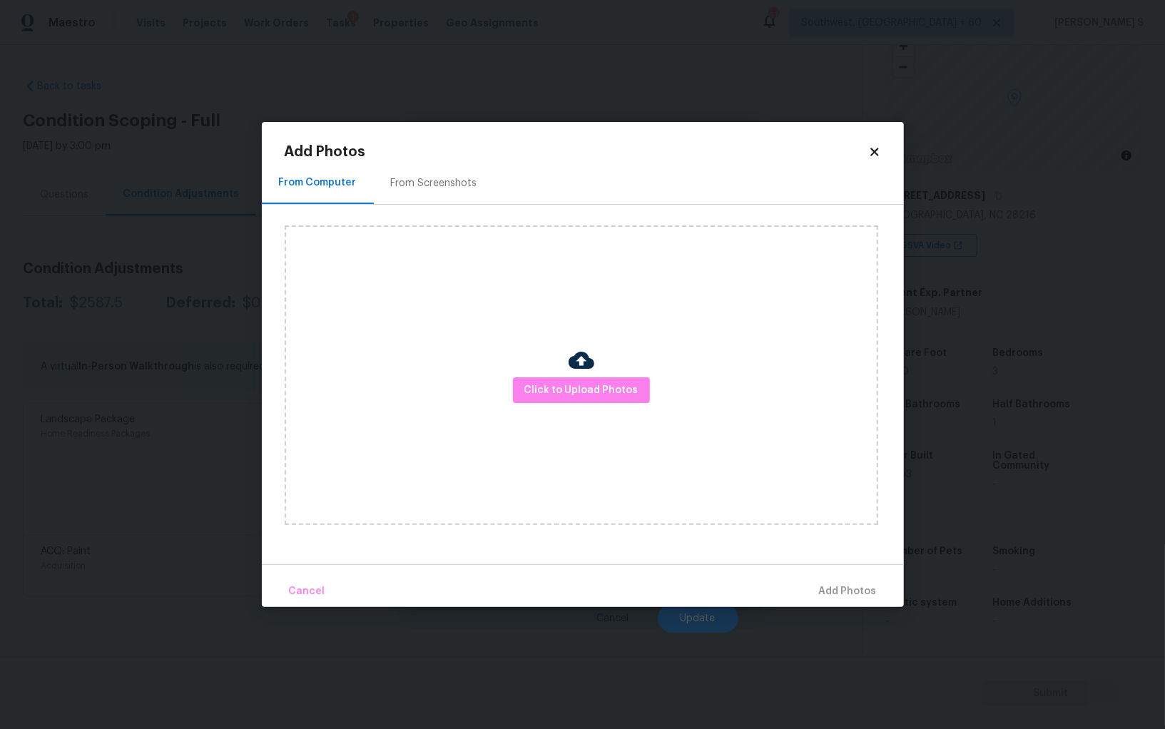
click at [465, 173] on div "From Screenshots" at bounding box center [434, 183] width 121 height 42
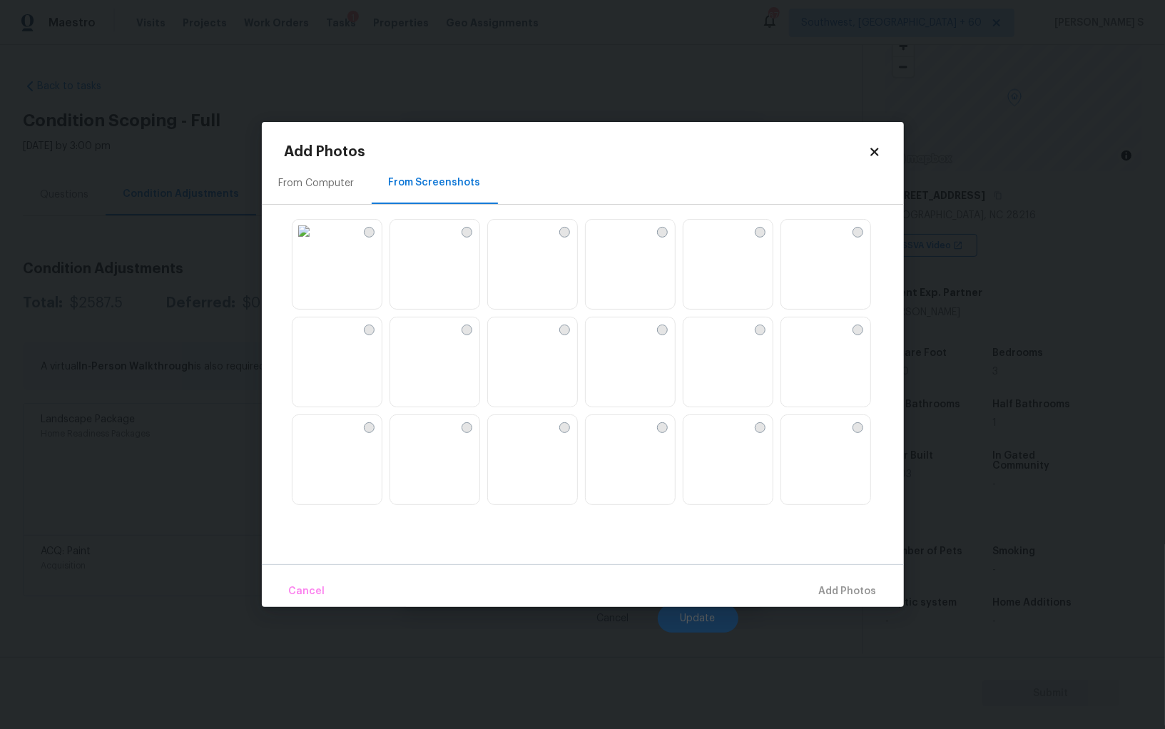
click at [707, 340] on img at bounding box center [695, 329] width 23 height 23
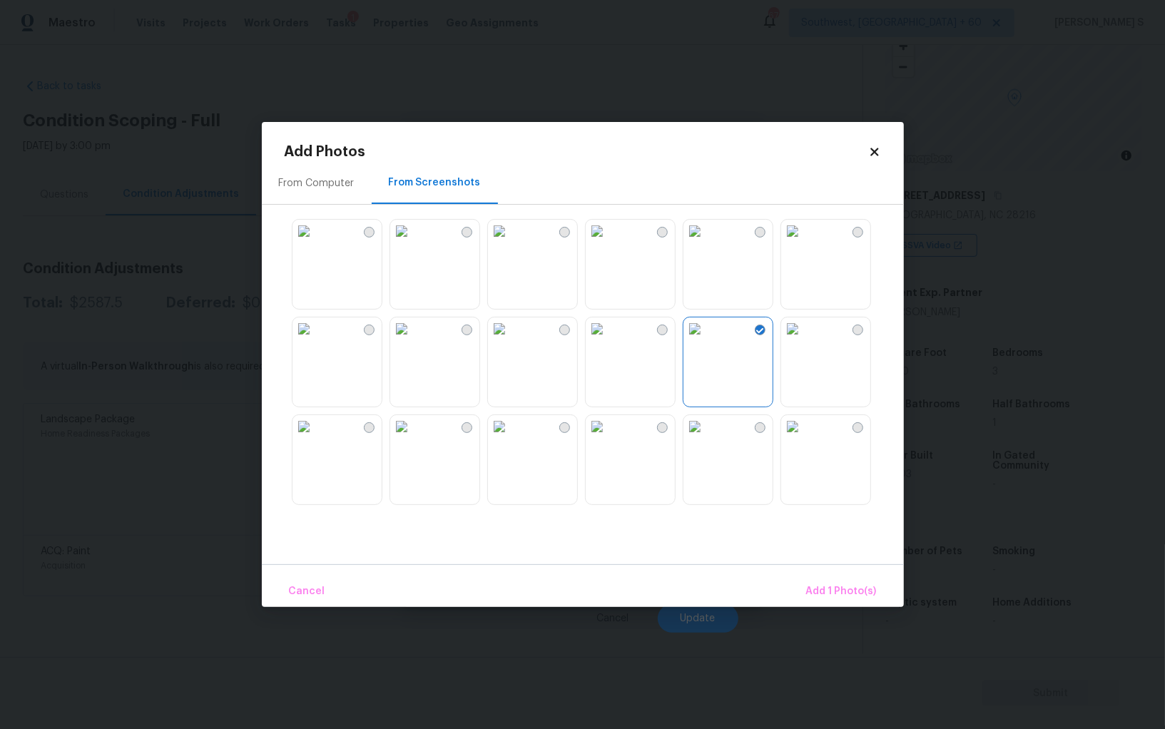
click at [609, 340] on img at bounding box center [597, 329] width 23 height 23
click at [609, 438] on img at bounding box center [597, 426] width 23 height 23
click at [511, 438] on img at bounding box center [499, 426] width 23 height 23
click at [398, 438] on img at bounding box center [401, 426] width 23 height 23
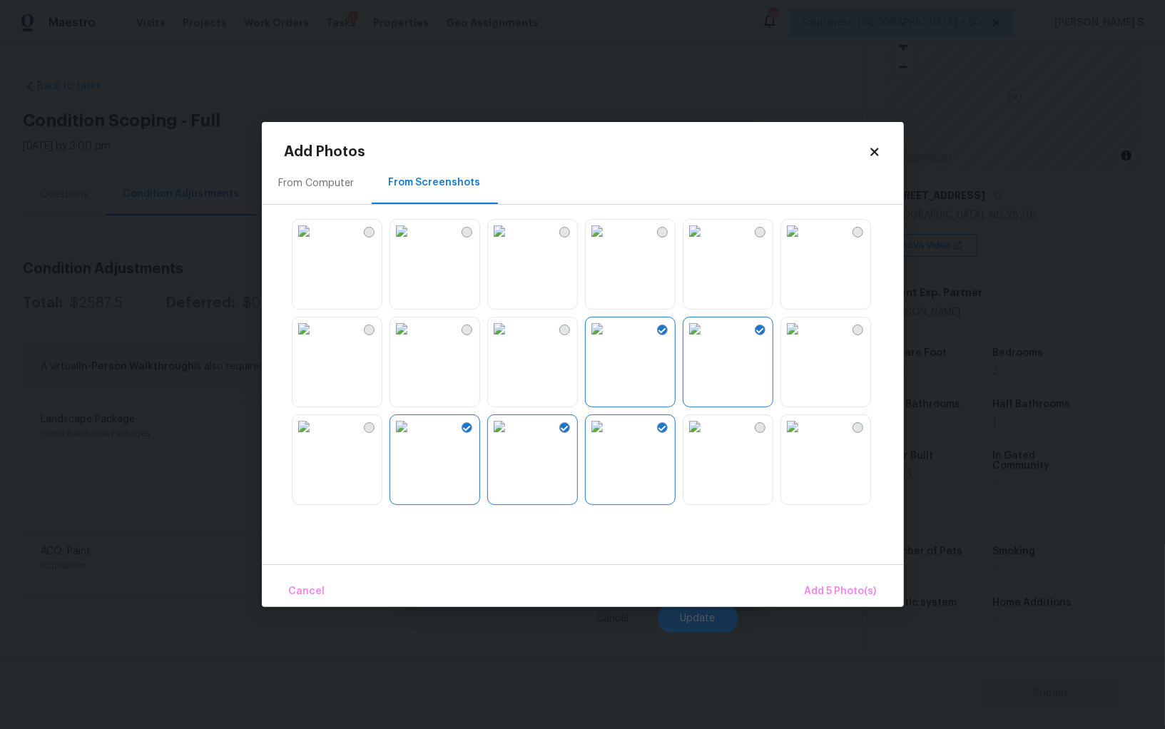
click at [315, 438] on img at bounding box center [304, 426] width 23 height 23
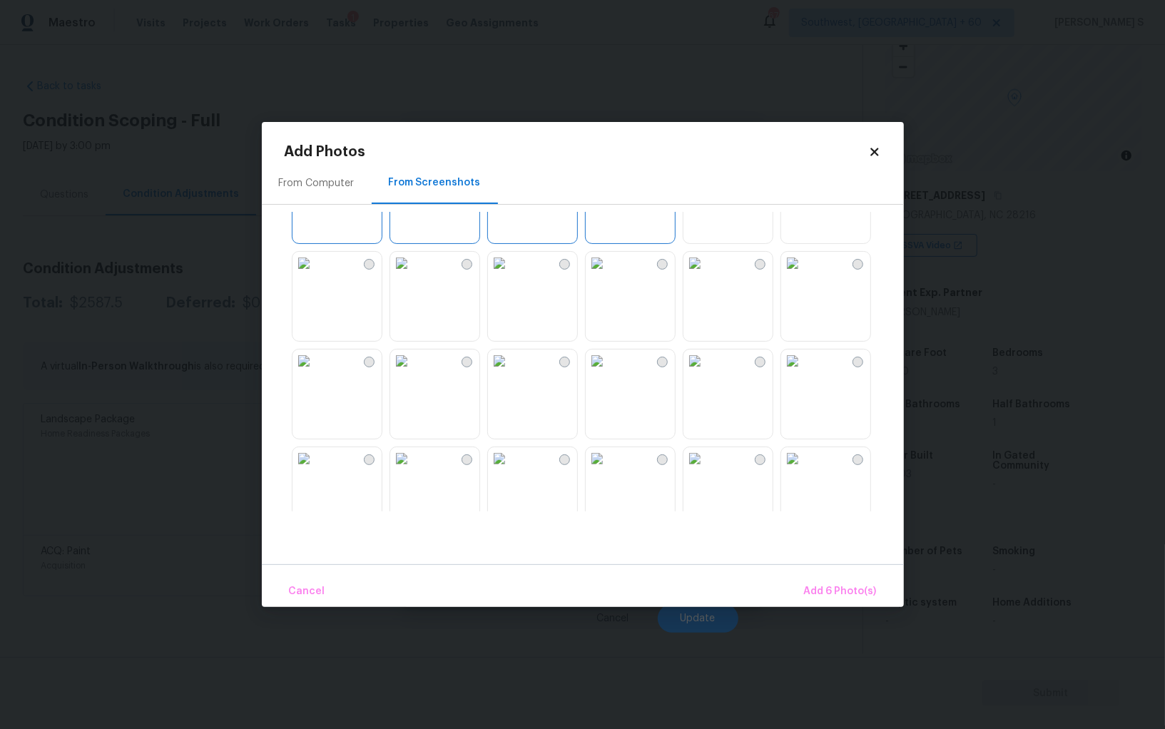
click at [315, 275] on img at bounding box center [304, 263] width 23 height 23
click at [315, 373] on img at bounding box center [304, 361] width 23 height 23
click at [511, 373] on img at bounding box center [499, 361] width 23 height 23
click at [413, 373] on img at bounding box center [401, 361] width 23 height 23
click at [413, 470] on img at bounding box center [401, 458] width 23 height 23
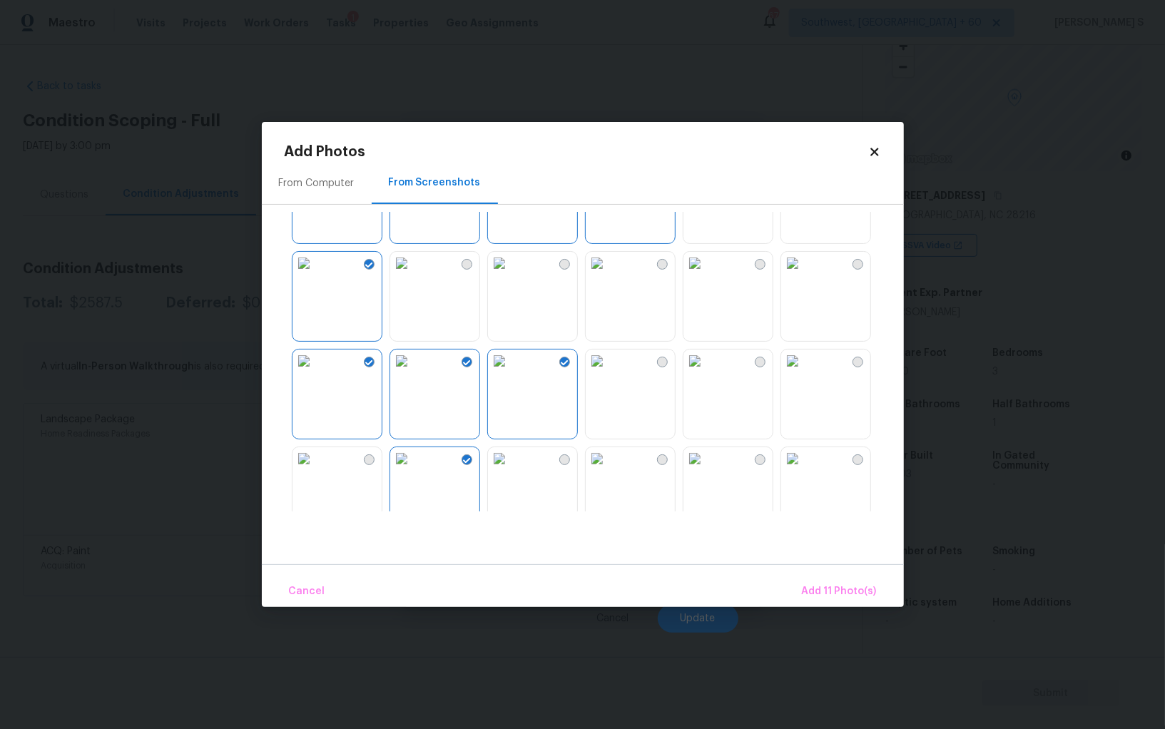
drag, startPoint x: 354, startPoint y: 486, endPoint x: 388, endPoint y: 485, distance: 34.3
click at [315, 470] on img at bounding box center [304, 458] width 23 height 23
drag, startPoint x: 580, startPoint y: 472, endPoint x: 629, endPoint y: 472, distance: 49.2
click at [580, 472] on div at bounding box center [594, 362] width 619 height 300
click at [609, 470] on img at bounding box center [597, 458] width 23 height 23
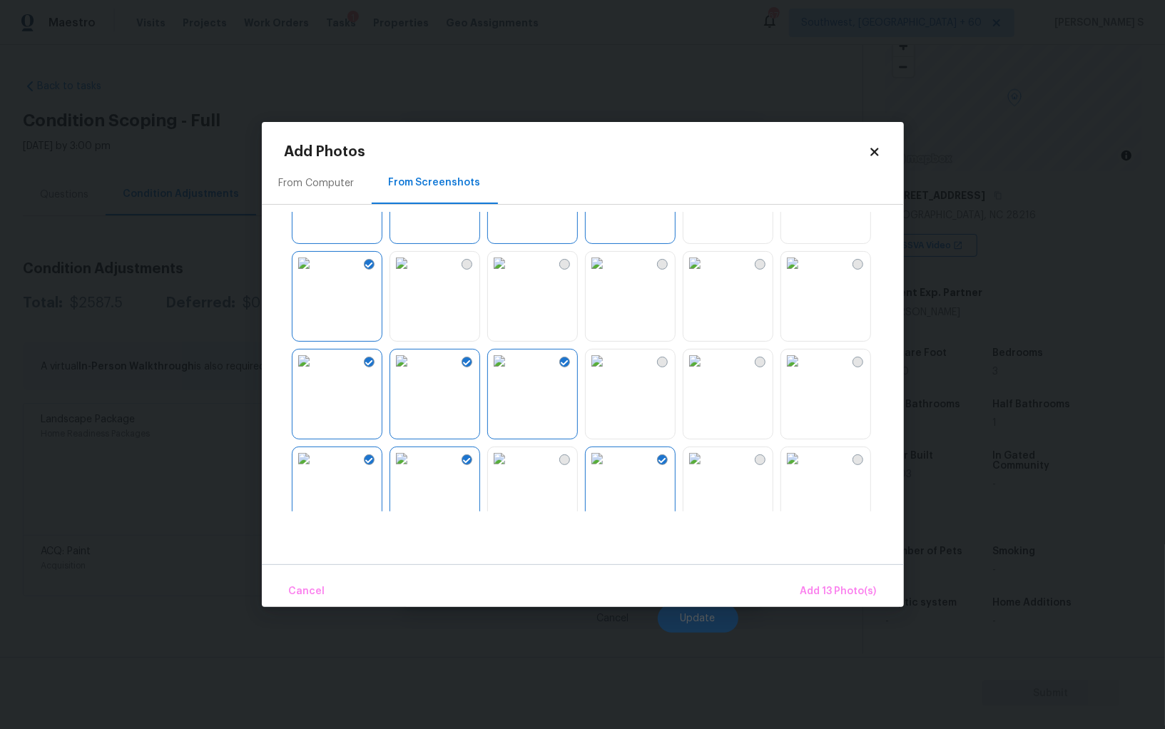
click at [609, 373] on img at bounding box center [597, 361] width 23 height 23
click at [707, 373] on img at bounding box center [695, 361] width 23 height 23
click at [707, 463] on img at bounding box center [695, 458] width 23 height 23
click at [832, 586] on span "Add 16 Photo(s)" at bounding box center [838, 592] width 77 height 18
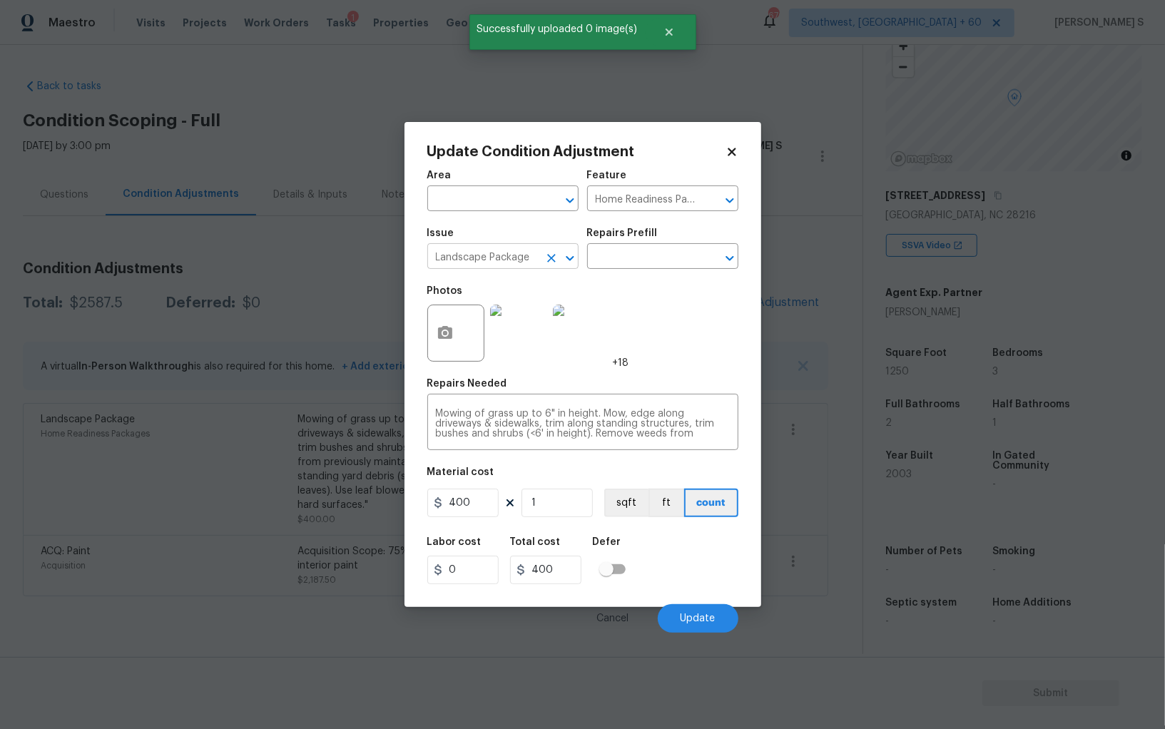
click at [463, 265] on input "Landscape Package" at bounding box center [482, 258] width 111 height 22
type input "ACQ: Flooring"
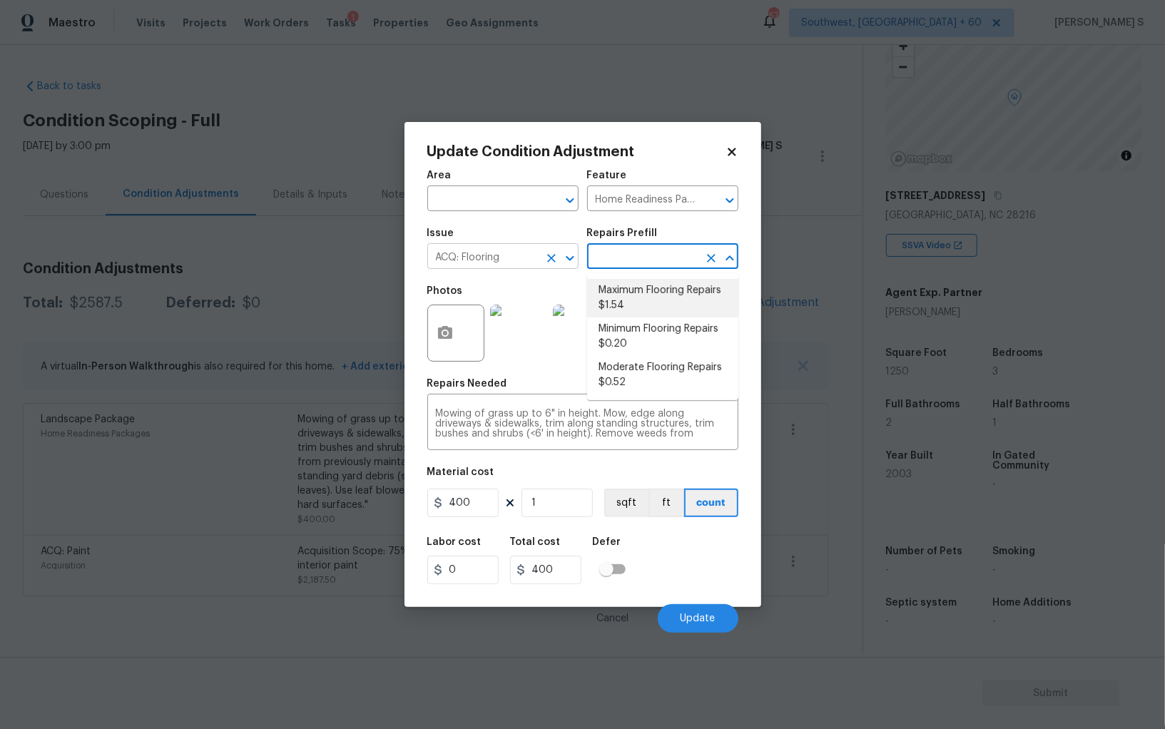
type input "Acquisition"
type textarea "Acquisition Scope: Maximum flooring repairs"
type input "1.54"
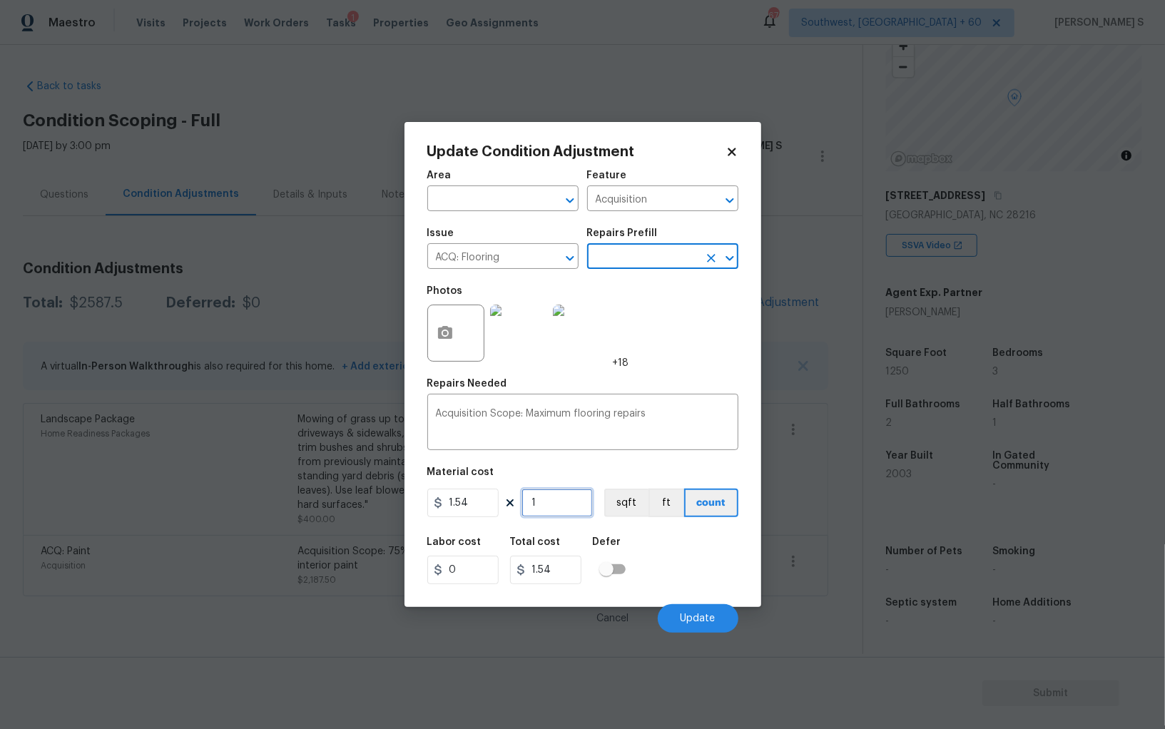
click at [551, 500] on input "1" at bounding box center [557, 503] width 71 height 29
paste input "250"
type input "1250"
type input "1925"
type input "1250"
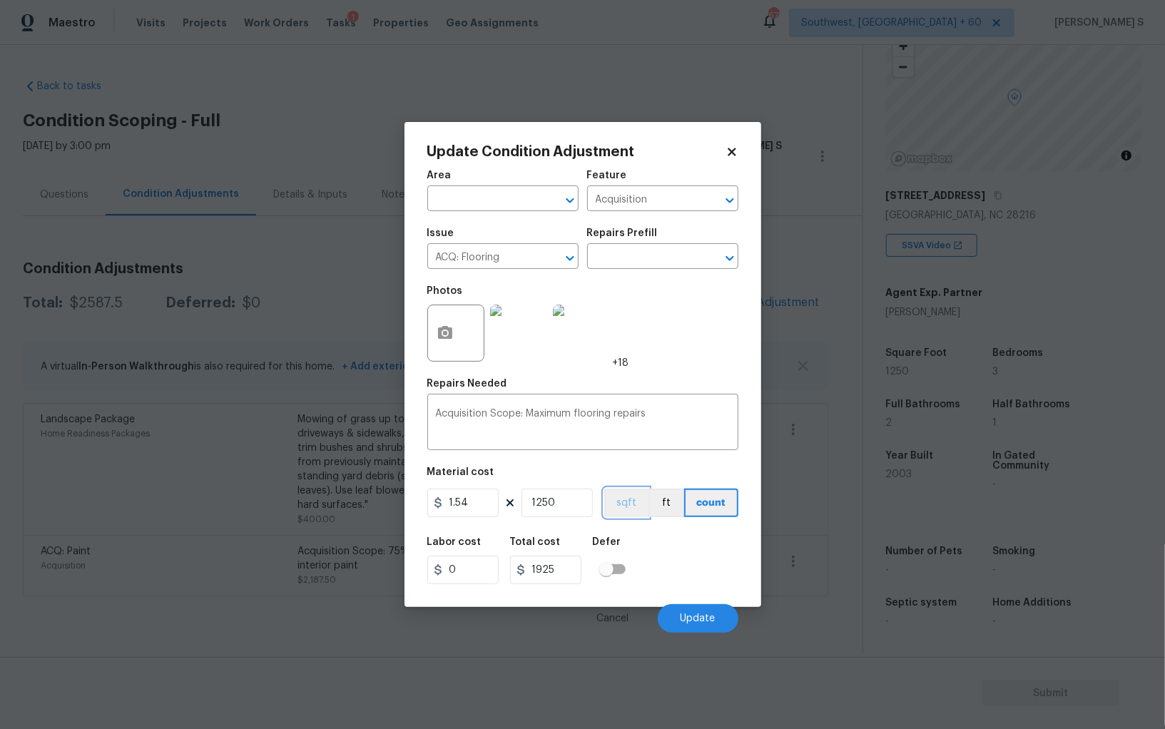
click at [630, 492] on button "sqft" at bounding box center [626, 503] width 44 height 29
click at [640, 529] on div "Area ​ Feature Acquisition ​ Issue ACQ: Flooring ​ Repairs Prefill ​ Photos +18…" at bounding box center [582, 397] width 311 height 471
click at [716, 617] on button "Update" at bounding box center [698, 618] width 81 height 29
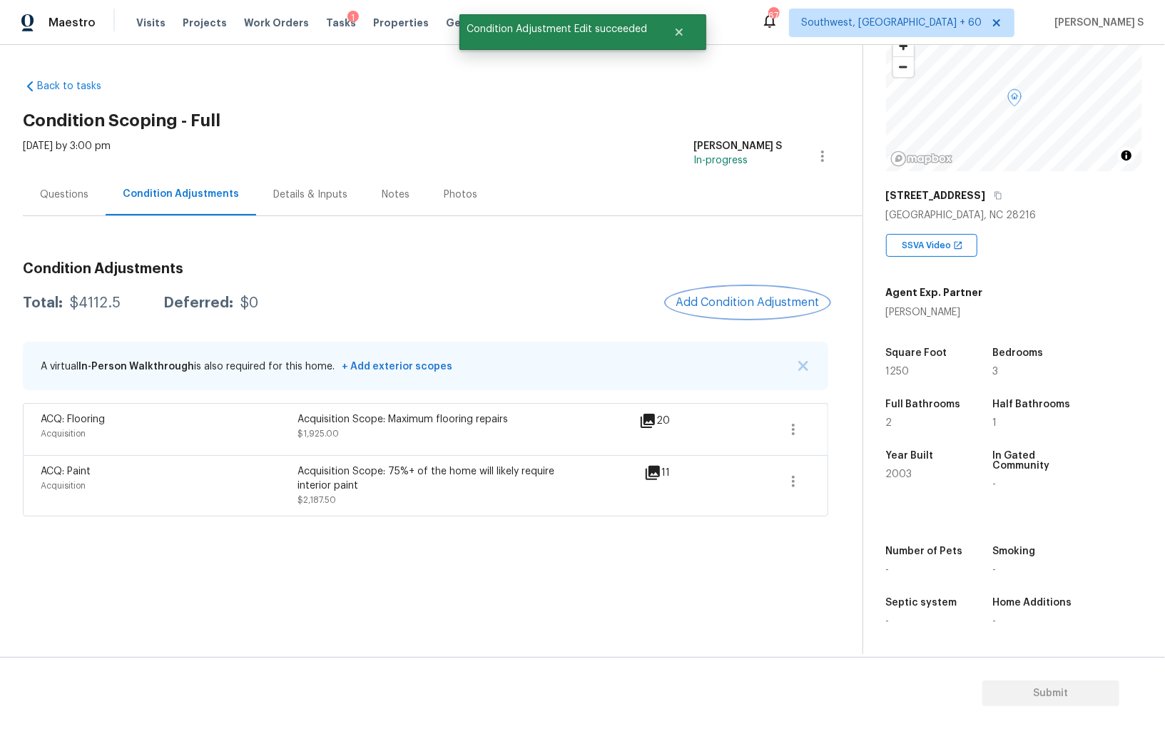
click at [724, 292] on button "Add Condition Adjustment" at bounding box center [747, 303] width 161 height 30
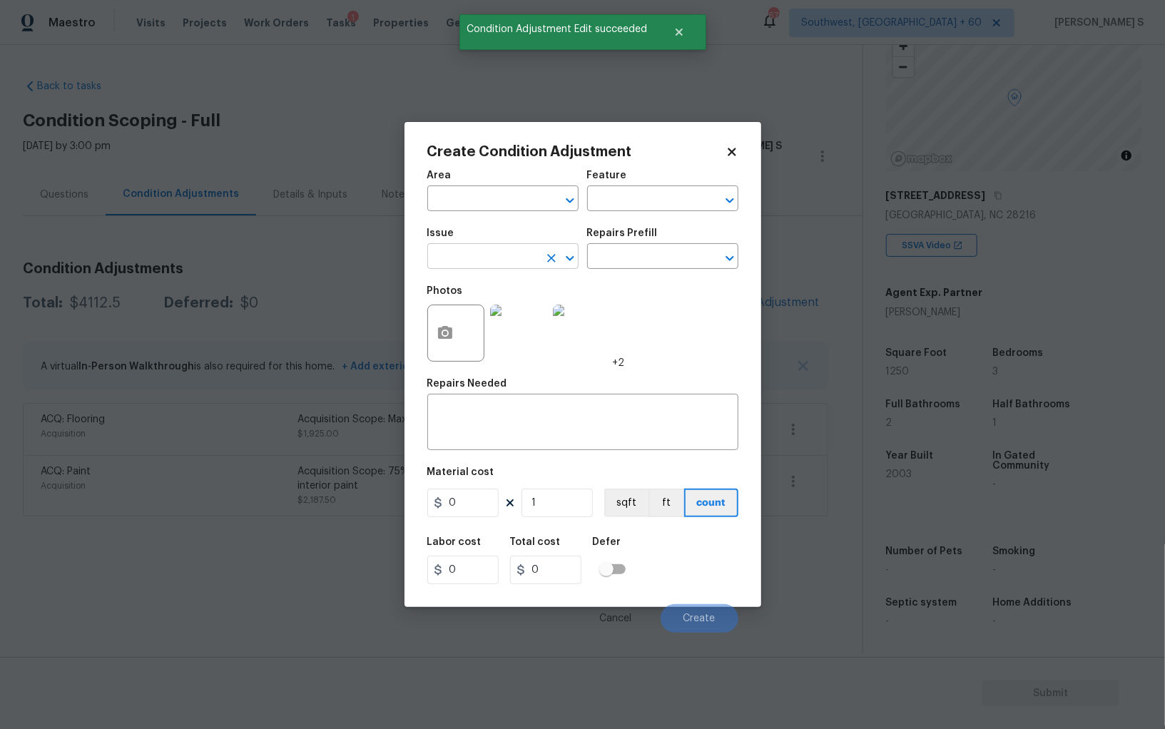
click at [485, 249] on input "text" at bounding box center [482, 258] width 111 height 22
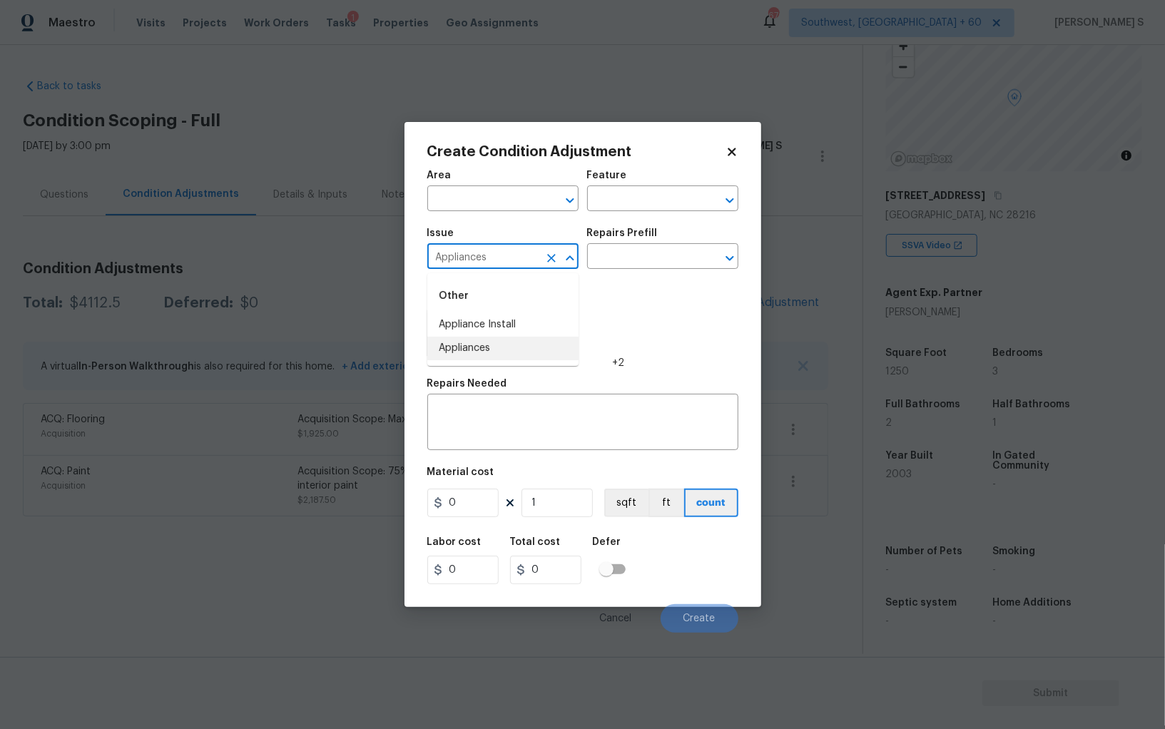
type input "Appliances"
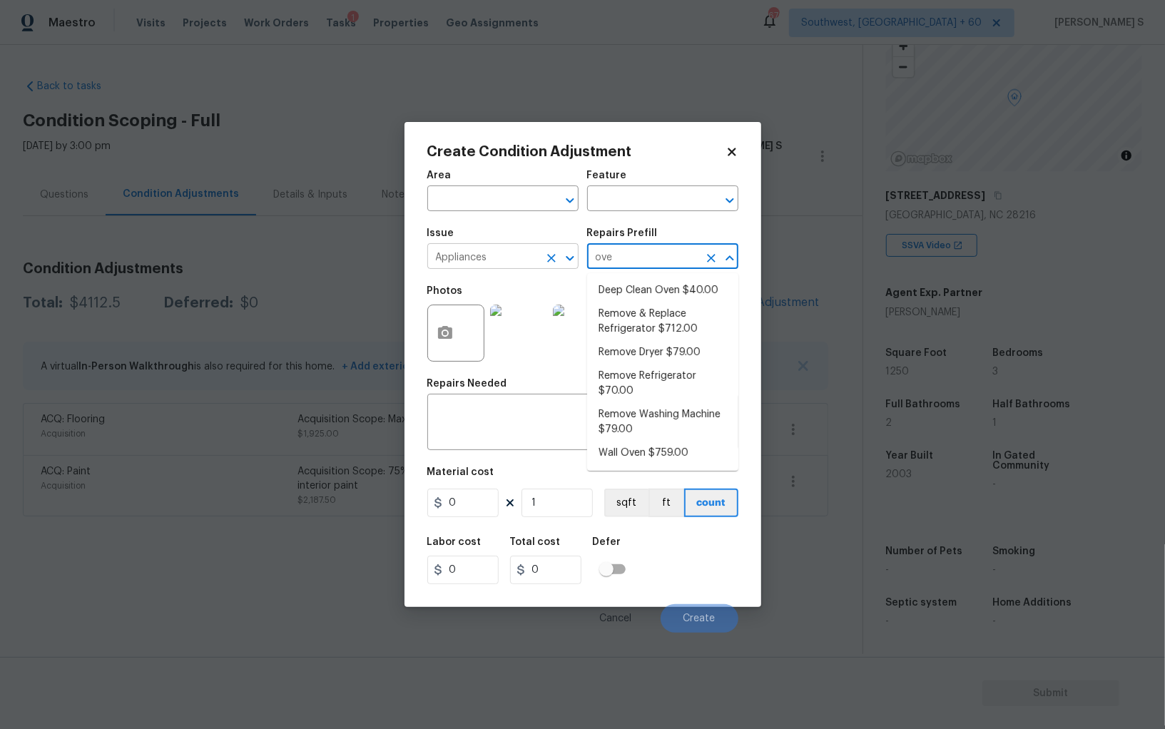
type input "oven"
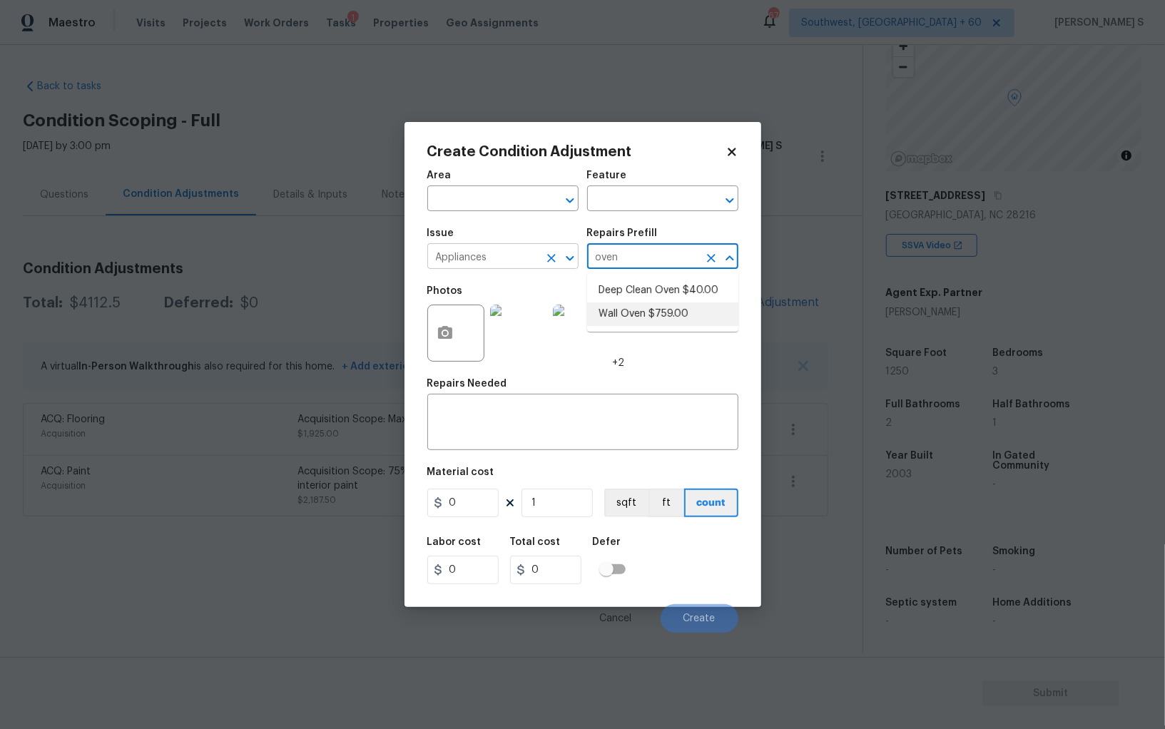
type input "Appliances"
type textarea "Remove the existing wall oven and prep the area for a new unit. Install a new 3…"
type input "759"
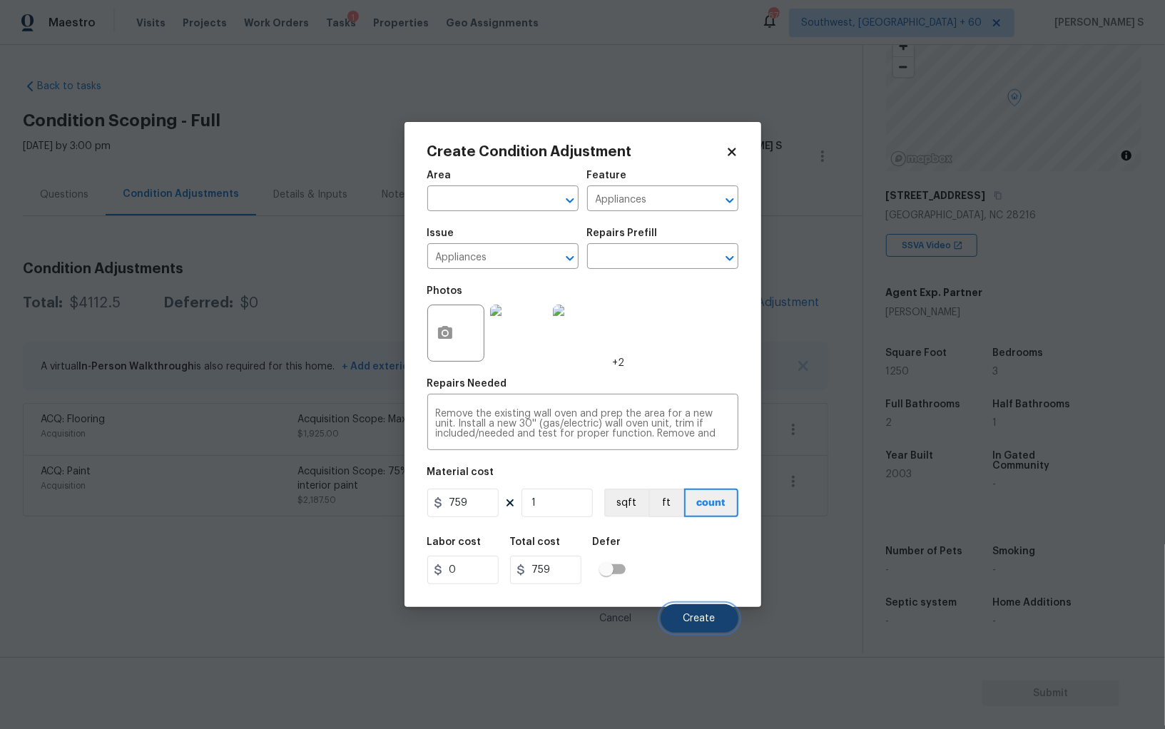
click at [707, 615] on span "Create" at bounding box center [700, 619] width 32 height 11
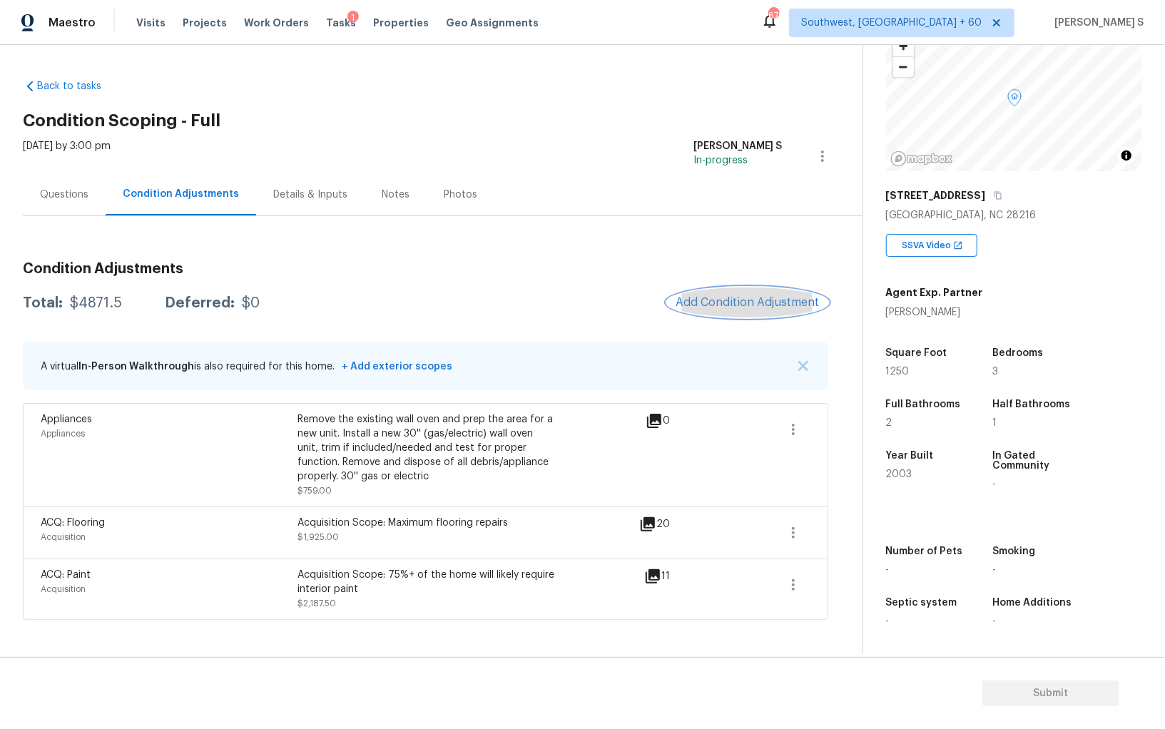
click at [748, 291] on button "Add Condition Adjustment" at bounding box center [747, 303] width 161 height 30
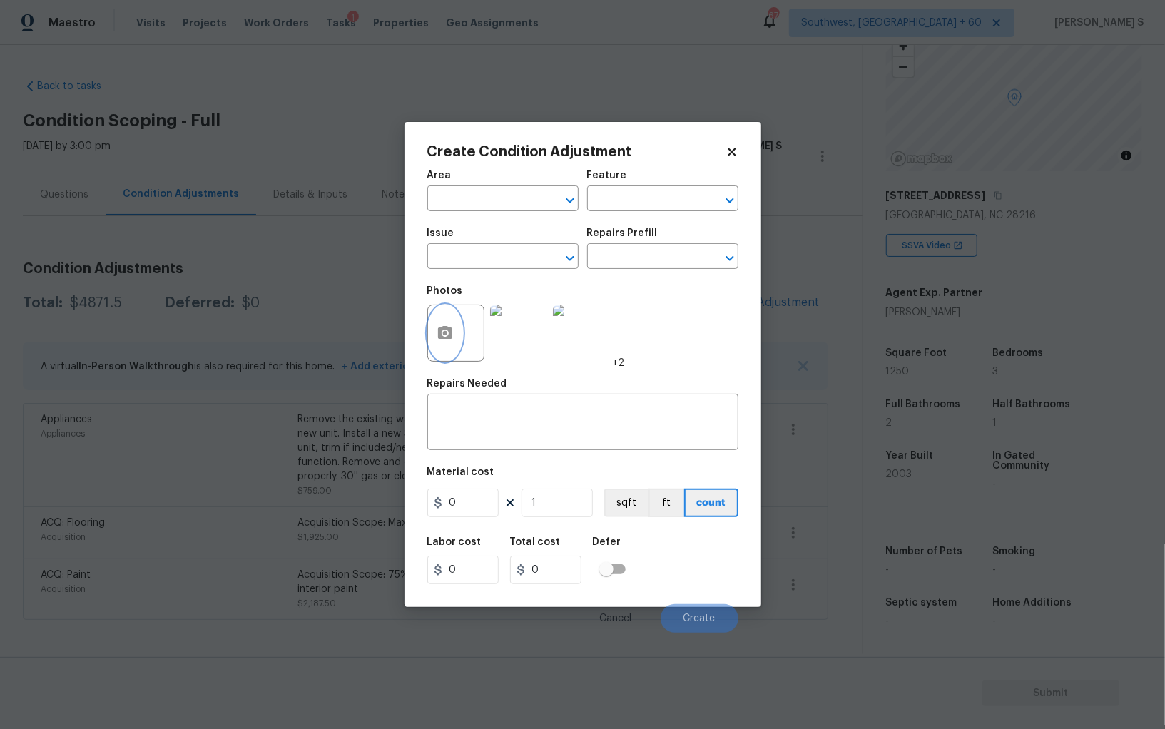
click at [447, 328] on icon "button" at bounding box center [445, 333] width 17 height 17
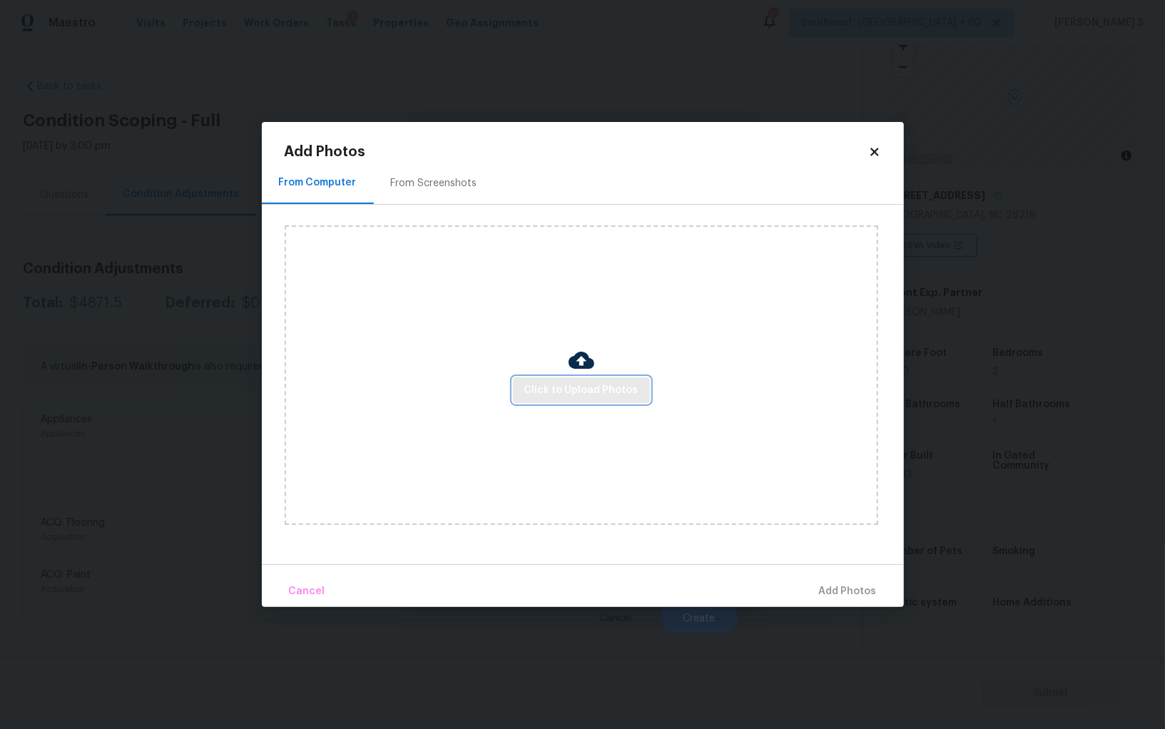
click at [594, 391] on span "Click to Upload Photos" at bounding box center [582, 391] width 114 height 18
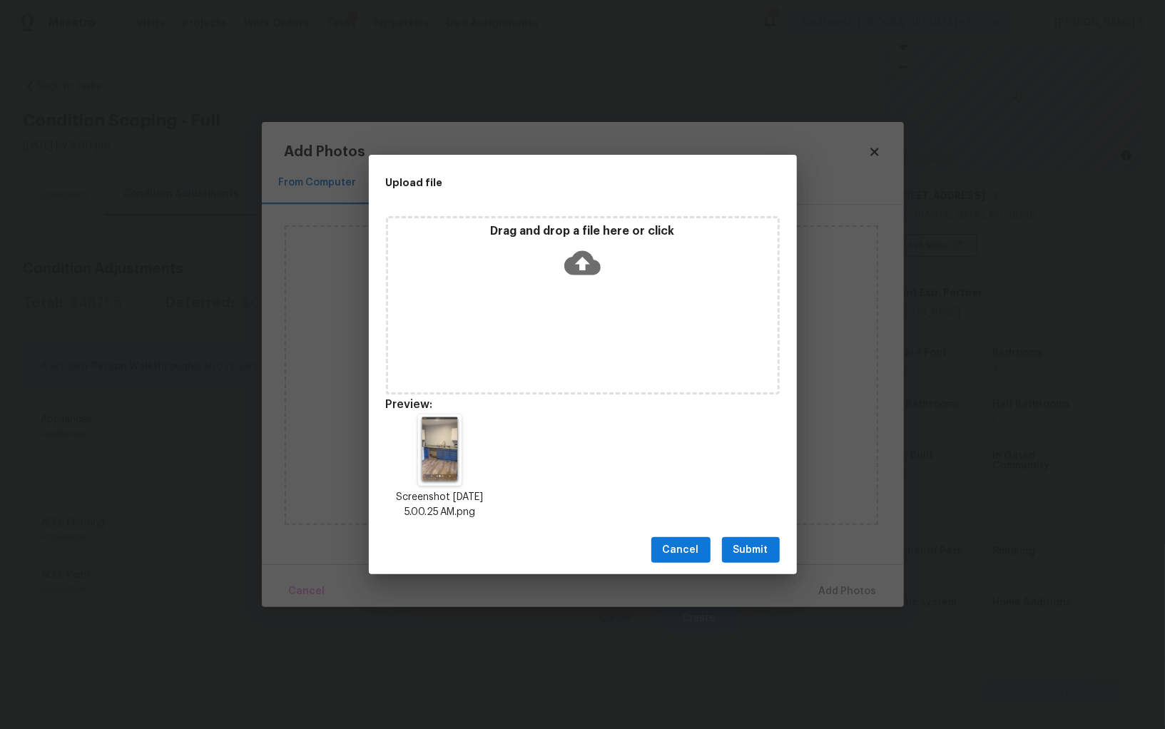
click at [744, 560] on button "Submit" at bounding box center [751, 550] width 58 height 26
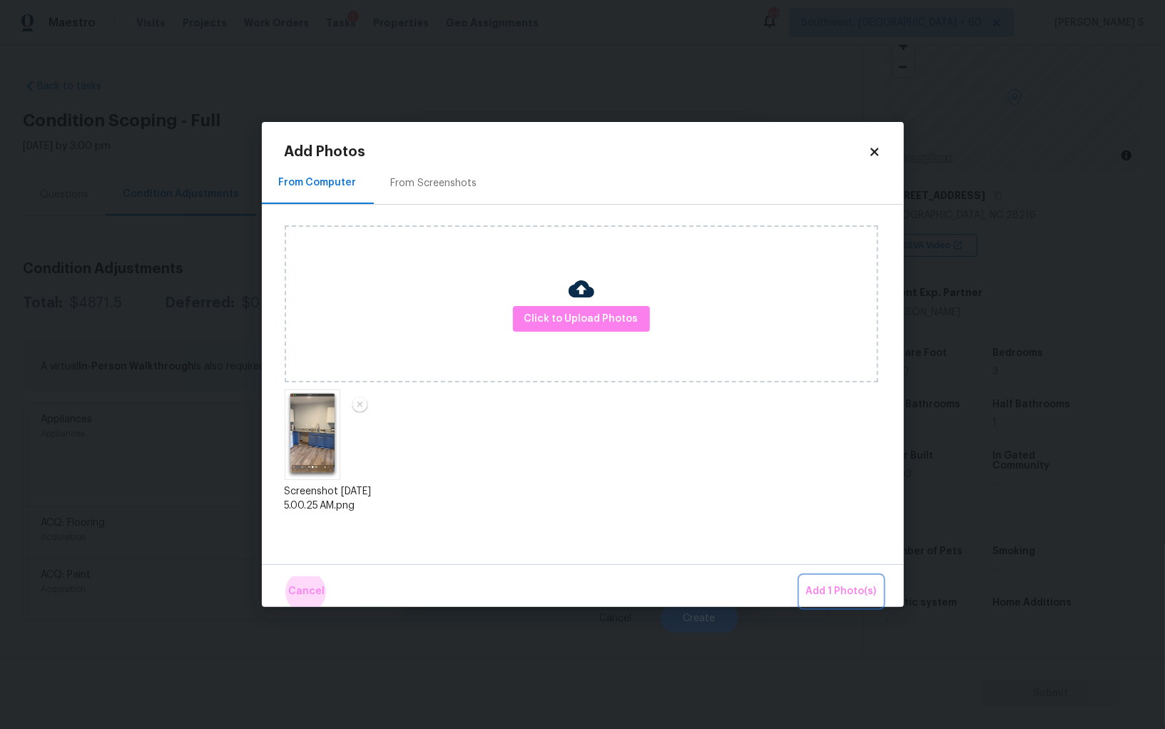
click at [801, 577] on button "Add 1 Photo(s)" at bounding box center [842, 592] width 82 height 31
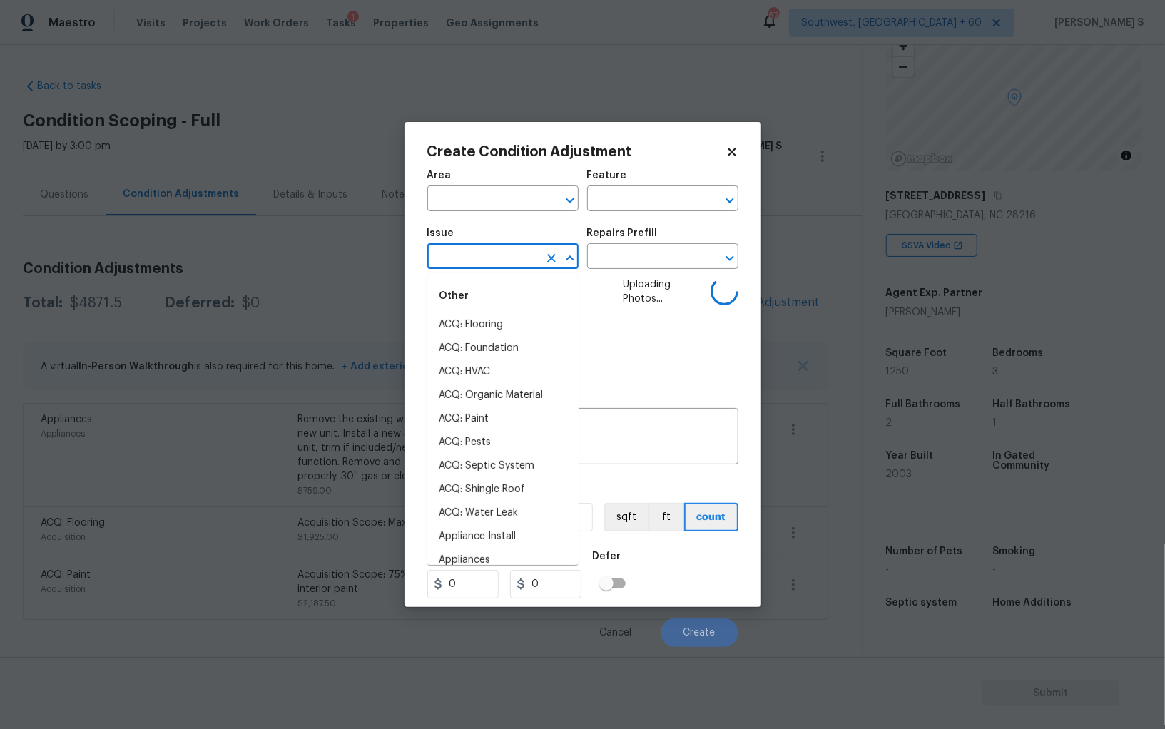
click at [492, 265] on input "text" at bounding box center [482, 258] width 111 height 22
paste input "1250"
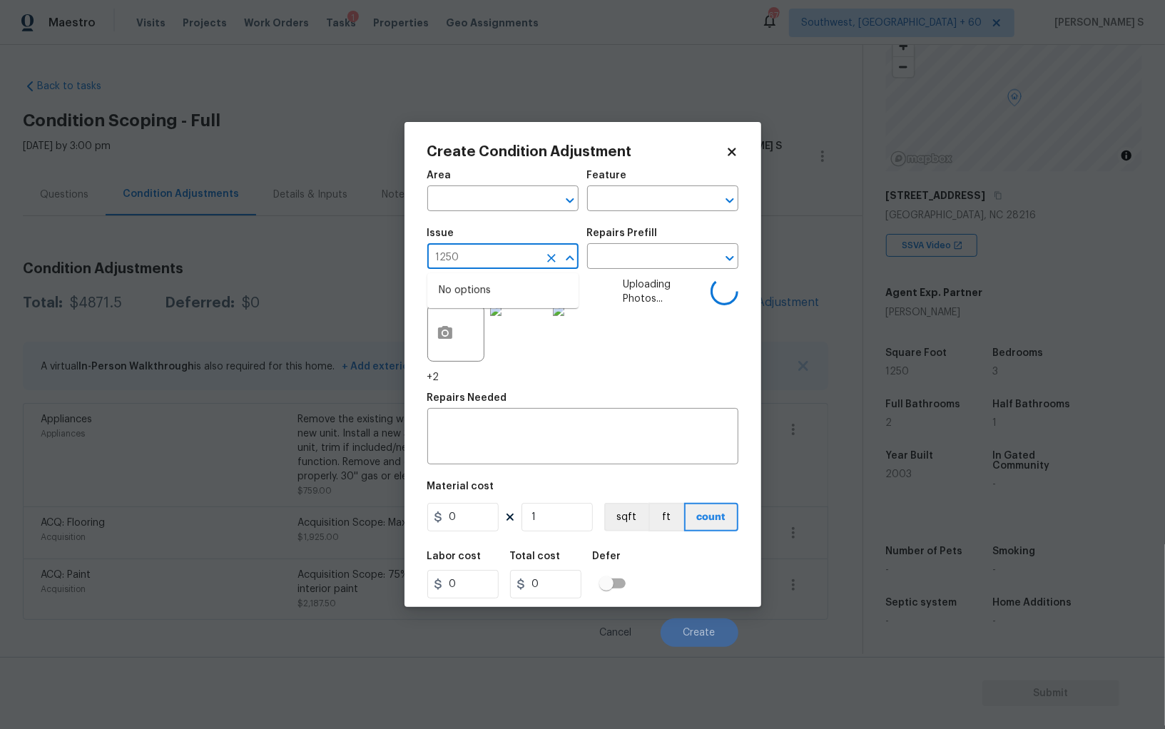
type input "Kitchen Cabinets"
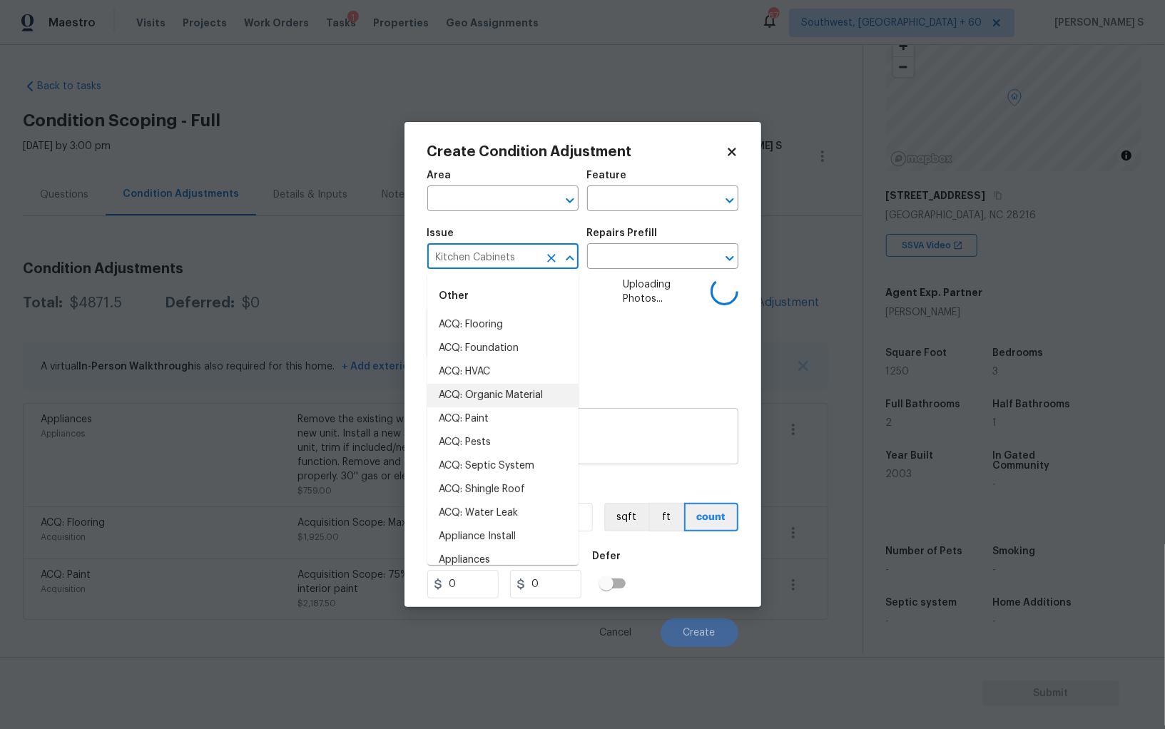
click at [644, 453] on textarea at bounding box center [583, 438] width 294 height 30
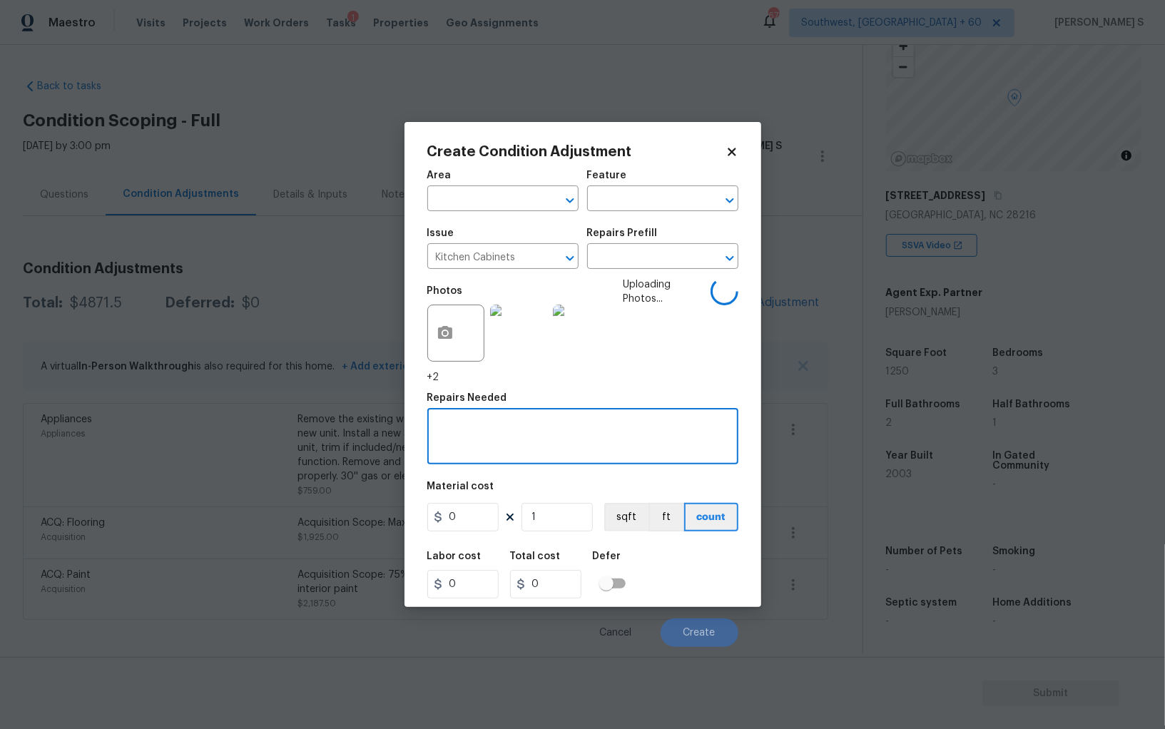
paste textarea "Kitchen Cabinets"
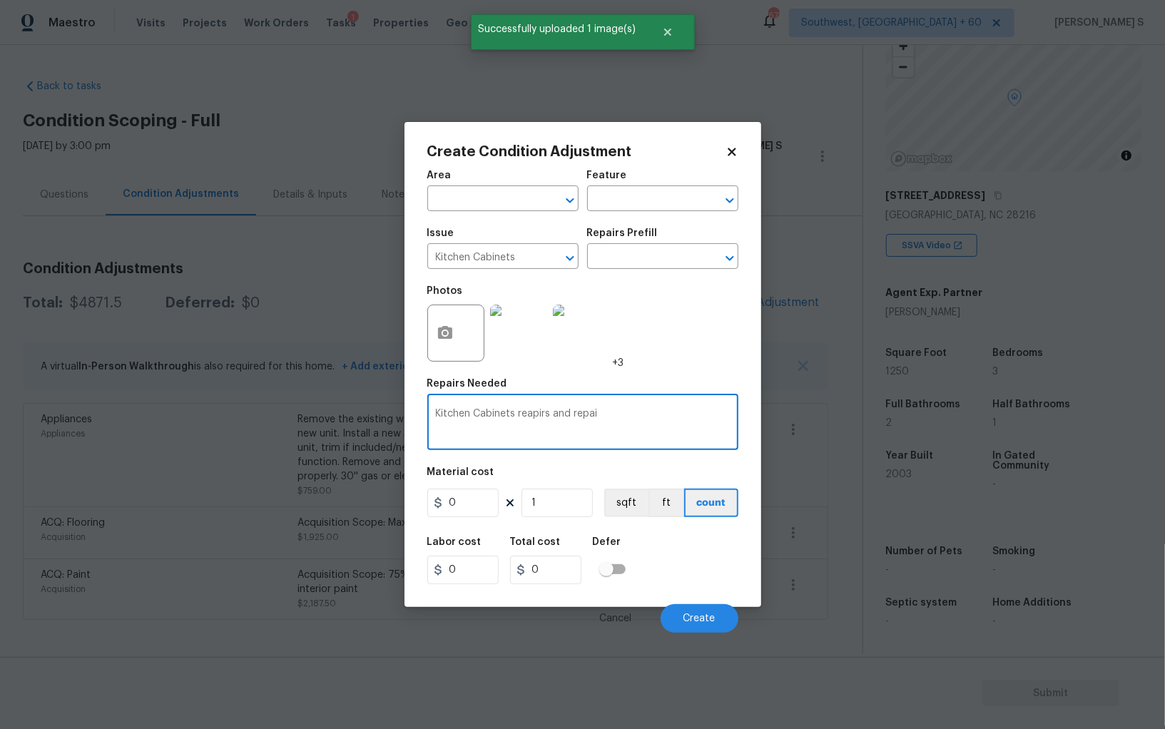
click at [644, 453] on div "Area ​ Feature ​ Issue Kitchen Cabinets ​ Repairs Prefill ​ Photos +3 Repairs N…" at bounding box center [582, 397] width 311 height 471
click at [617, 417] on textarea "Kitchen Cabinets reapirs and repai" at bounding box center [583, 424] width 294 height 30
type textarea "Kitchen Cabinets reapirs and repaint"
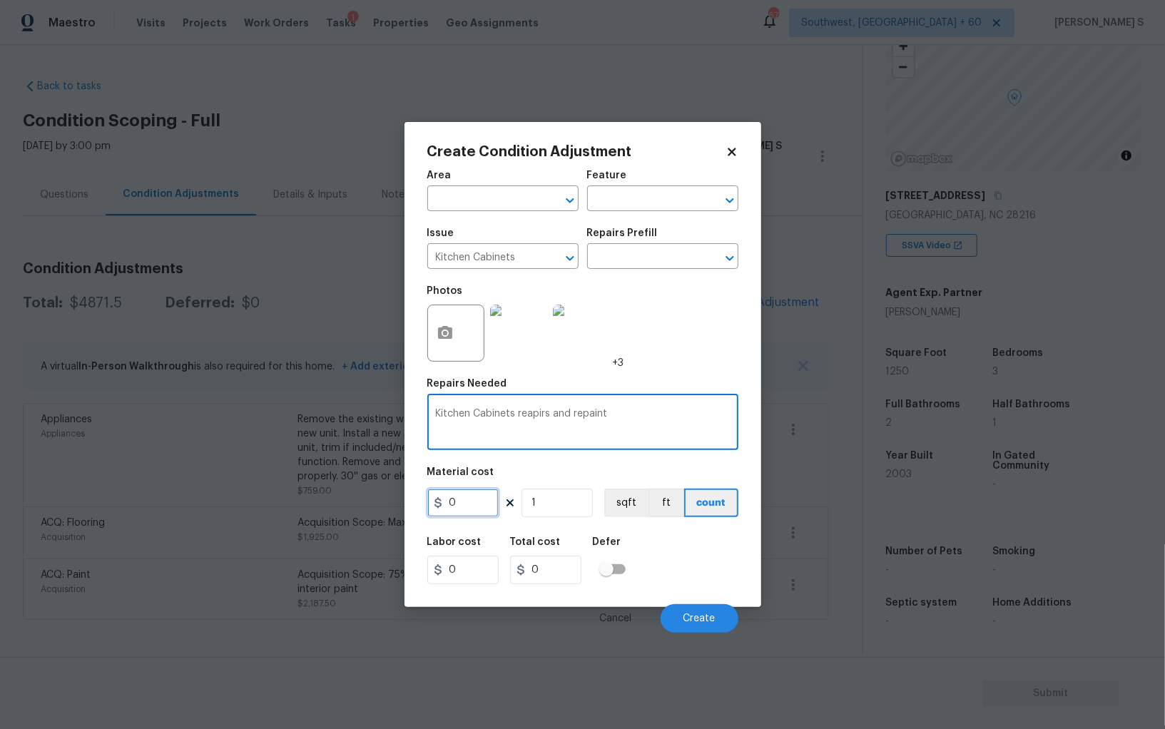
click at [473, 502] on input "0" at bounding box center [462, 503] width 71 height 29
type input "1500"
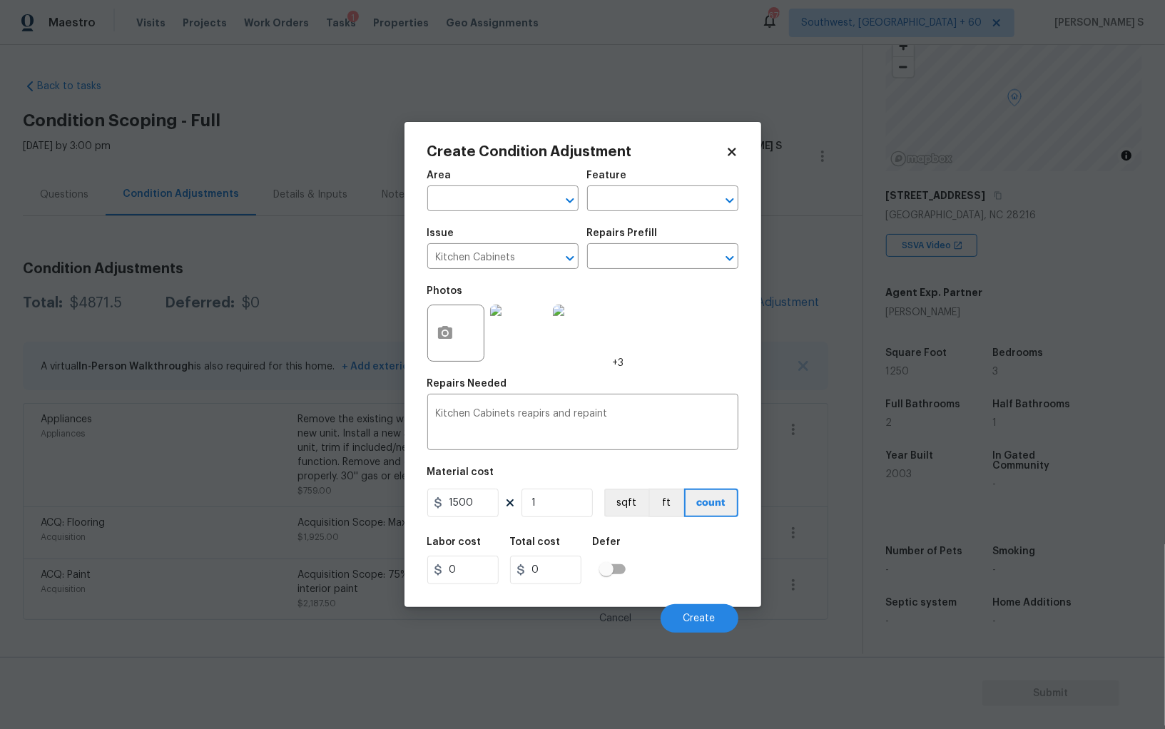
type input "1500"
click at [670, 577] on div "Labor cost 0 Total cost 1500 Defer" at bounding box center [582, 561] width 311 height 64
click at [704, 617] on span "Create" at bounding box center [700, 619] width 32 height 11
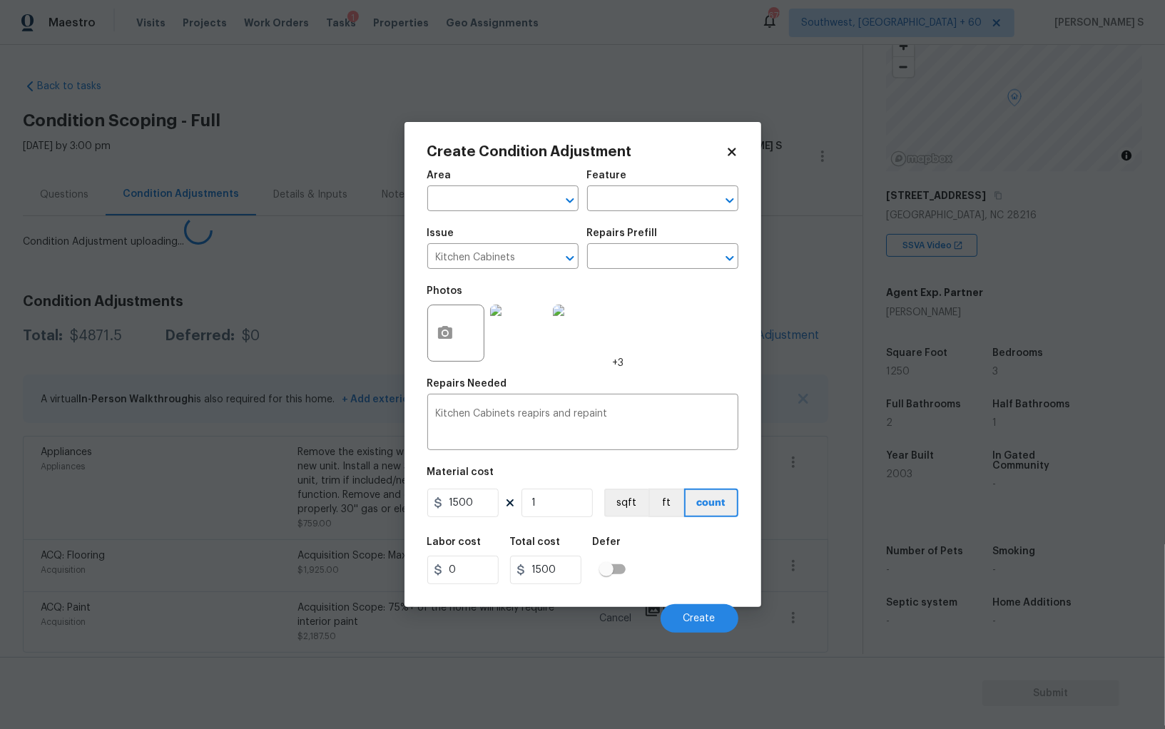
click at [314, 512] on body "Maestro Visits Projects Work Orders Tasks 1 Properties Geo Assignments 673 Sout…" at bounding box center [582, 364] width 1165 height 729
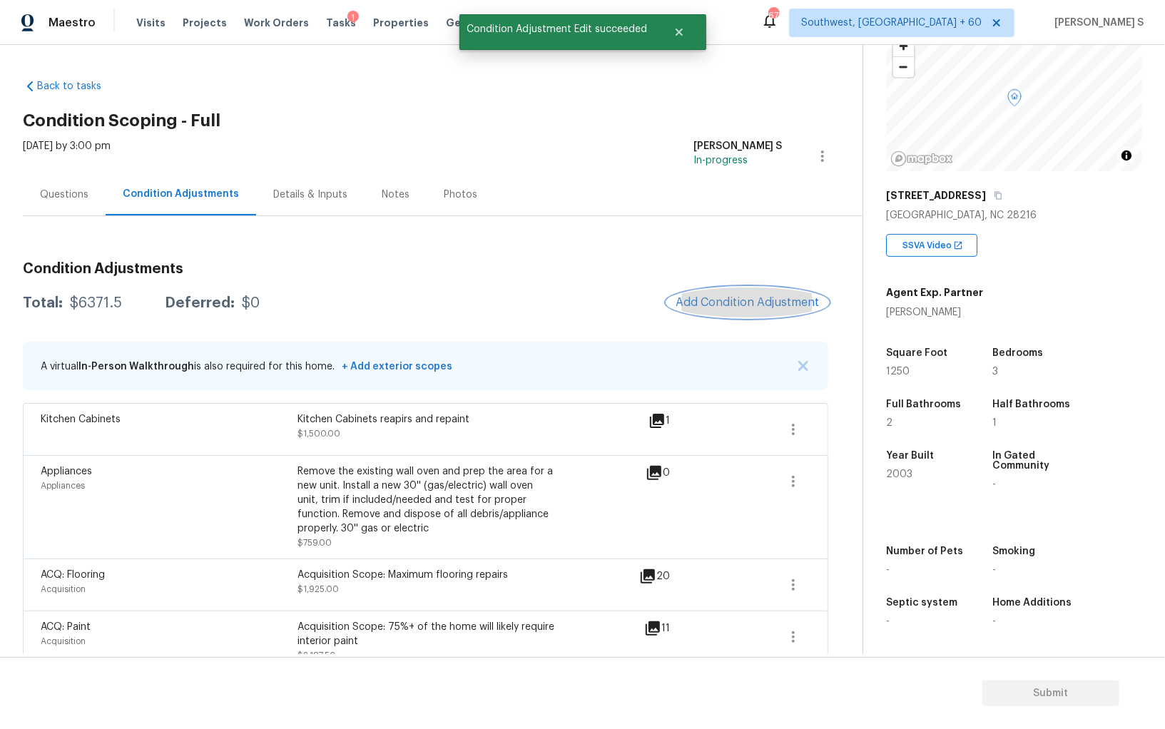
click at [718, 305] on span "Add Condition Adjustment" at bounding box center [748, 302] width 144 height 13
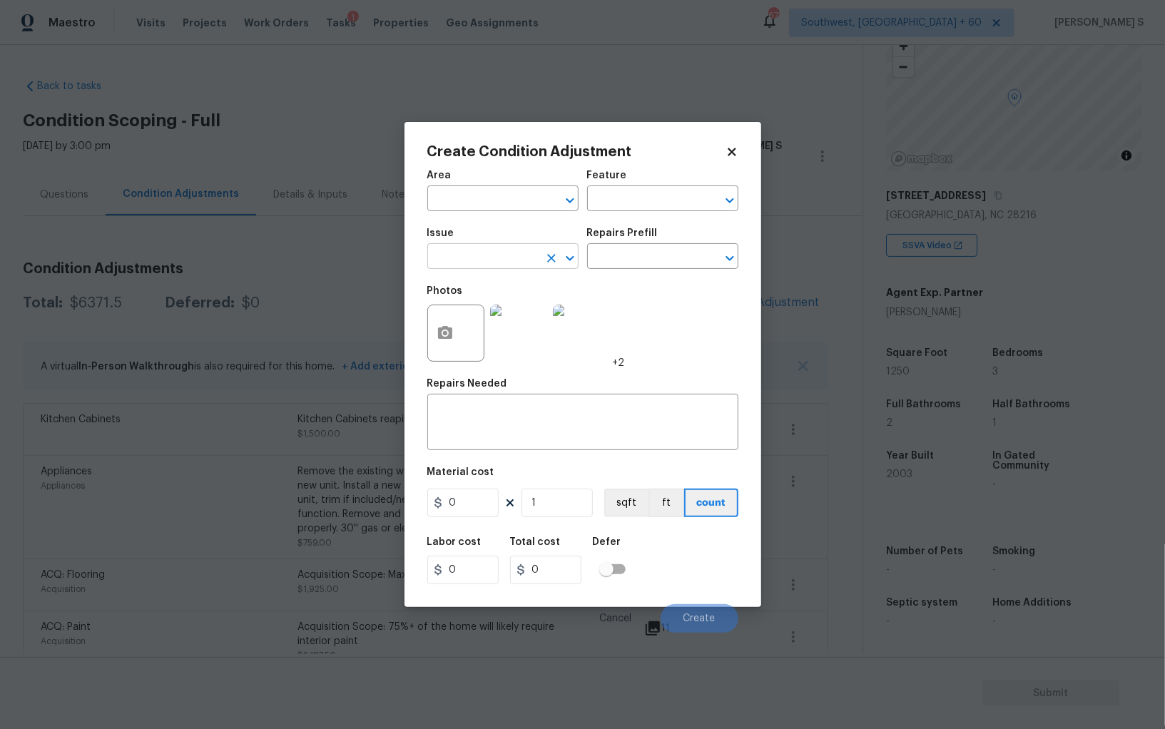
click at [442, 265] on input "text" at bounding box center [482, 258] width 111 height 22
type input "Appliances"
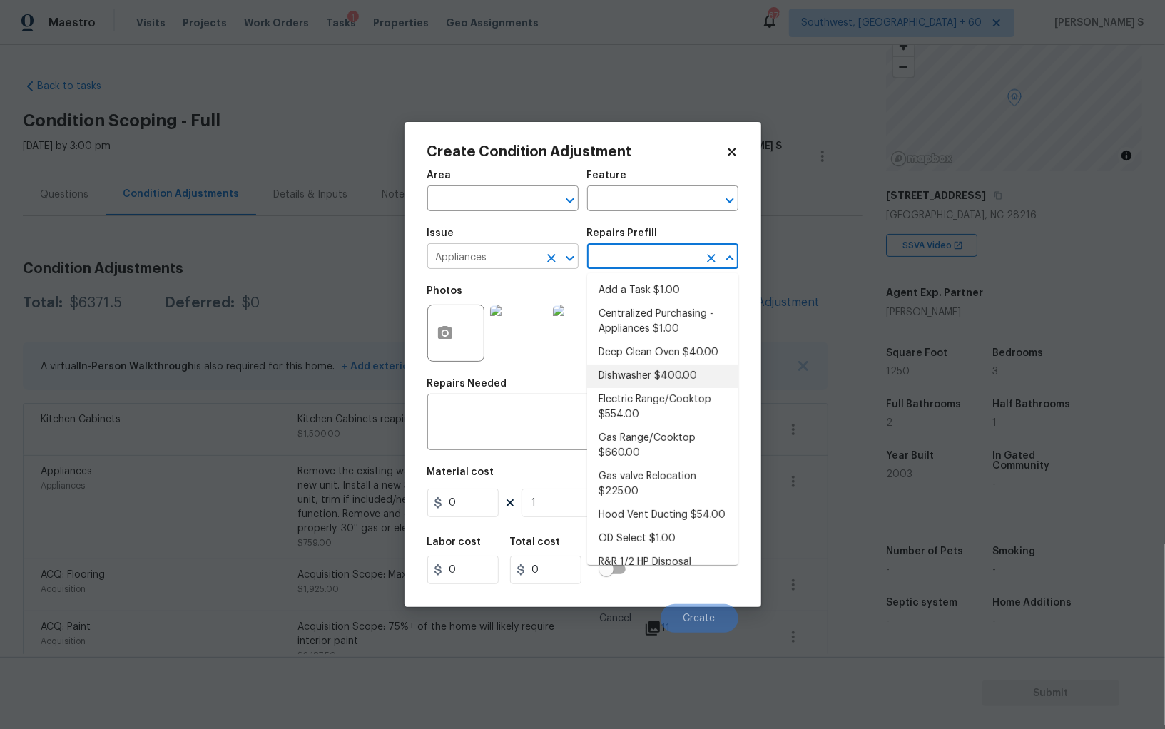
type input "Appliances"
type textarea "Remove the existing dishwasher and prep the area for a new unit. Install a new …"
type input "400"
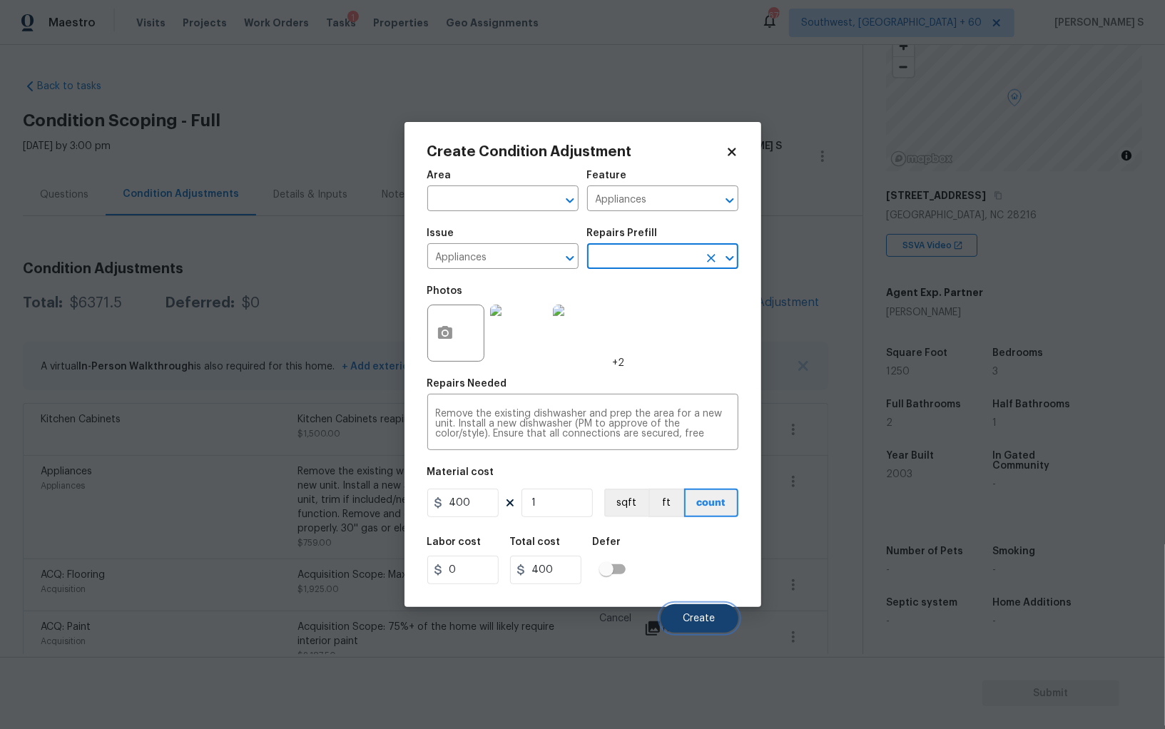
click at [685, 613] on button "Create" at bounding box center [700, 618] width 78 height 29
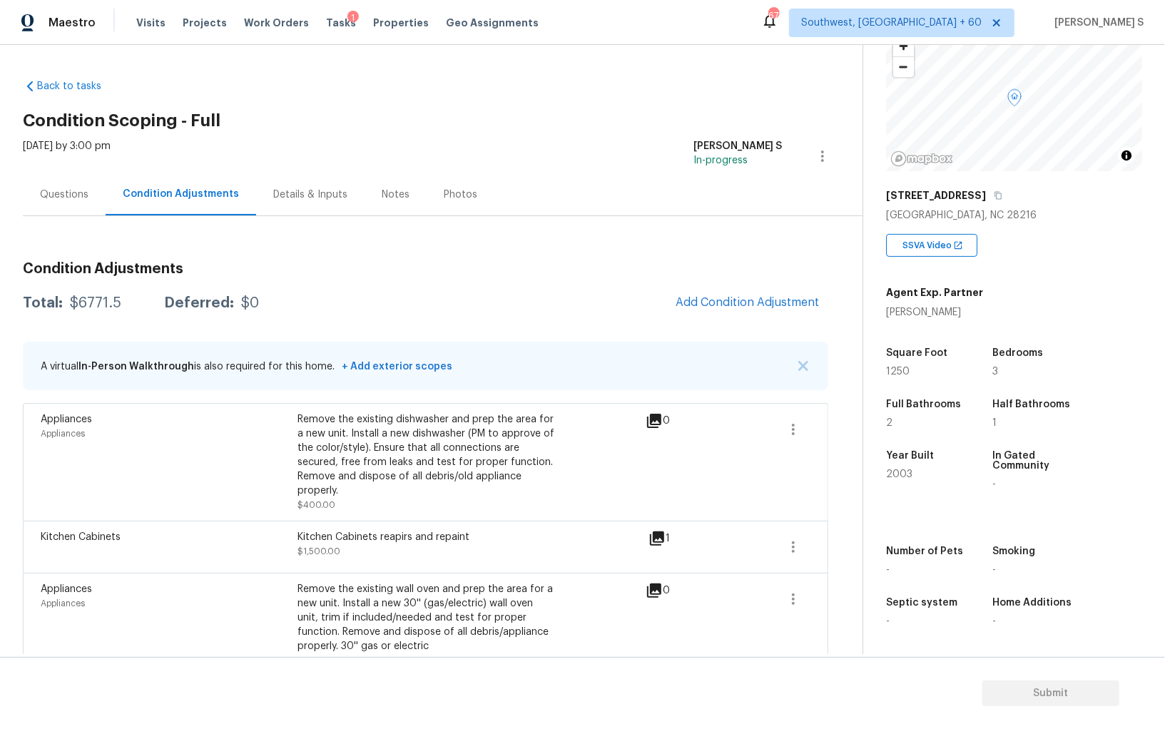
click at [73, 188] on div "Questions" at bounding box center [64, 195] width 49 height 14
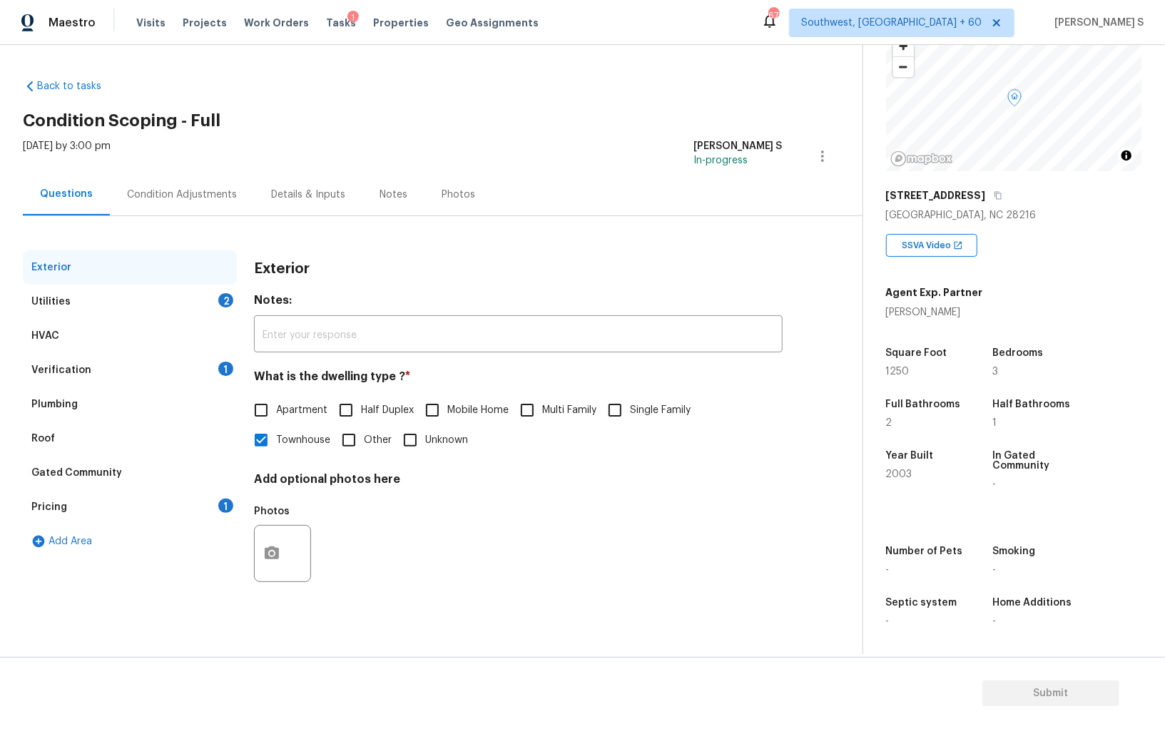
click at [86, 507] on div "Pricing 1" at bounding box center [130, 507] width 214 height 34
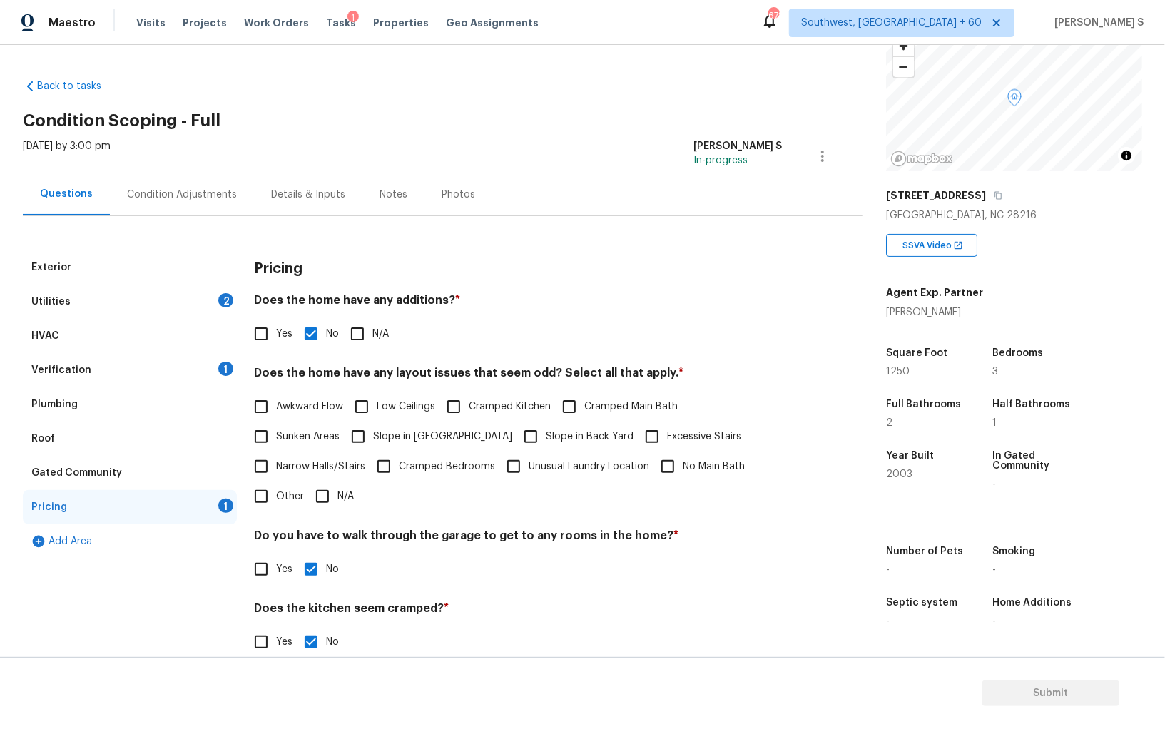
click at [426, 427] on label "Slope in [GEOGRAPHIC_DATA]" at bounding box center [427, 437] width 169 height 30
click at [373, 427] on input "Slope in [GEOGRAPHIC_DATA]" at bounding box center [358, 437] width 30 height 30
checkbox input "true"
click at [516, 427] on label "Slope in Back Yard" at bounding box center [575, 438] width 118 height 30
click at [516, 427] on input "Slope in Back Yard" at bounding box center [531, 438] width 30 height 30
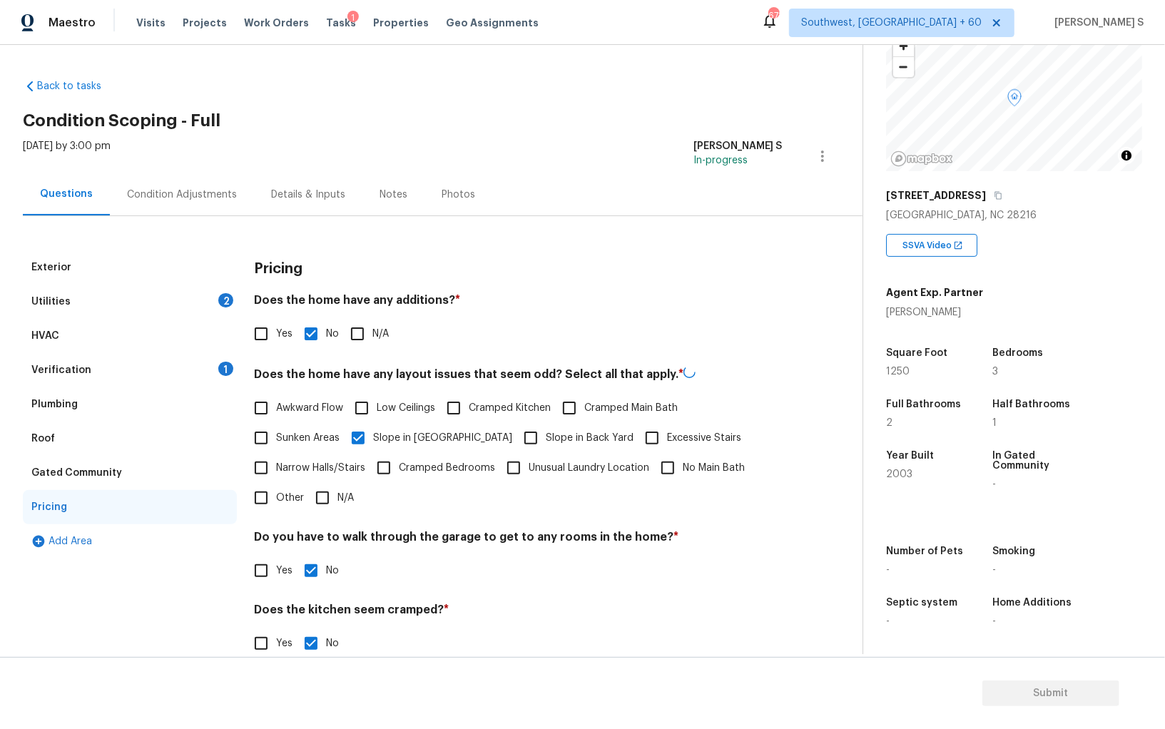
checkbox input "true"
click at [224, 306] on div "Utilities 2" at bounding box center [130, 302] width 214 height 34
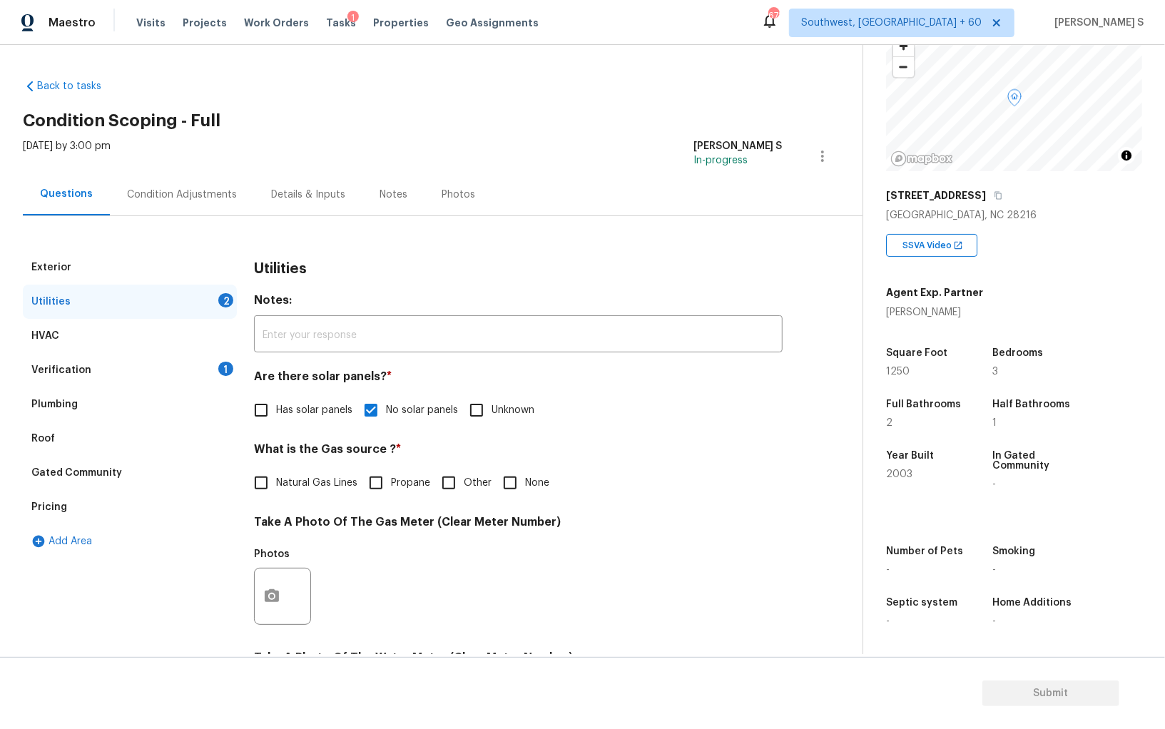
scroll to position [345, 0]
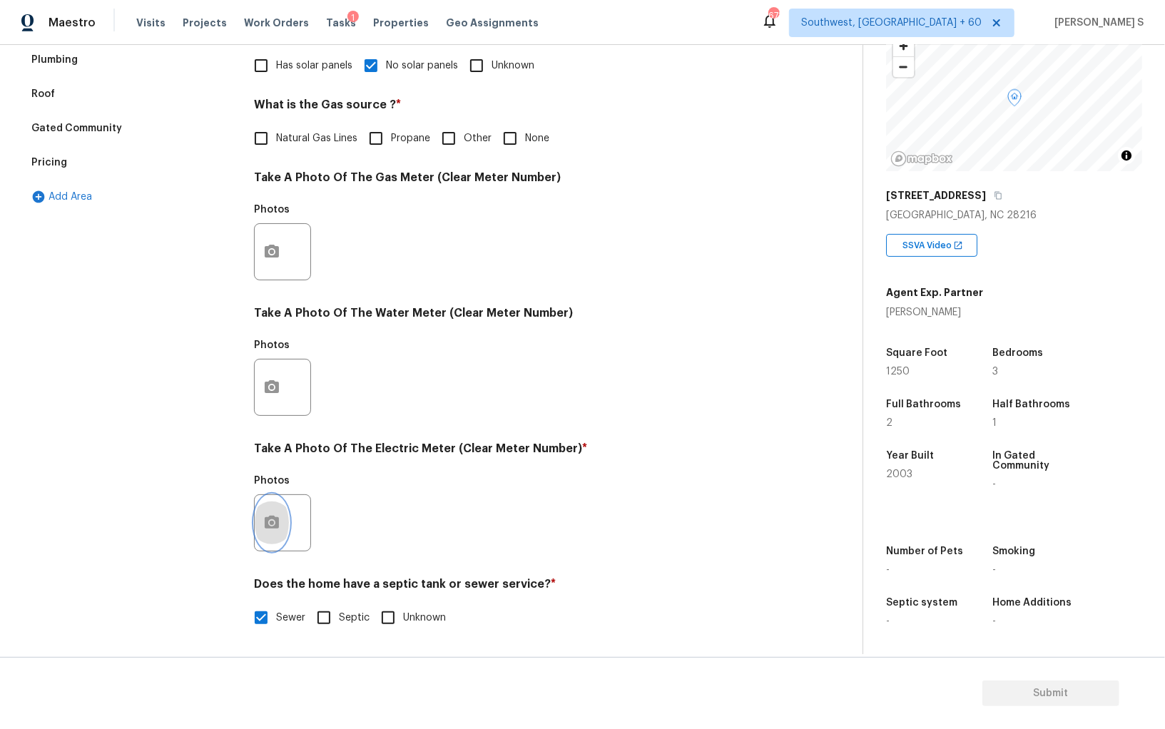
click at [278, 527] on icon "button" at bounding box center [271, 523] width 17 height 17
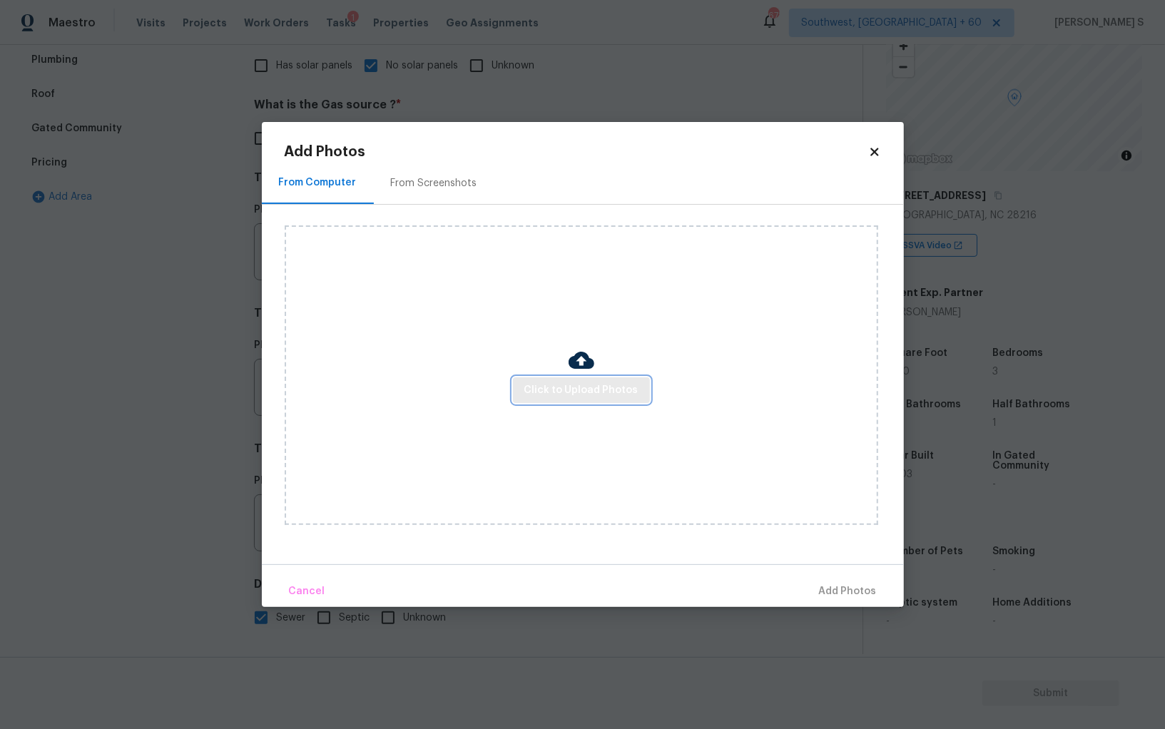
click at [562, 382] on span "Click to Upload Photos" at bounding box center [582, 391] width 114 height 18
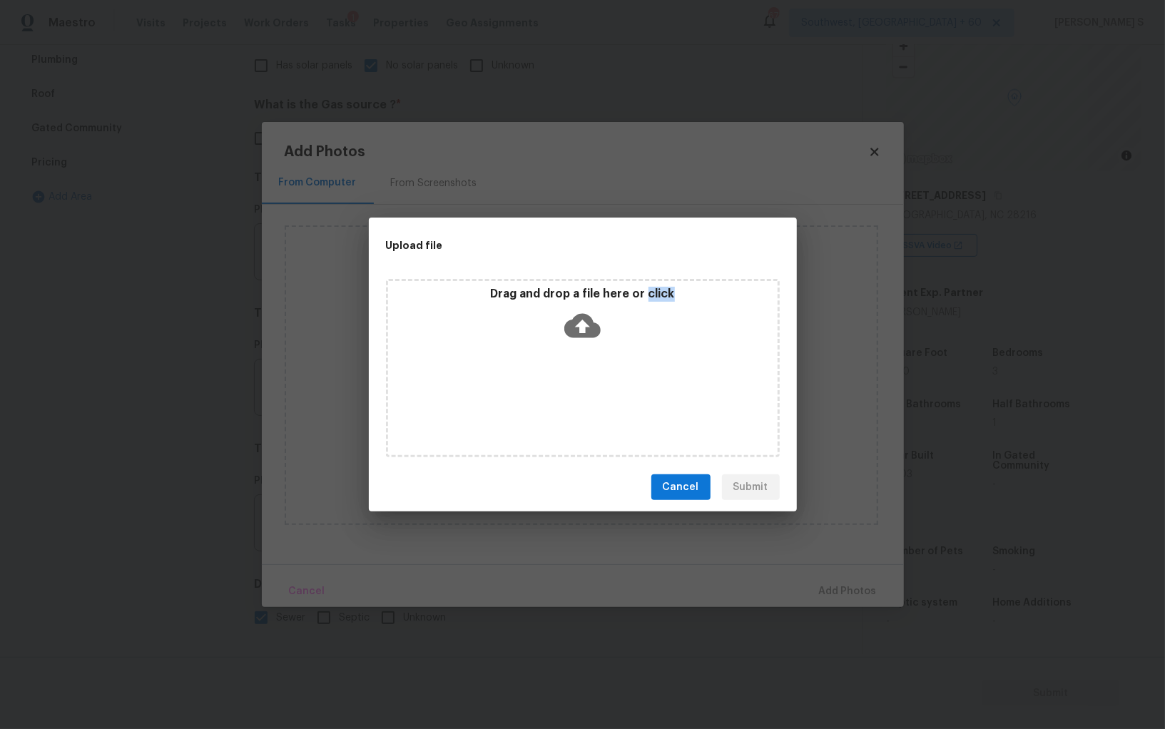
click at [562, 382] on div "Drag and drop a file here or click" at bounding box center [583, 368] width 394 height 178
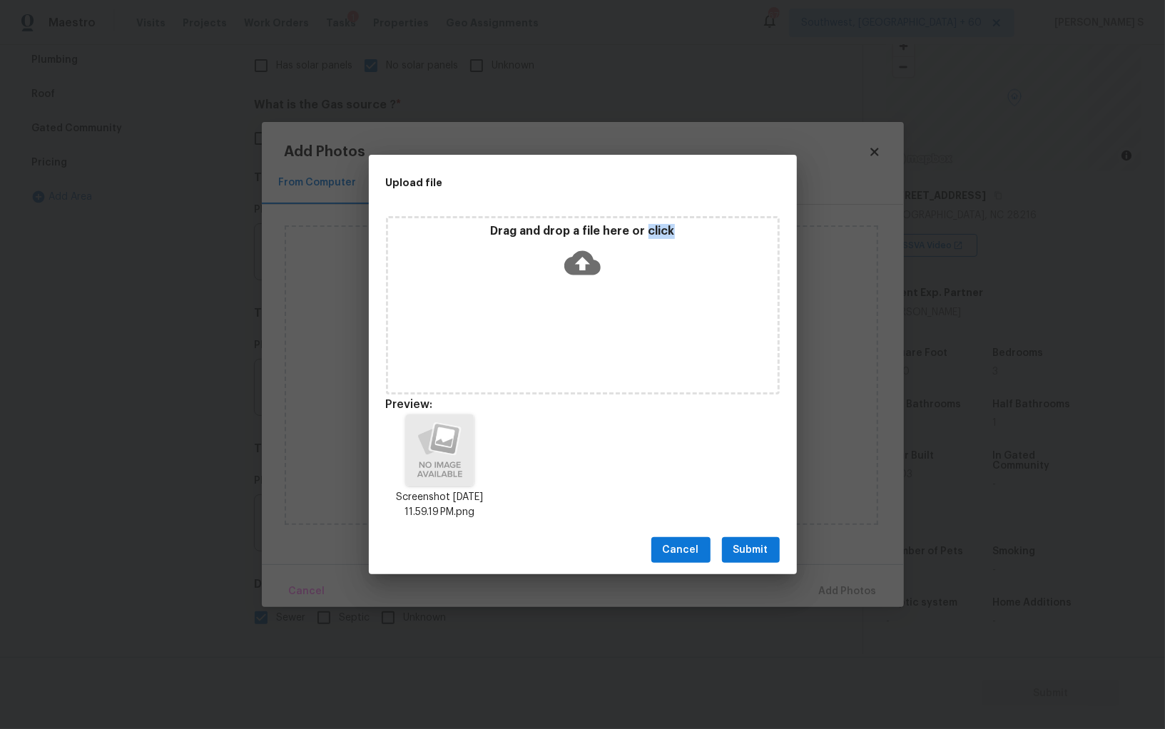
click at [749, 552] on span "Submit" at bounding box center [751, 551] width 35 height 18
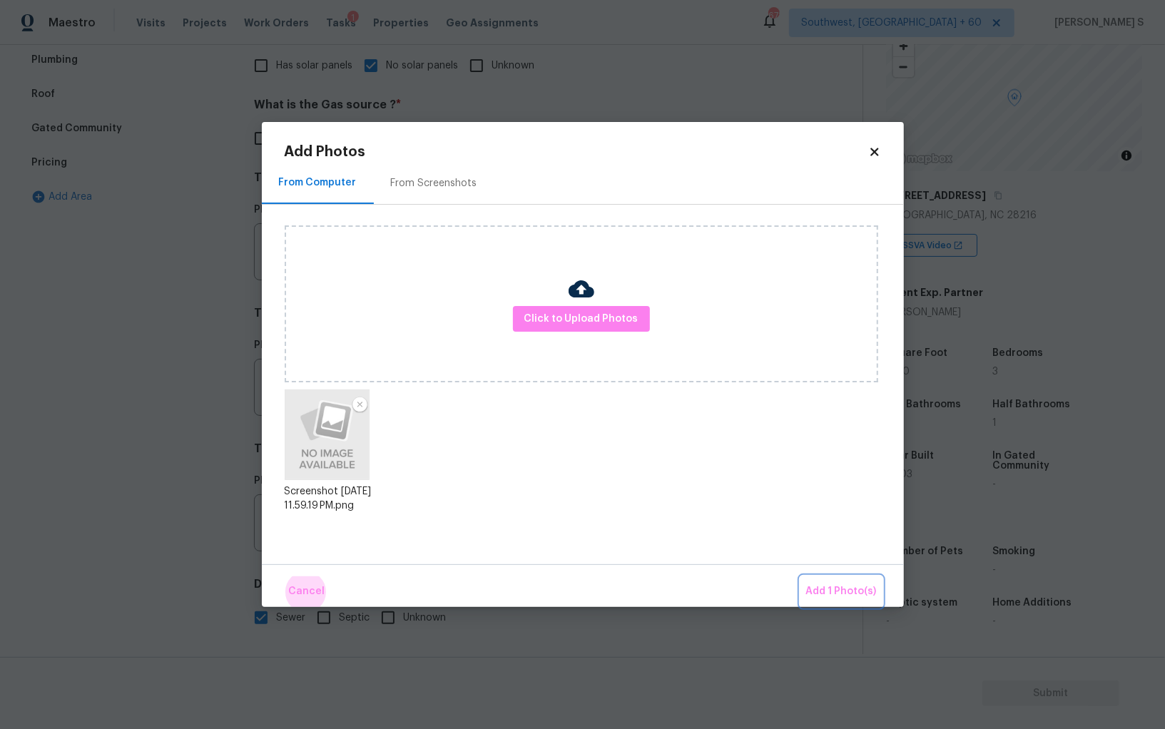
click at [801, 577] on button "Add 1 Photo(s)" at bounding box center [842, 592] width 82 height 31
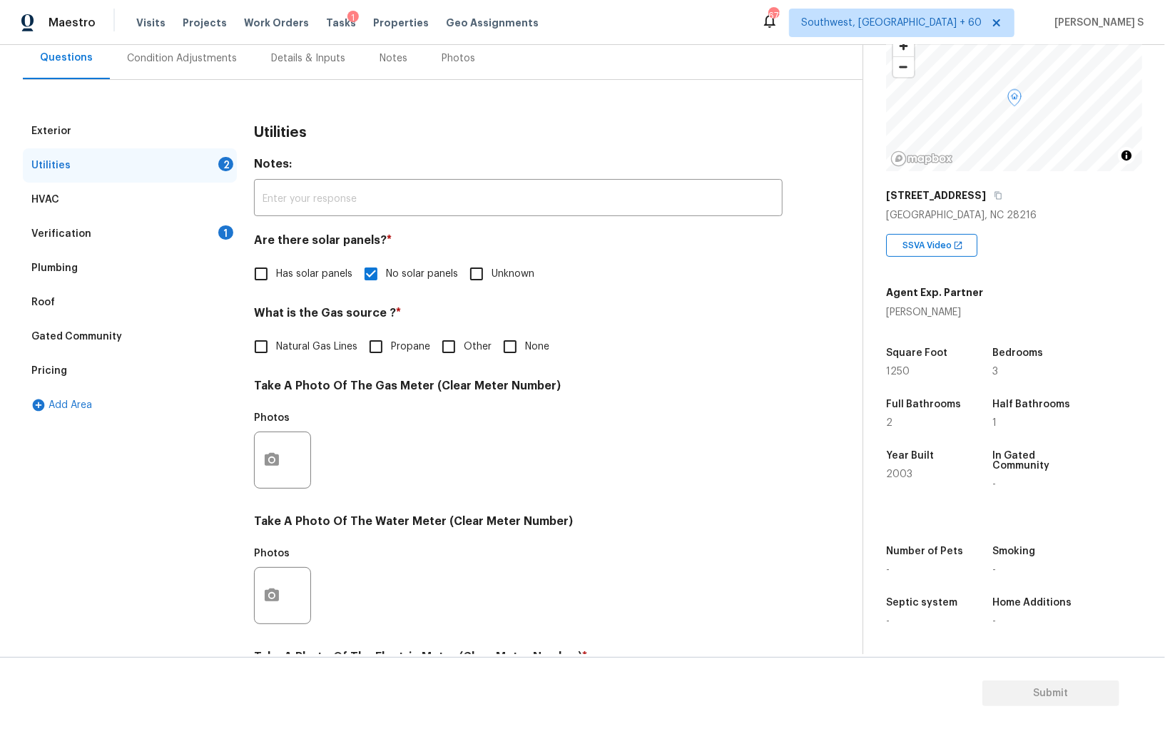
scroll to position [0, 0]
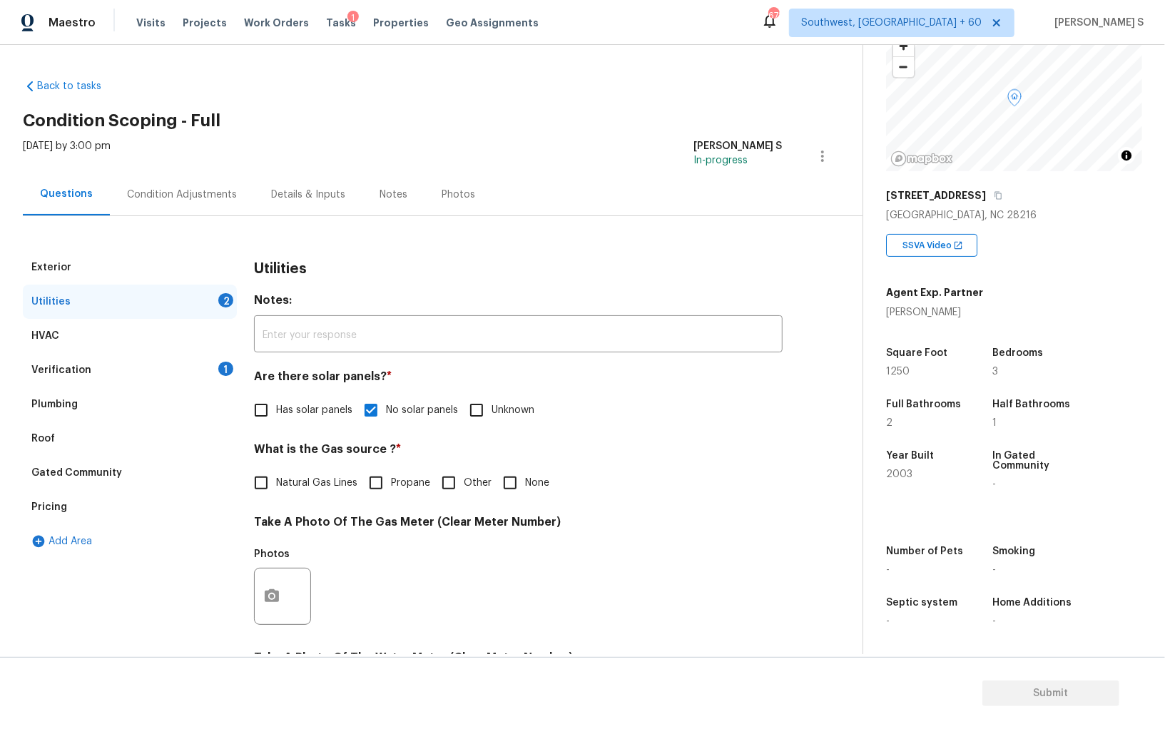
click at [507, 487] on input "None" at bounding box center [510, 483] width 30 height 30
checkbox input "true"
click at [335, 487] on span "Natural Gas Lines" at bounding box center [316, 483] width 81 height 15
click at [276, 487] on input "Natural Gas Lines" at bounding box center [261, 483] width 30 height 30
checkbox input "true"
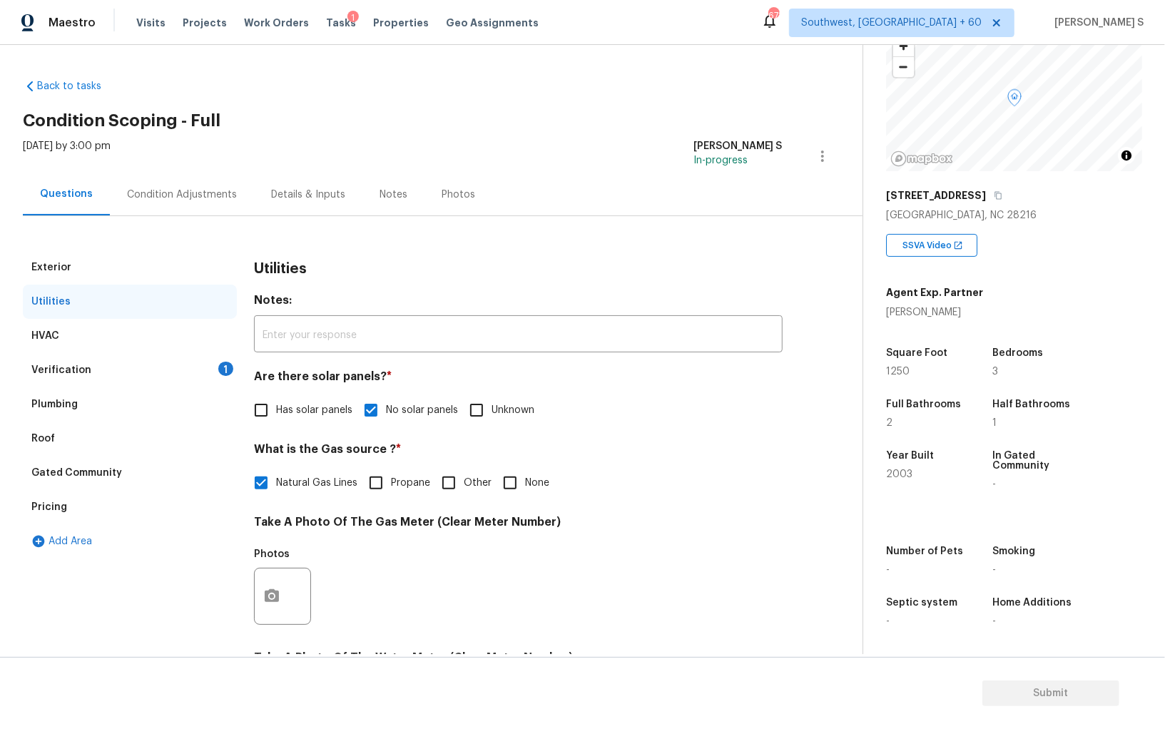
click at [497, 481] on input "None" at bounding box center [510, 483] width 30 height 30
checkbox input "true"
checkbox input "false"
click at [210, 373] on div "Verification 1" at bounding box center [130, 370] width 214 height 34
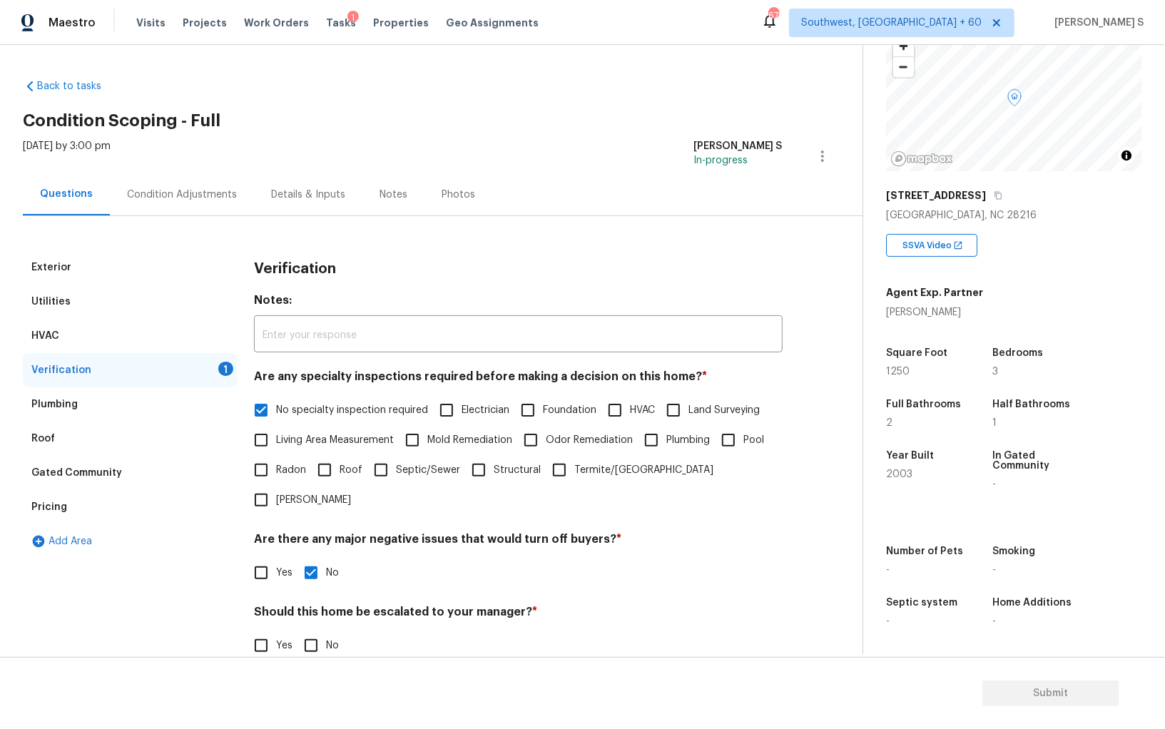
scroll to position [85, 0]
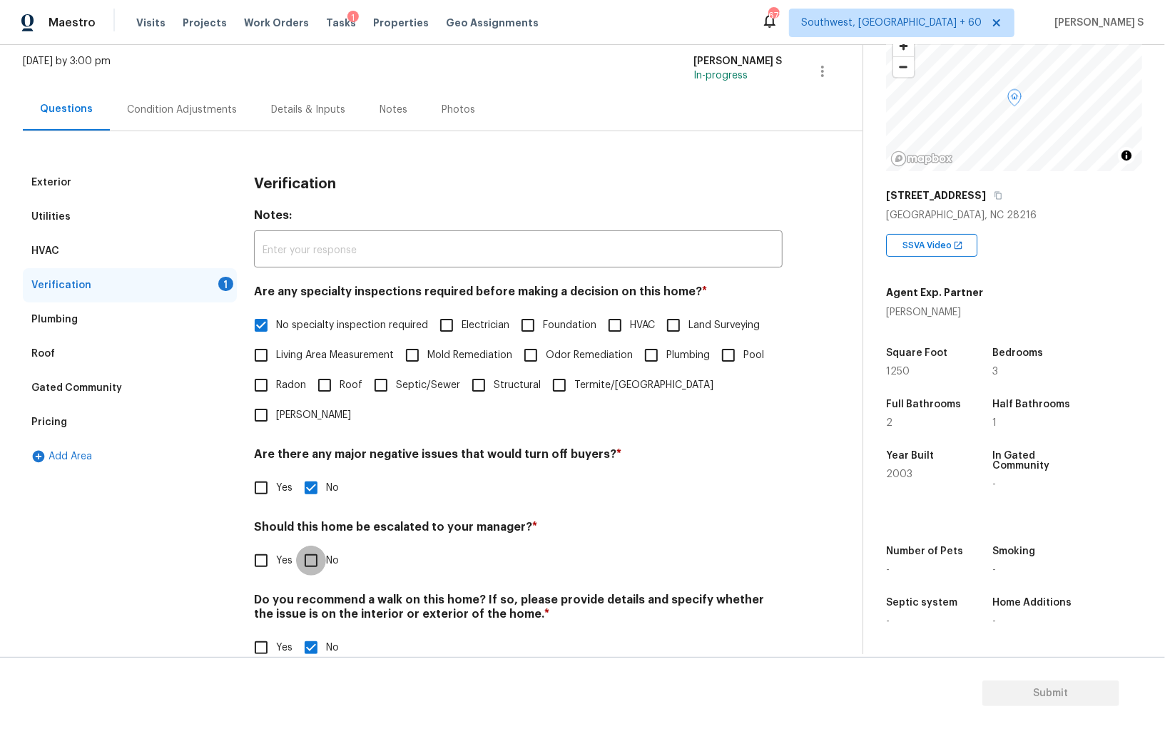
click at [317, 546] on input "No" at bounding box center [311, 561] width 30 height 30
checkbox input "true"
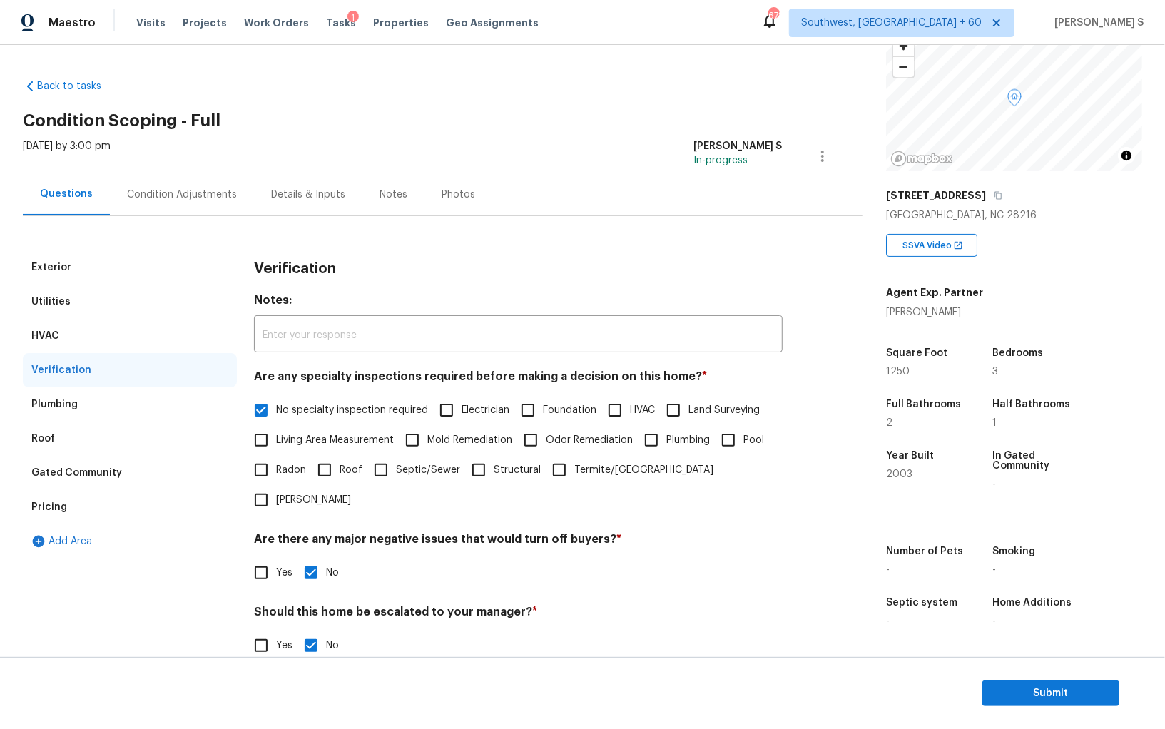
click at [182, 206] on div "Condition Adjustments" at bounding box center [182, 194] width 144 height 42
